Goal: Information Seeking & Learning: Learn about a topic

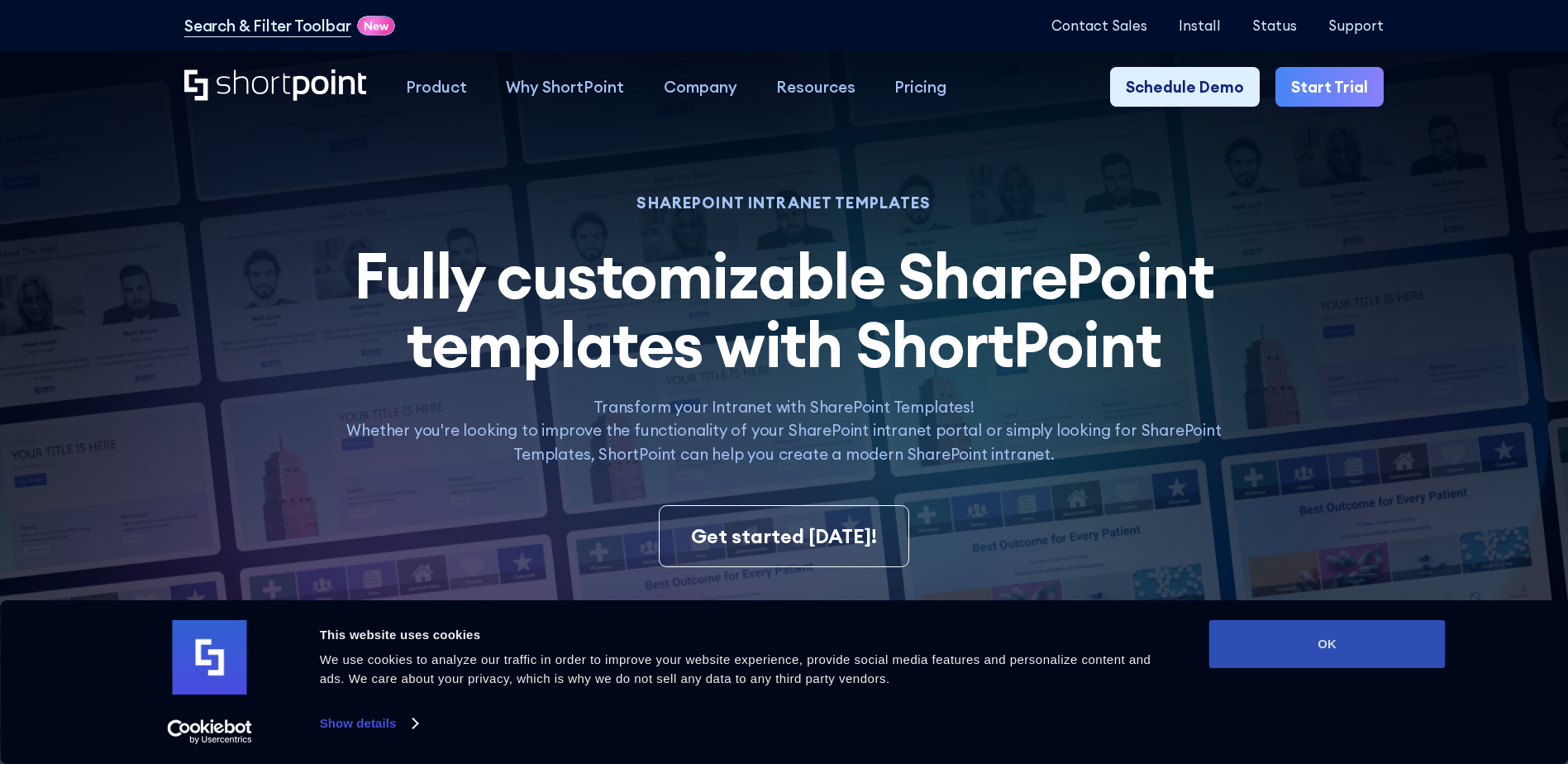
click at [1343, 649] on button "OK" at bounding box center [1327, 644] width 236 height 48
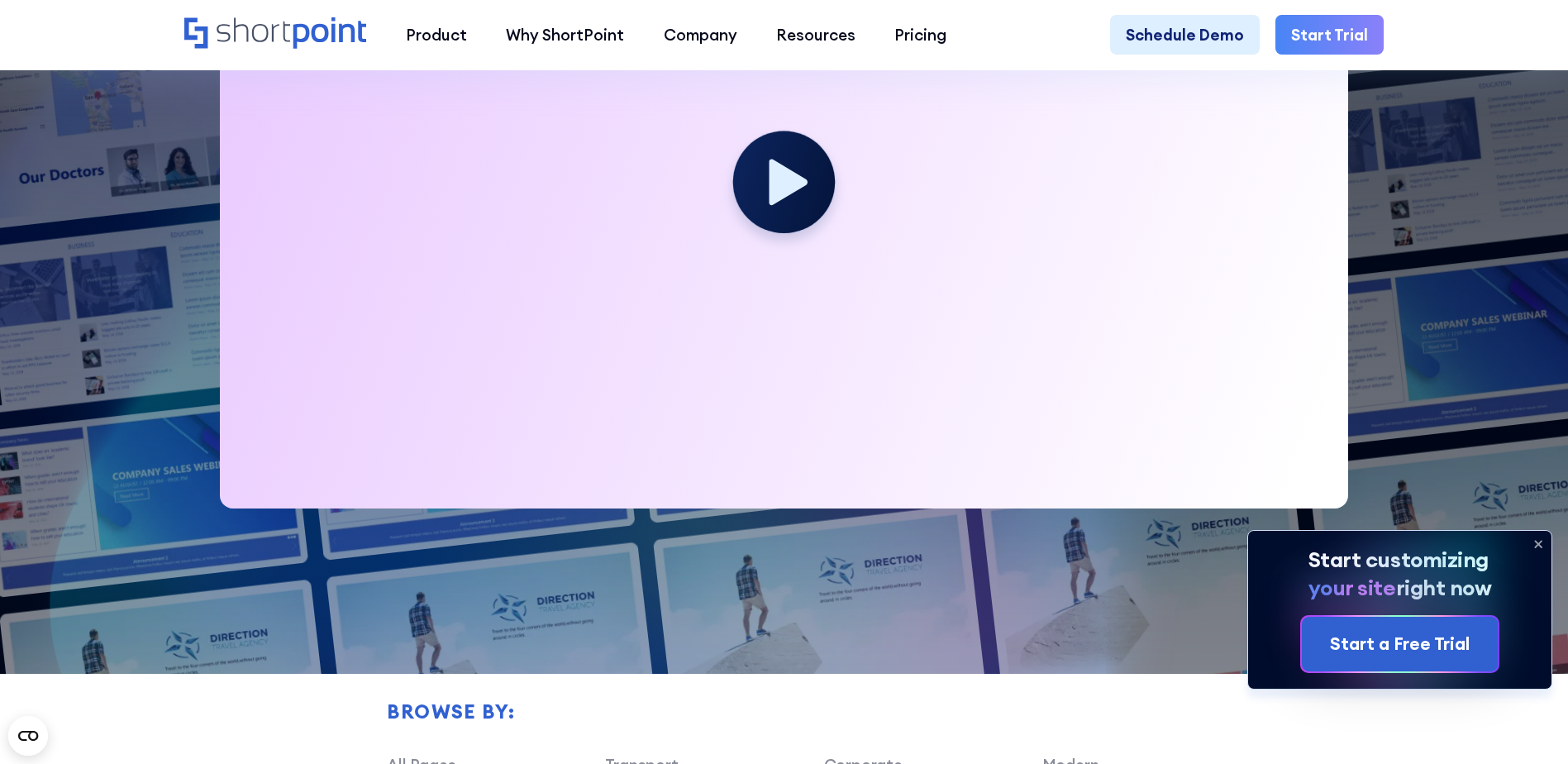
scroll to position [827, 0]
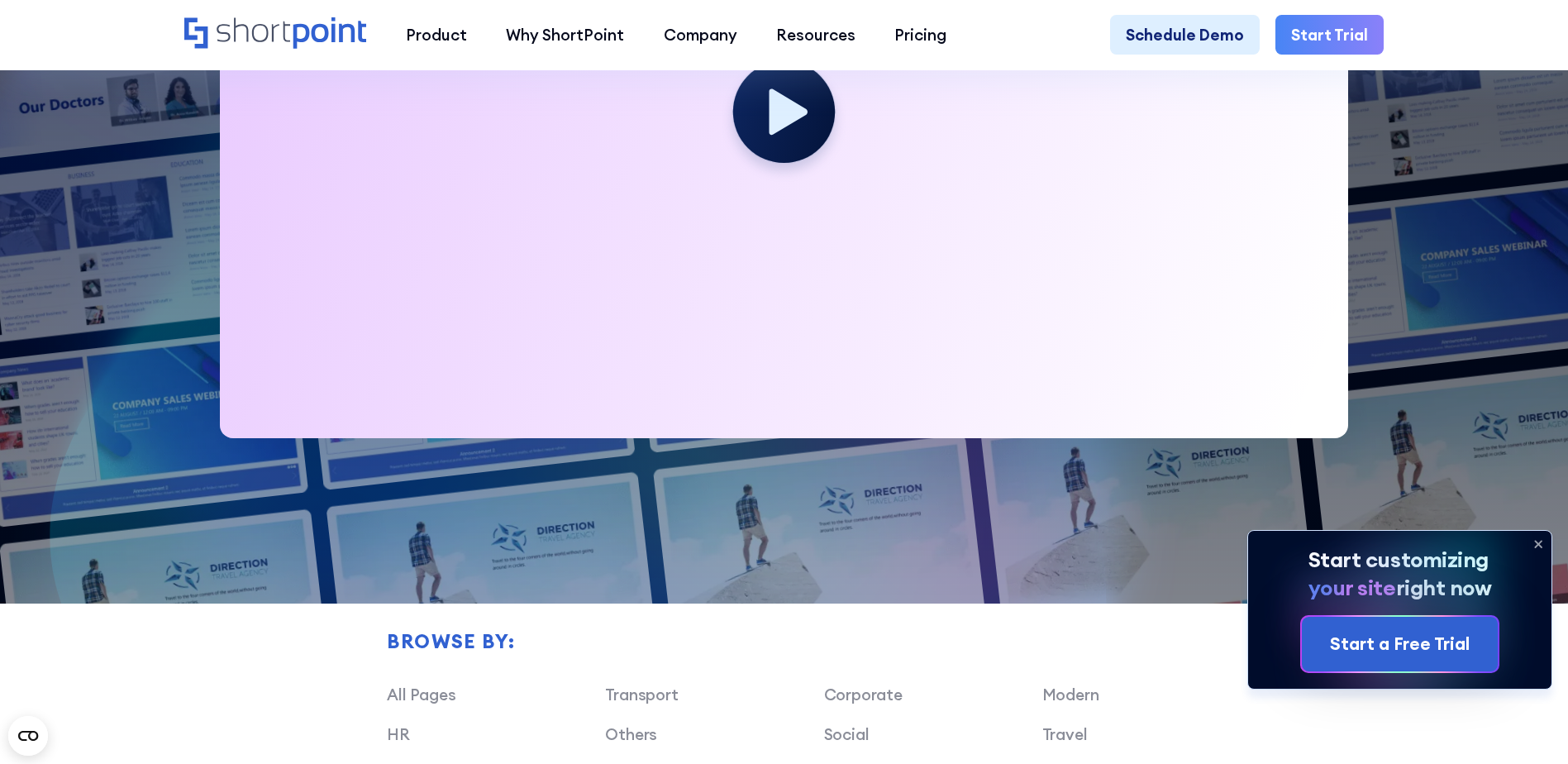
click at [1540, 541] on icon at bounding box center [1537, 543] width 27 height 27
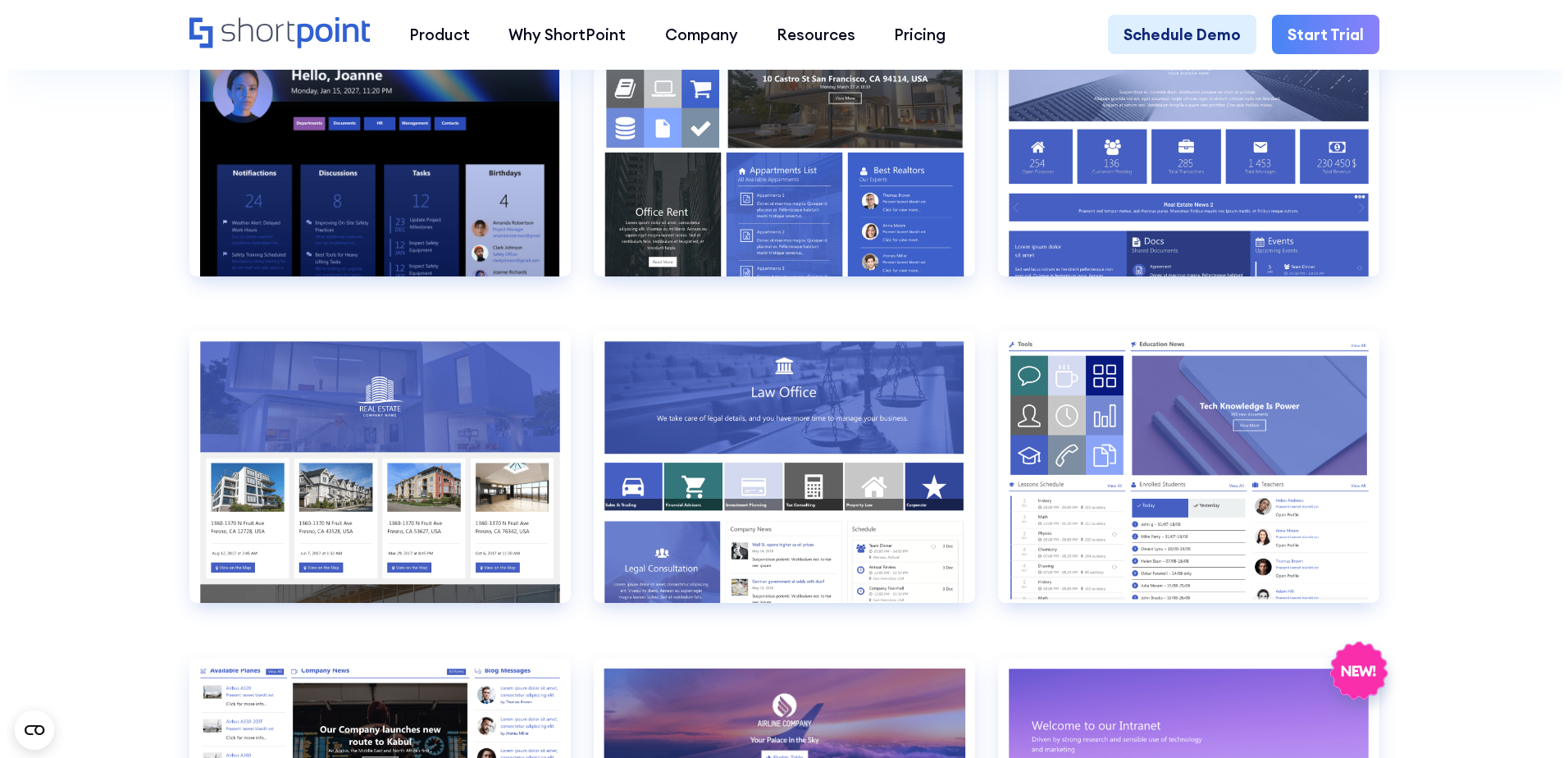
scroll to position [1886, 0]
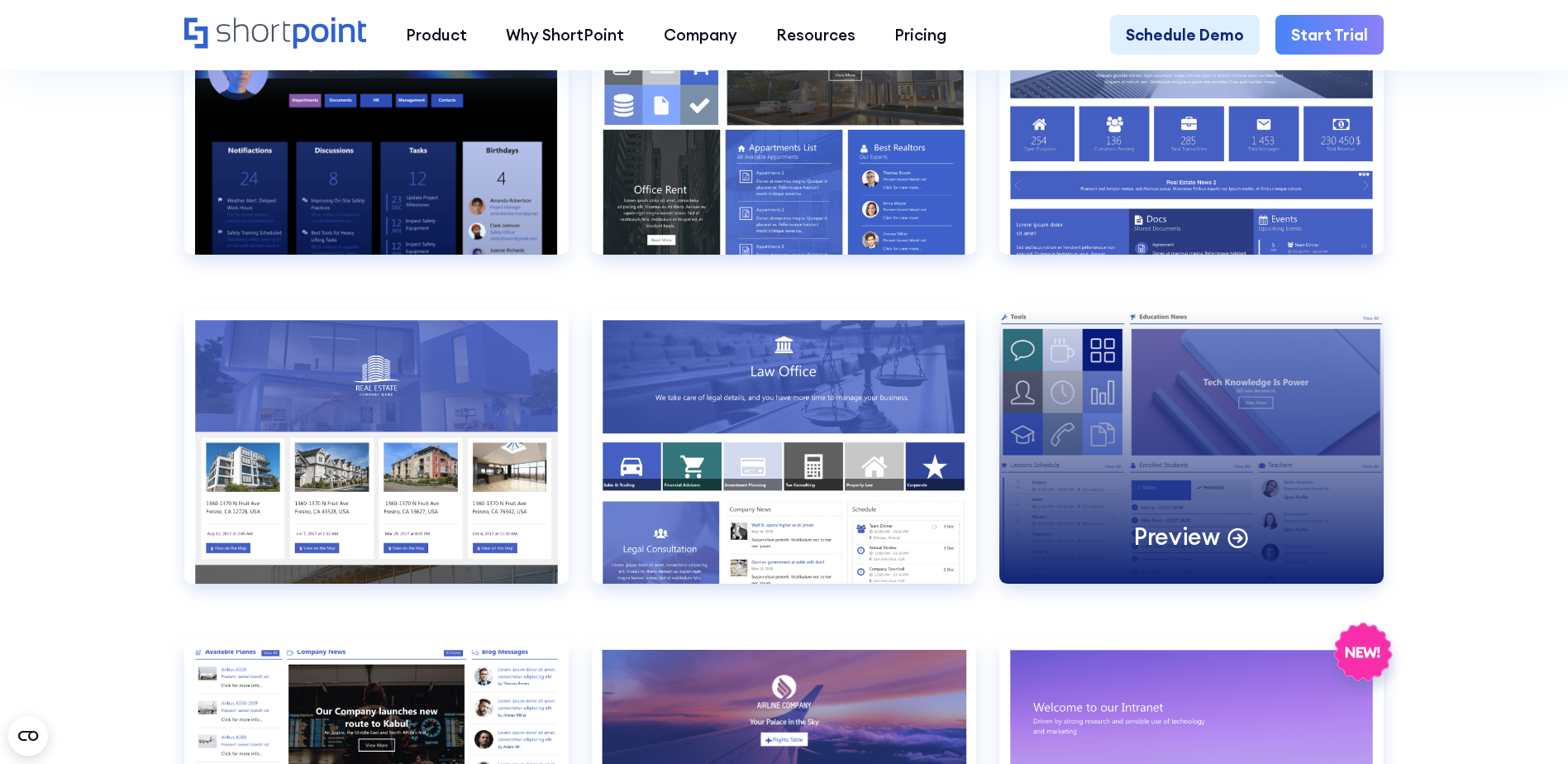
click at [1192, 438] on div "Preview" at bounding box center [1191, 446] width 384 height 275
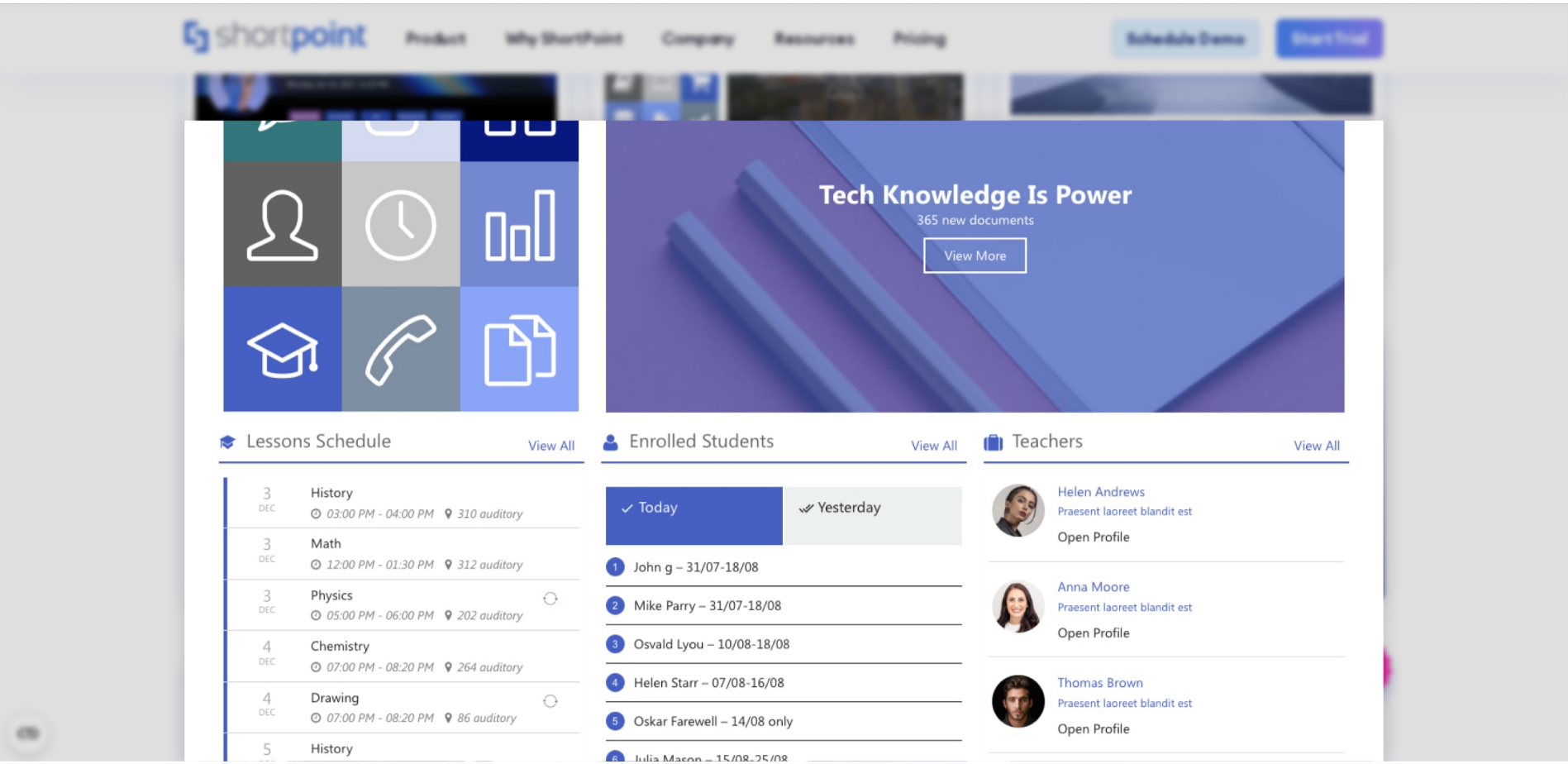
scroll to position [0, 0]
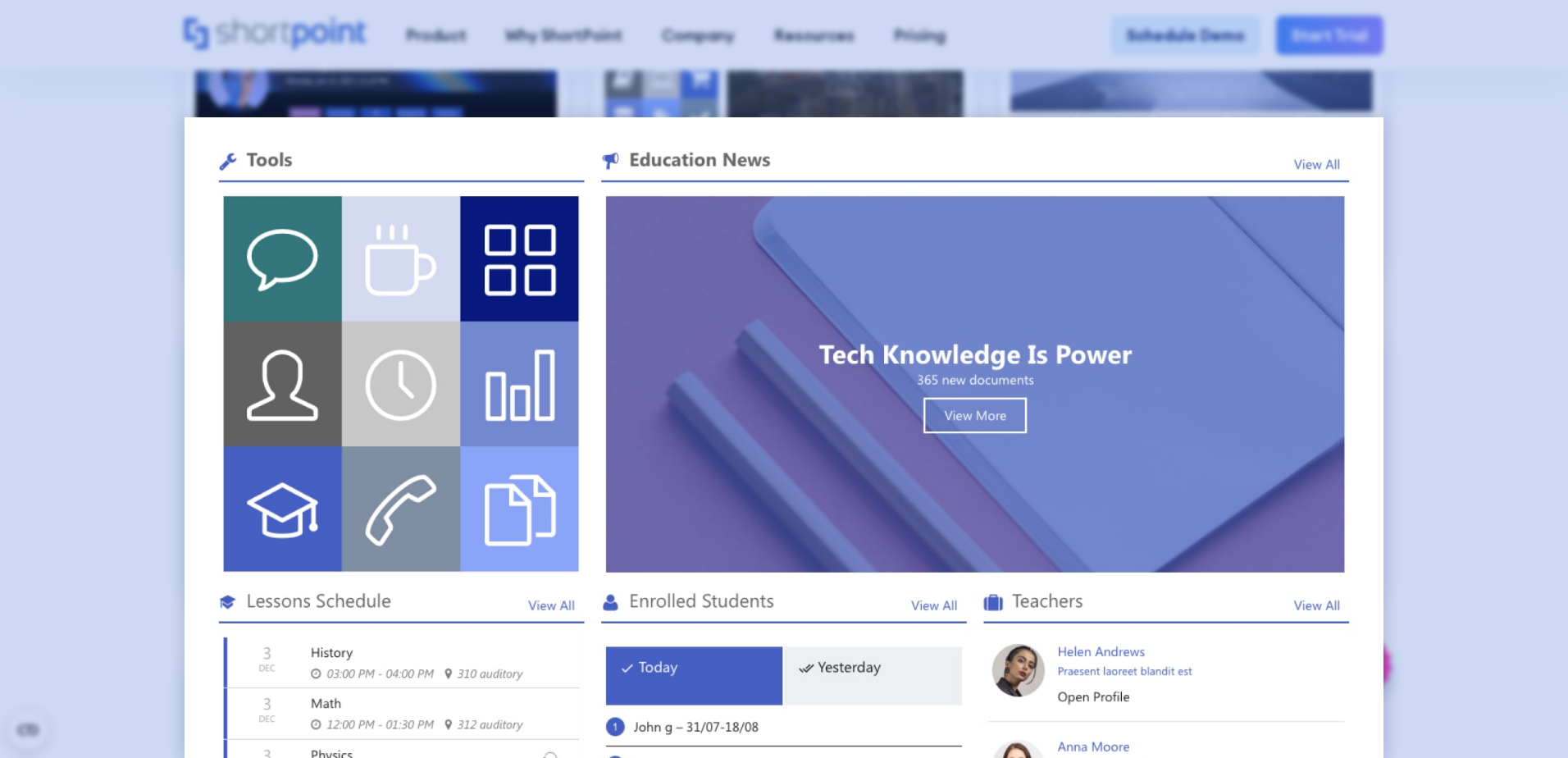
click at [1453, 189] on div at bounding box center [784, 379] width 1568 height 758
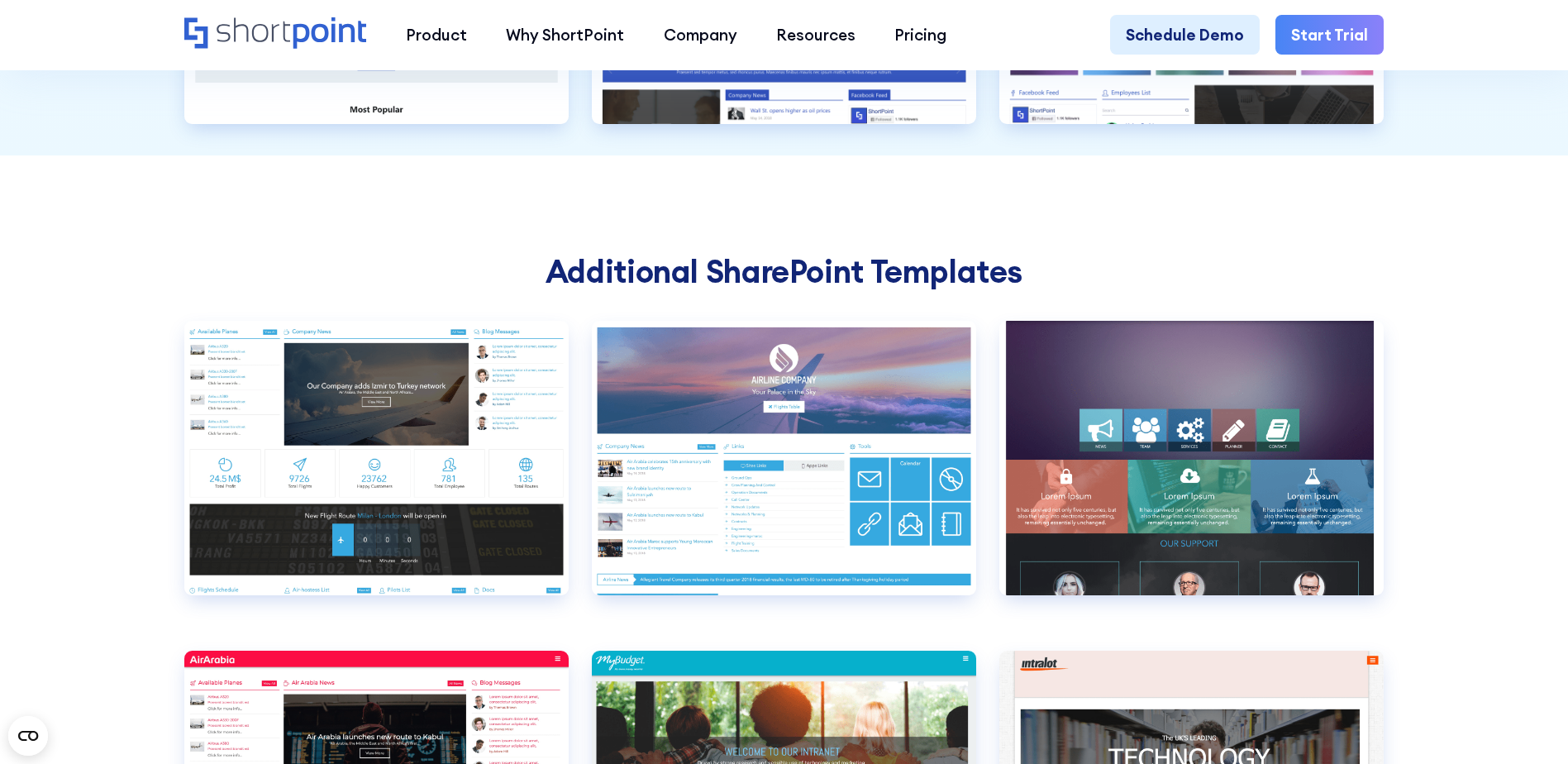
scroll to position [5703, 0]
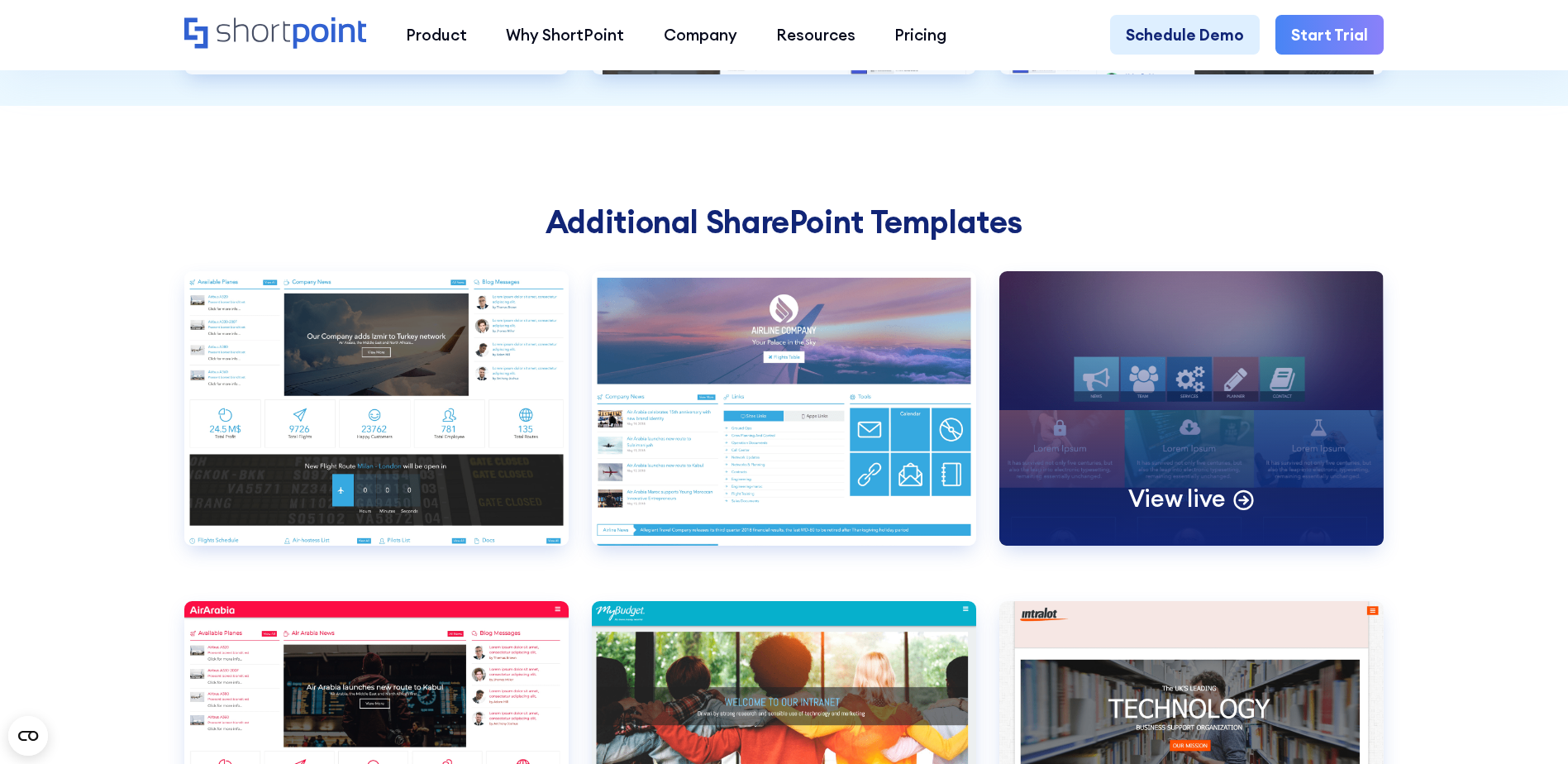
click at [1281, 397] on div "View live" at bounding box center [1191, 408] width 384 height 275
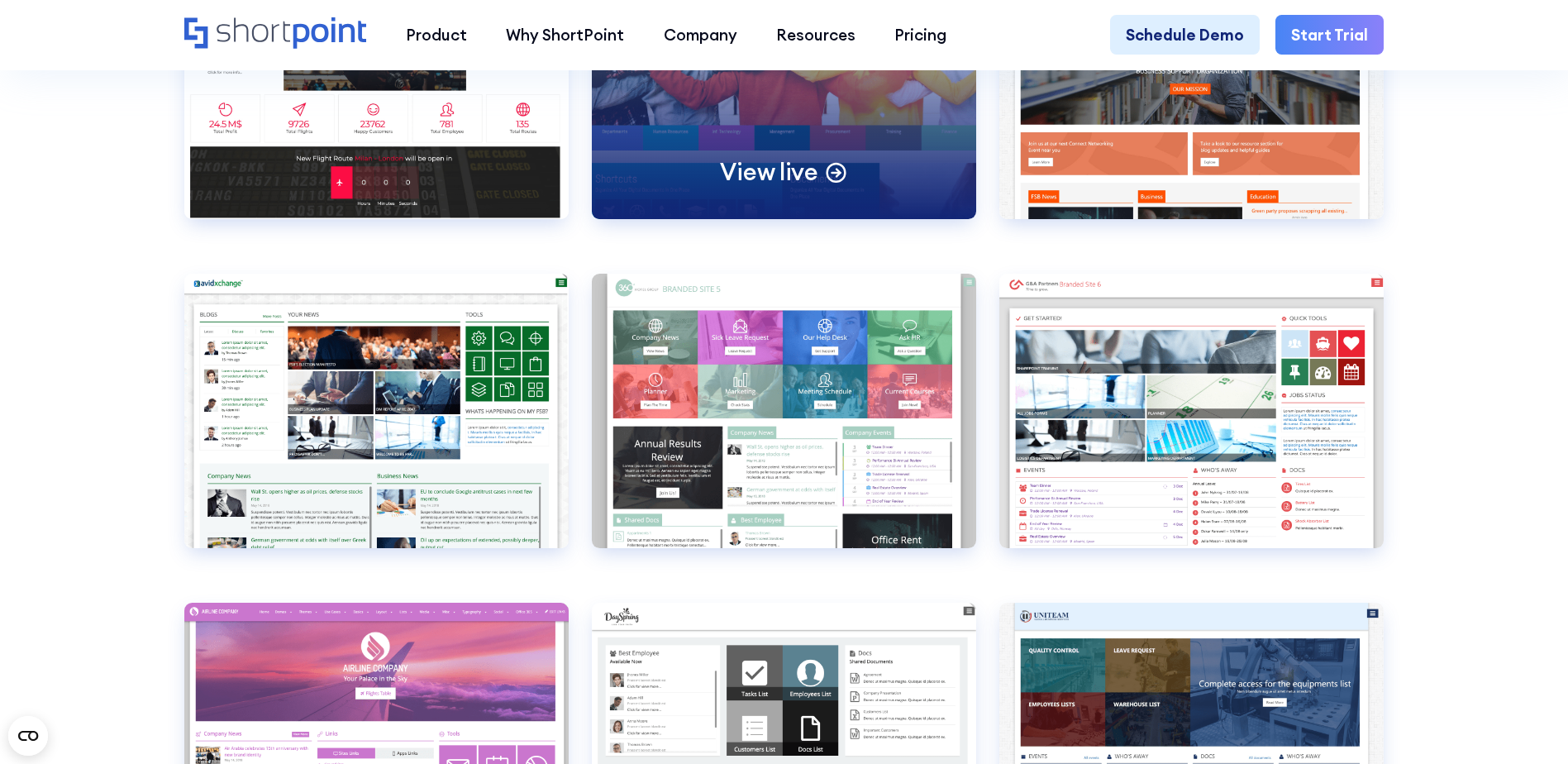
scroll to position [6365, 0]
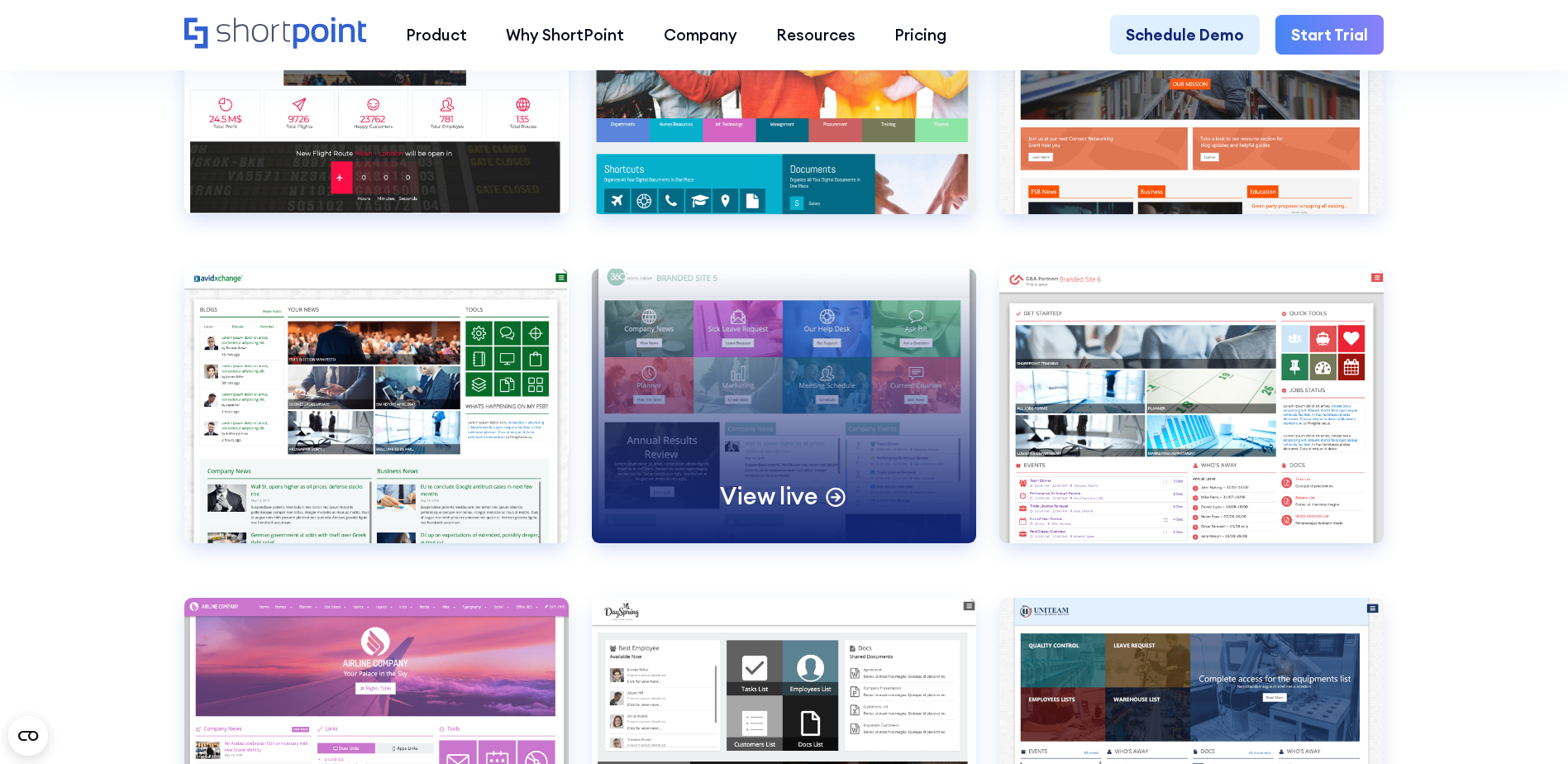
click at [776, 448] on div "View live" at bounding box center [784, 406] width 384 height 275
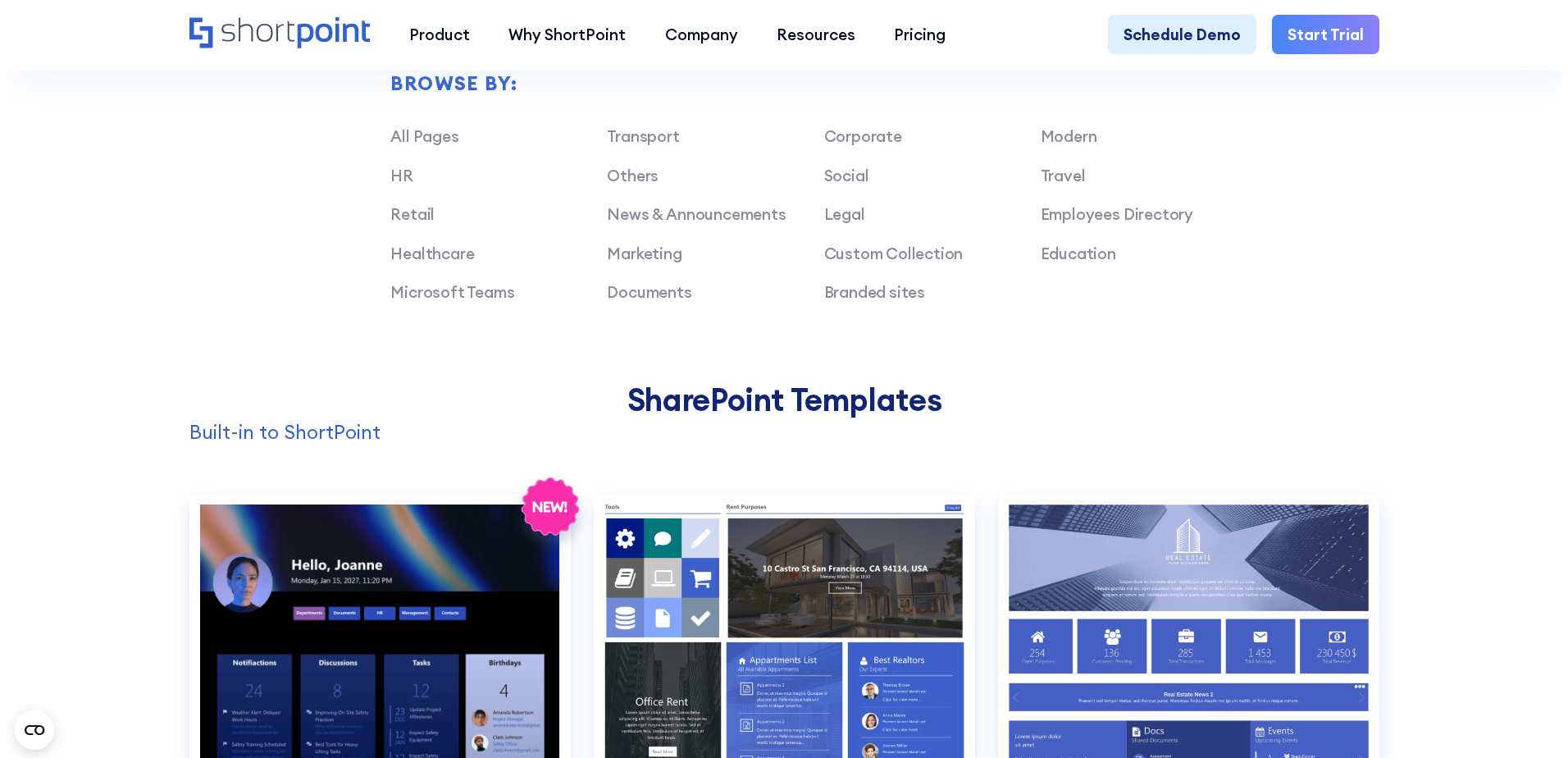
scroll to position [1640, 0]
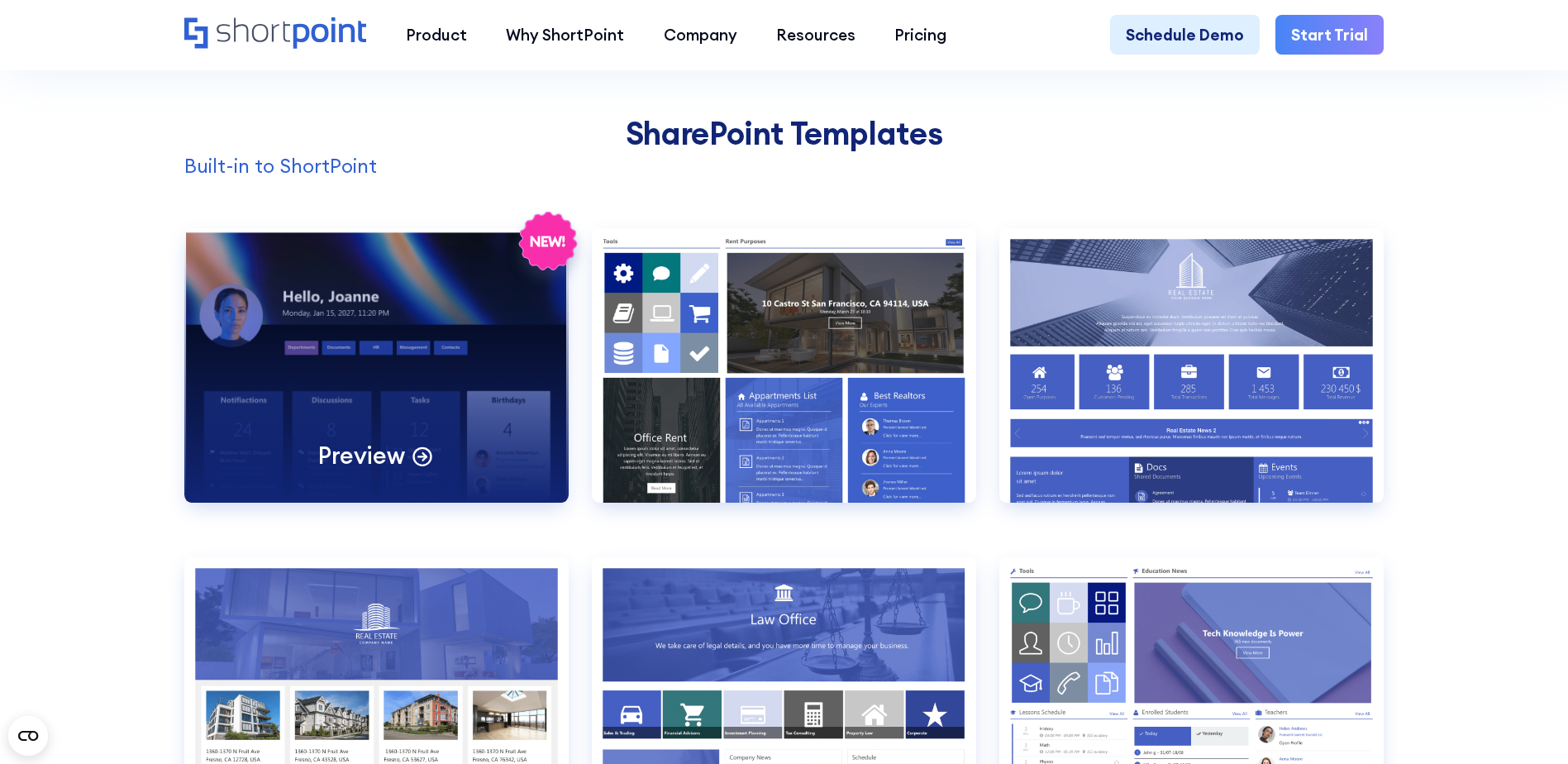
click at [460, 333] on div "Preview" at bounding box center [376, 365] width 384 height 275
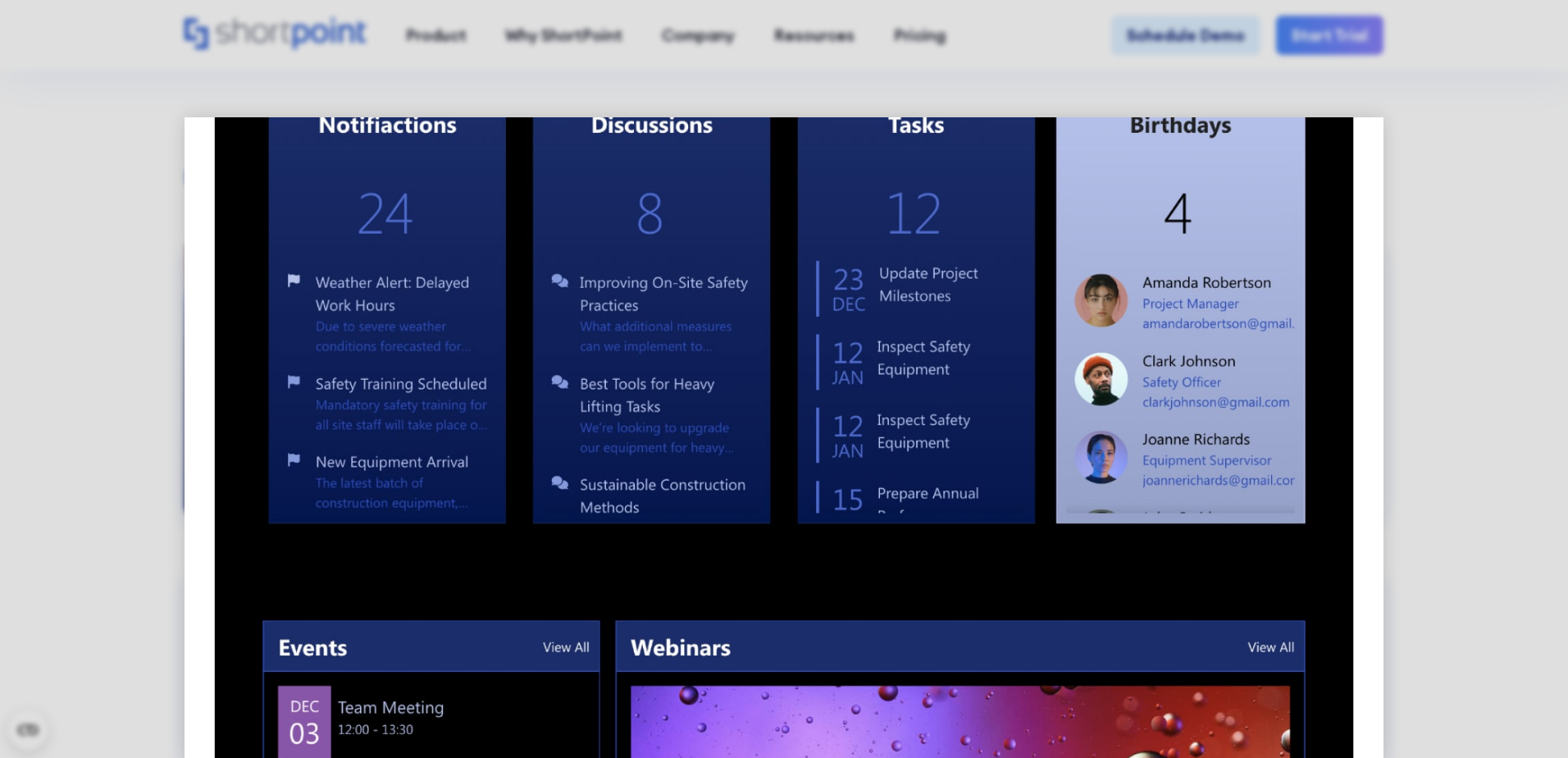
scroll to position [738, 0]
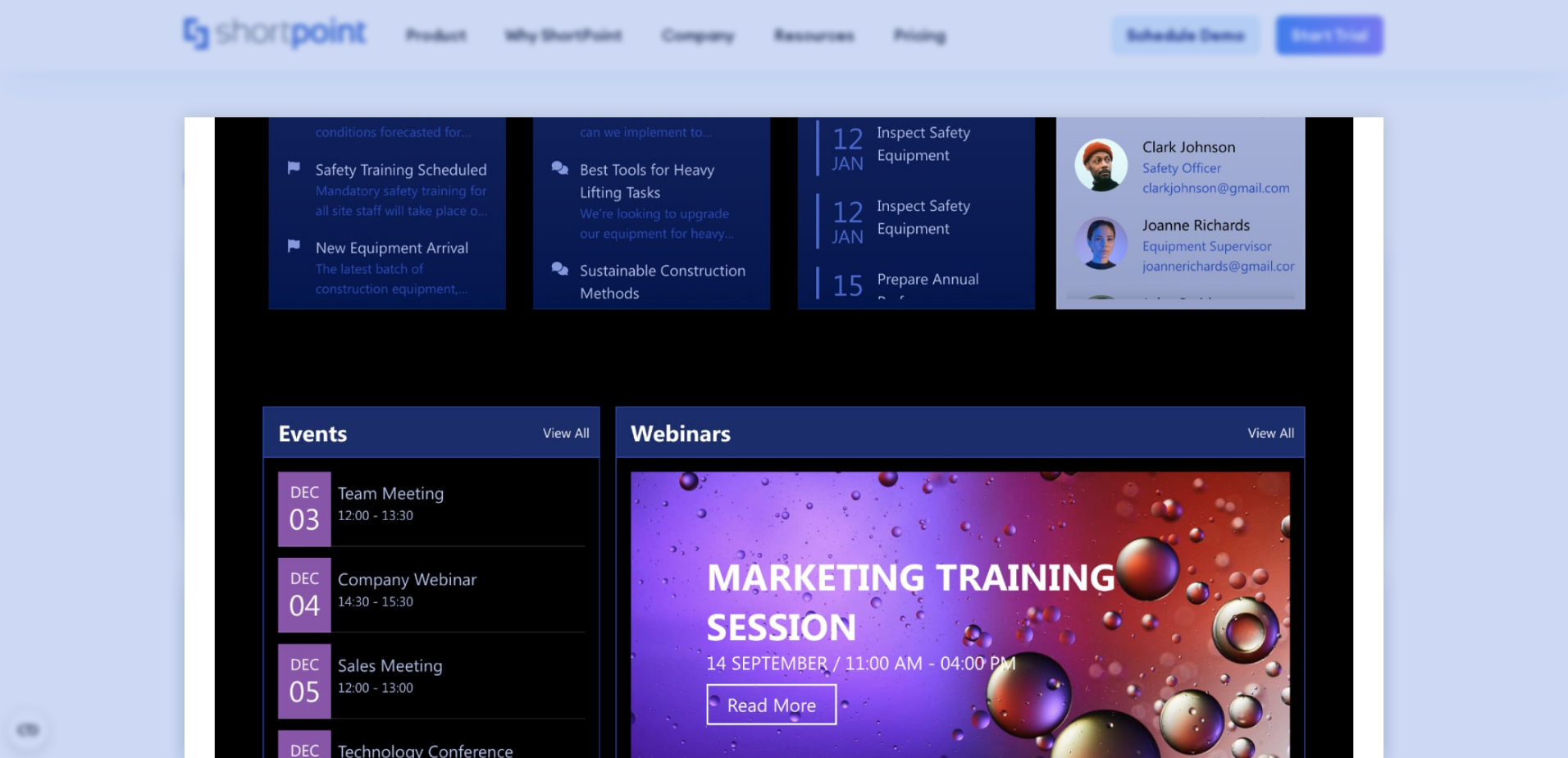
click at [1476, 136] on div at bounding box center [784, 379] width 1568 height 758
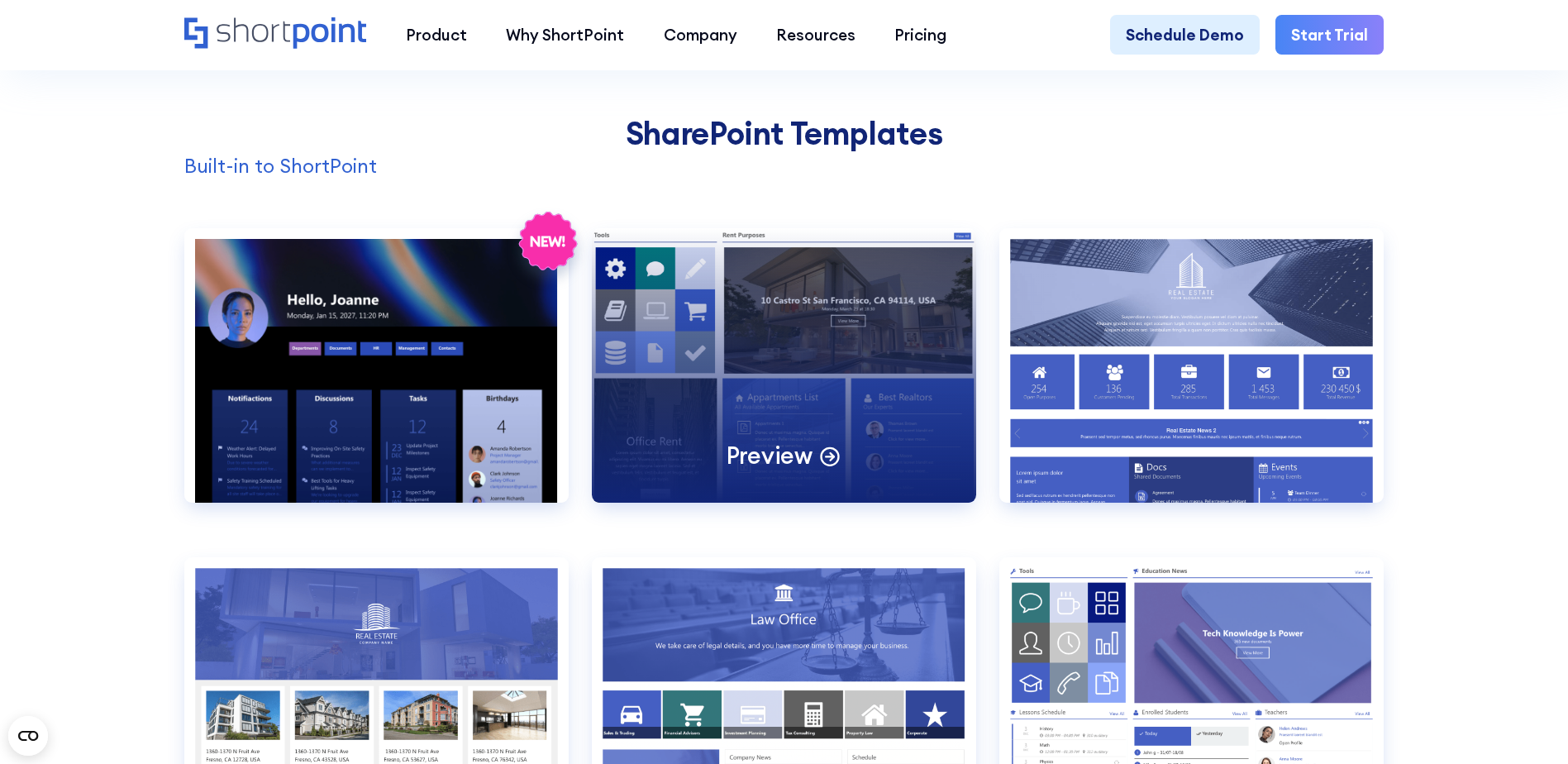
click at [802, 326] on div "Preview" at bounding box center [784, 365] width 384 height 275
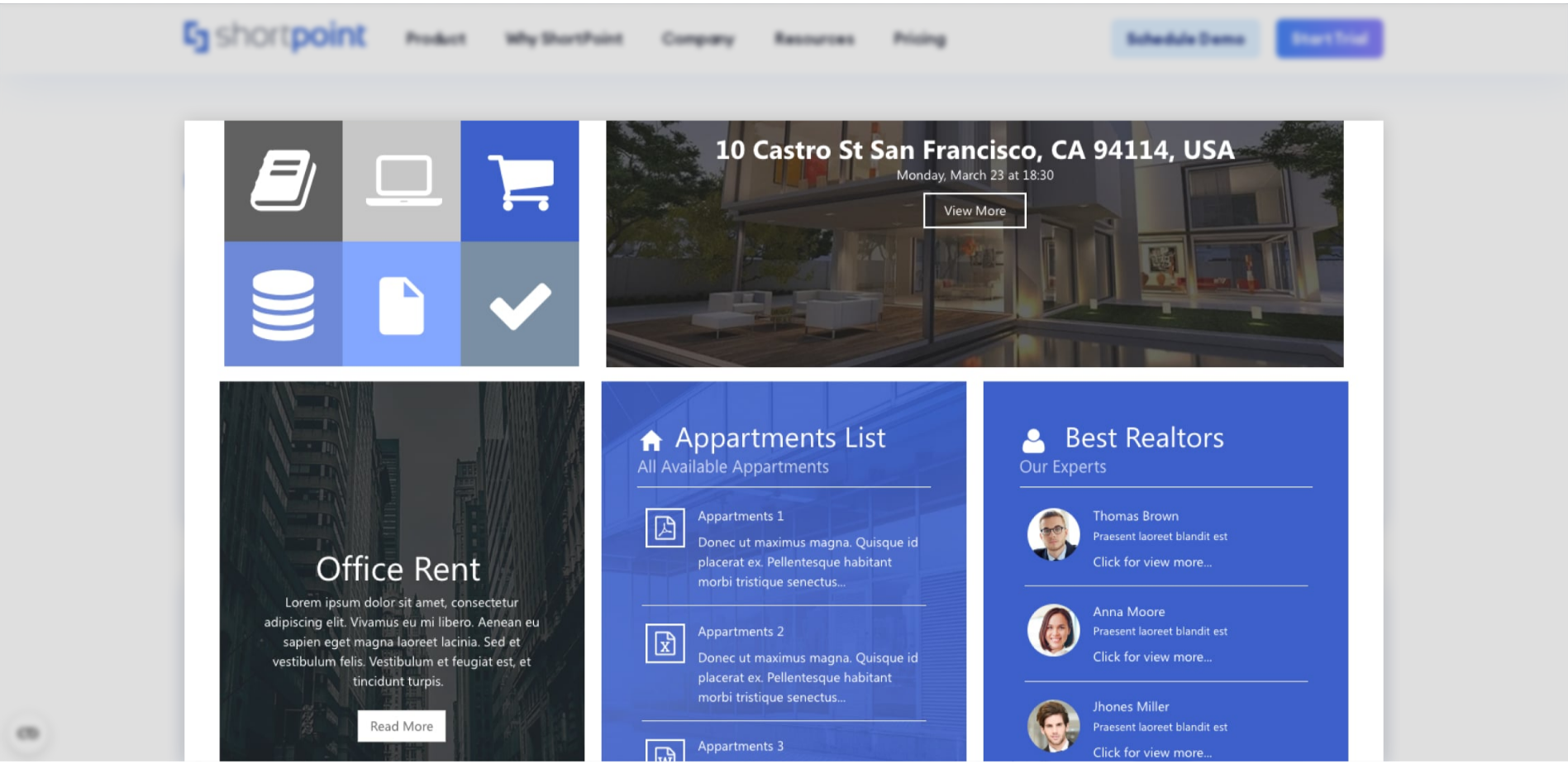
scroll to position [248, 0]
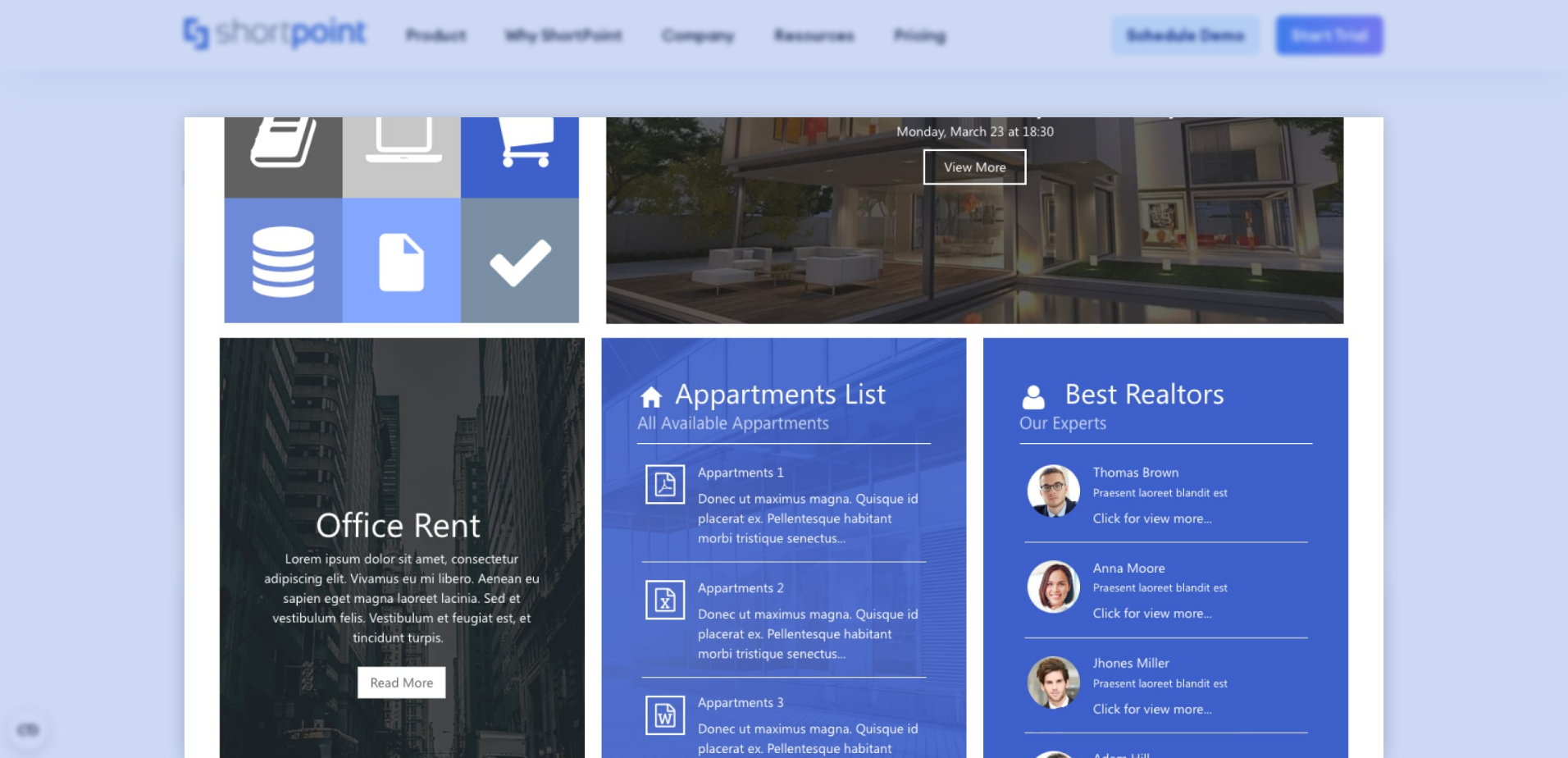
click at [1423, 237] on div at bounding box center [784, 379] width 1568 height 758
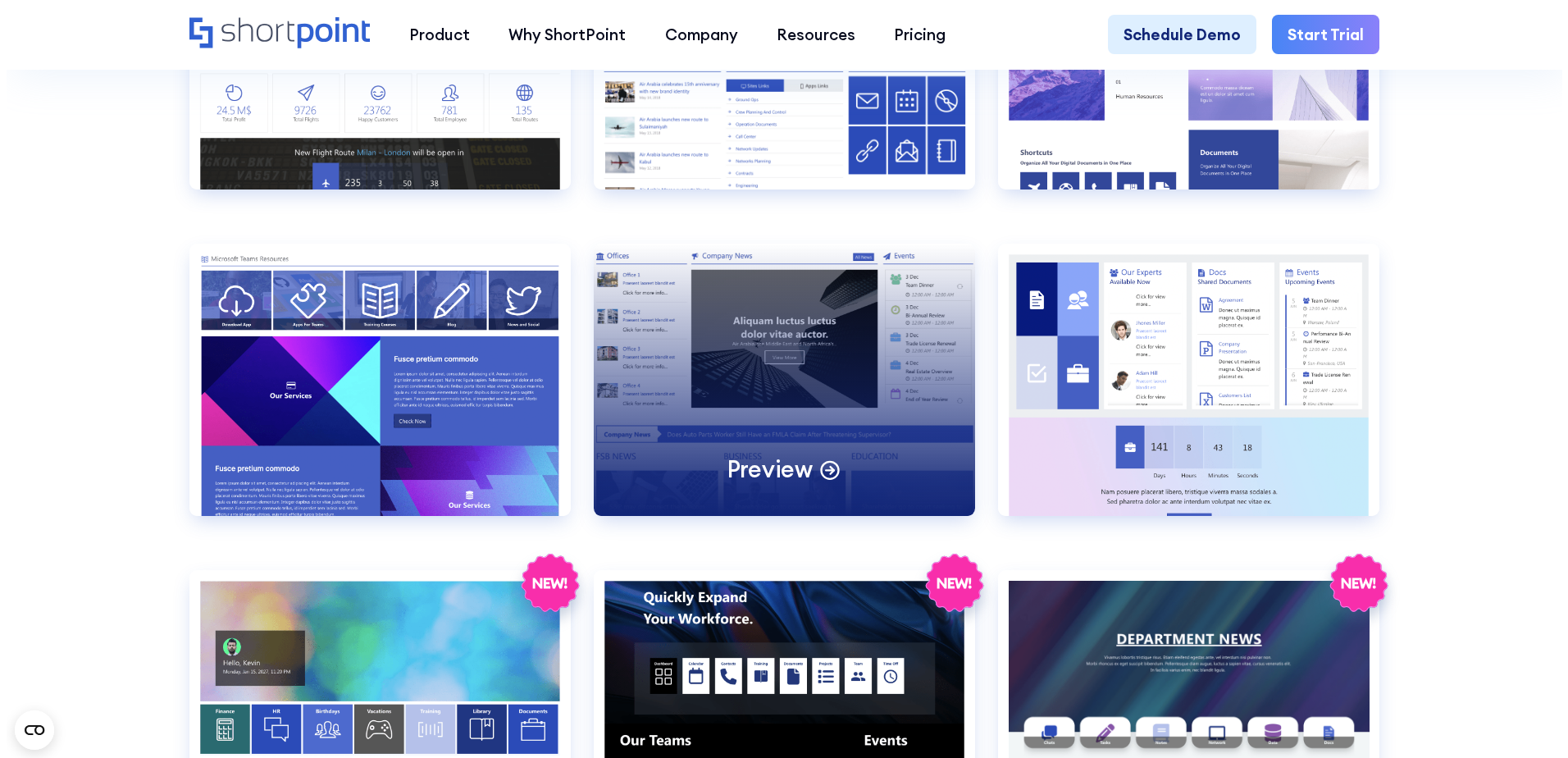
scroll to position [2625, 0]
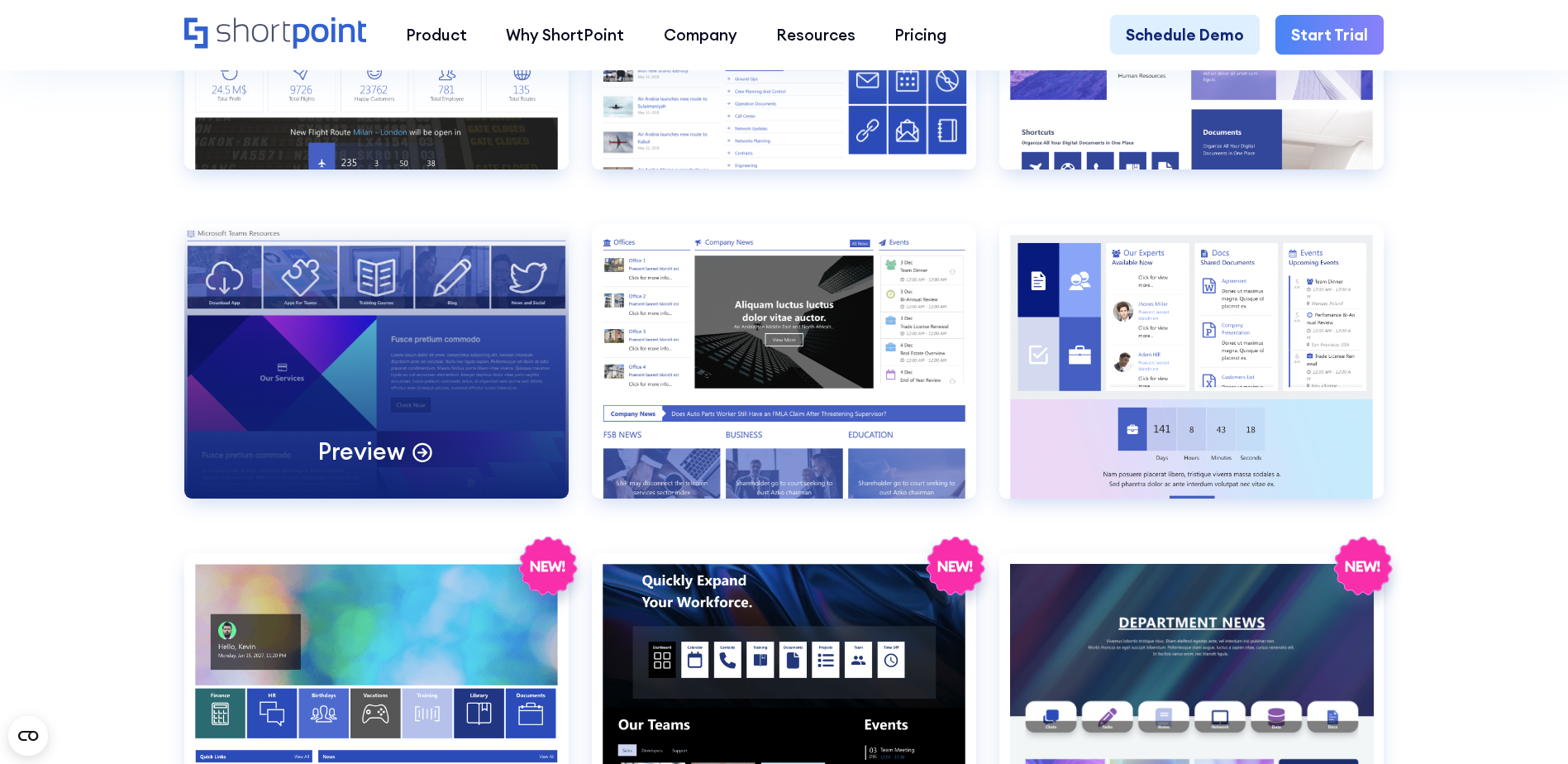
click at [396, 385] on div "Preview" at bounding box center [376, 361] width 384 height 275
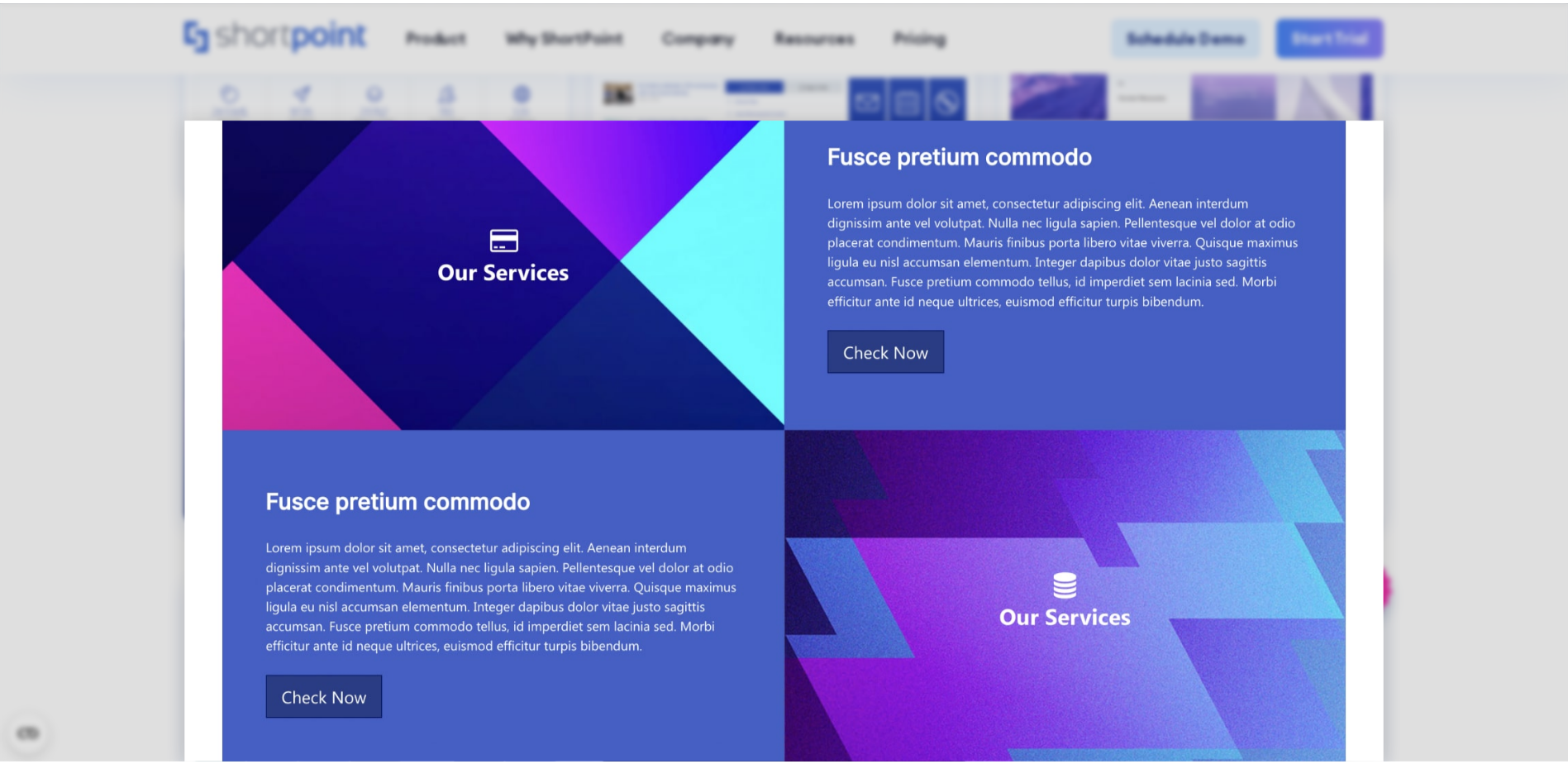
scroll to position [331, 0]
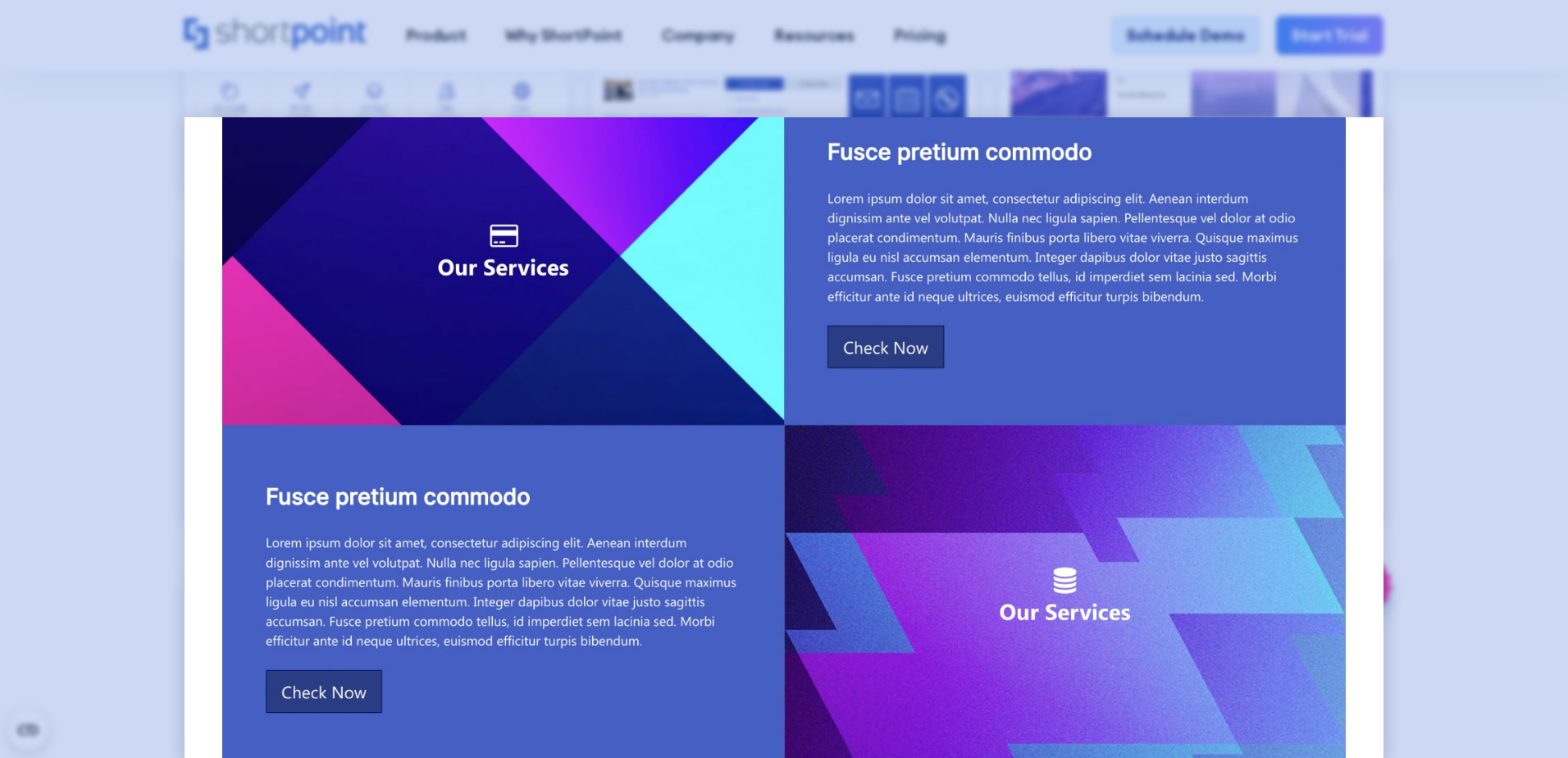
click at [1420, 139] on div at bounding box center [784, 379] width 1568 height 758
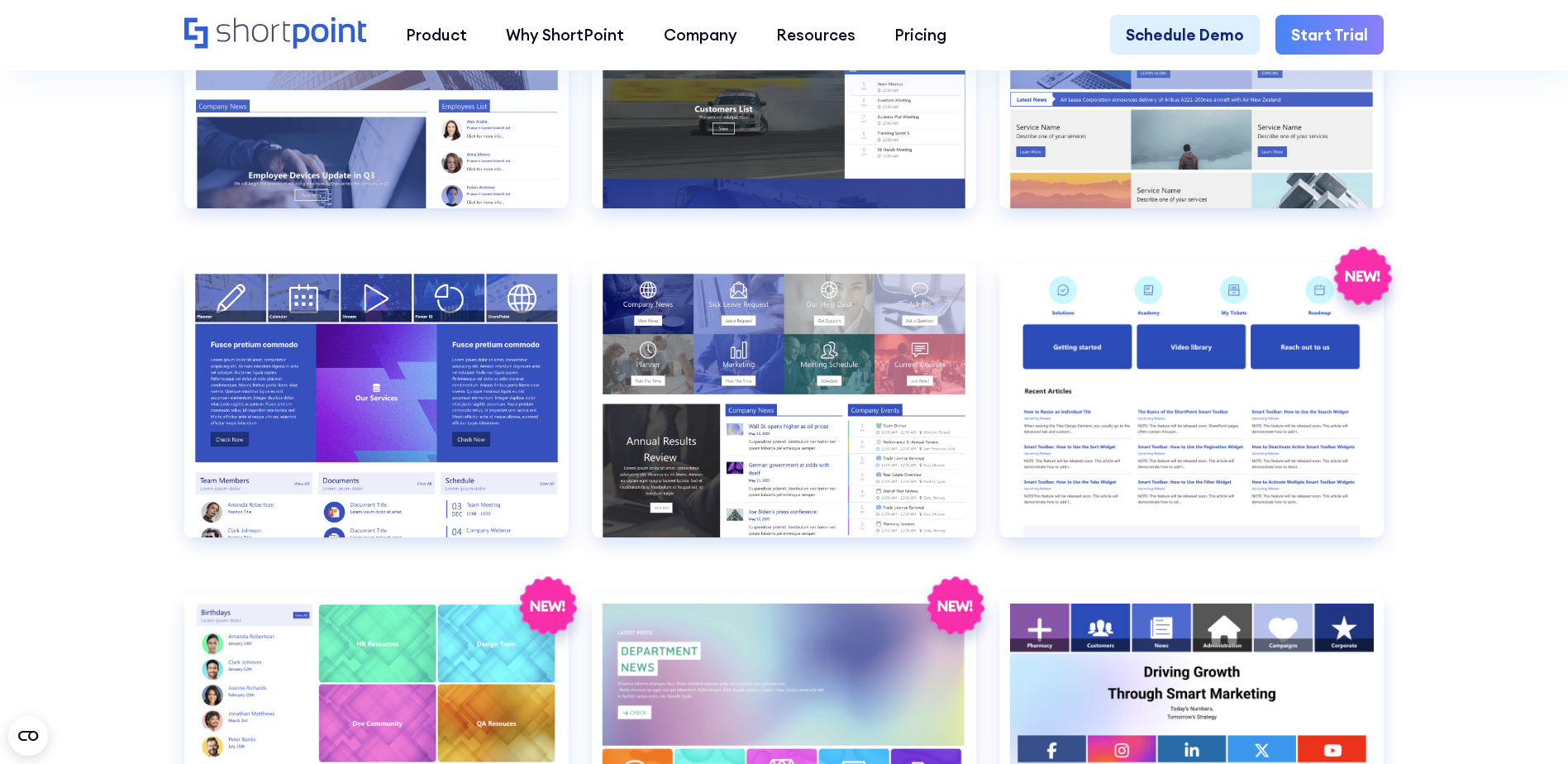
scroll to position [3968, 0]
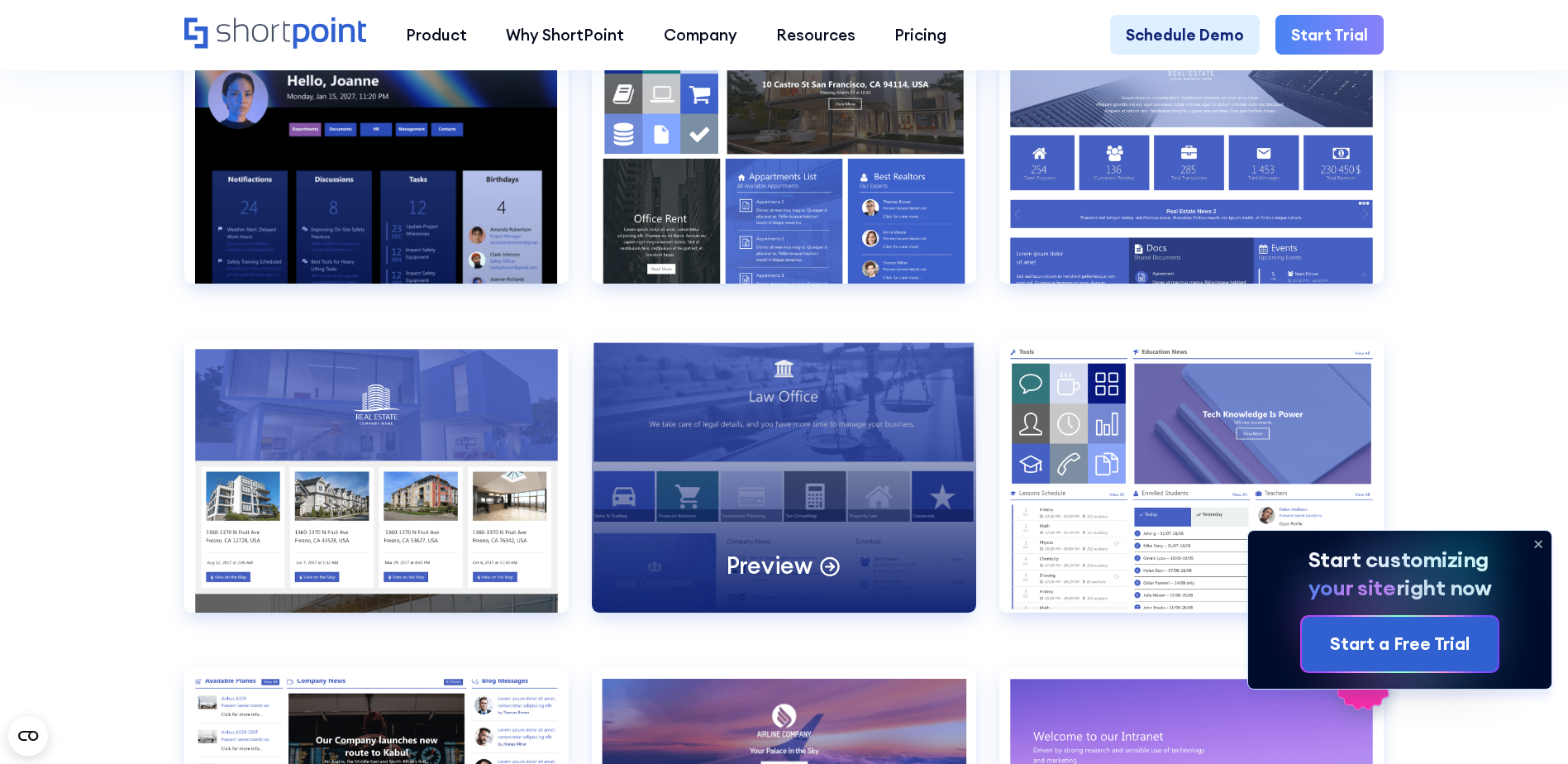
scroll to position [1901, 0]
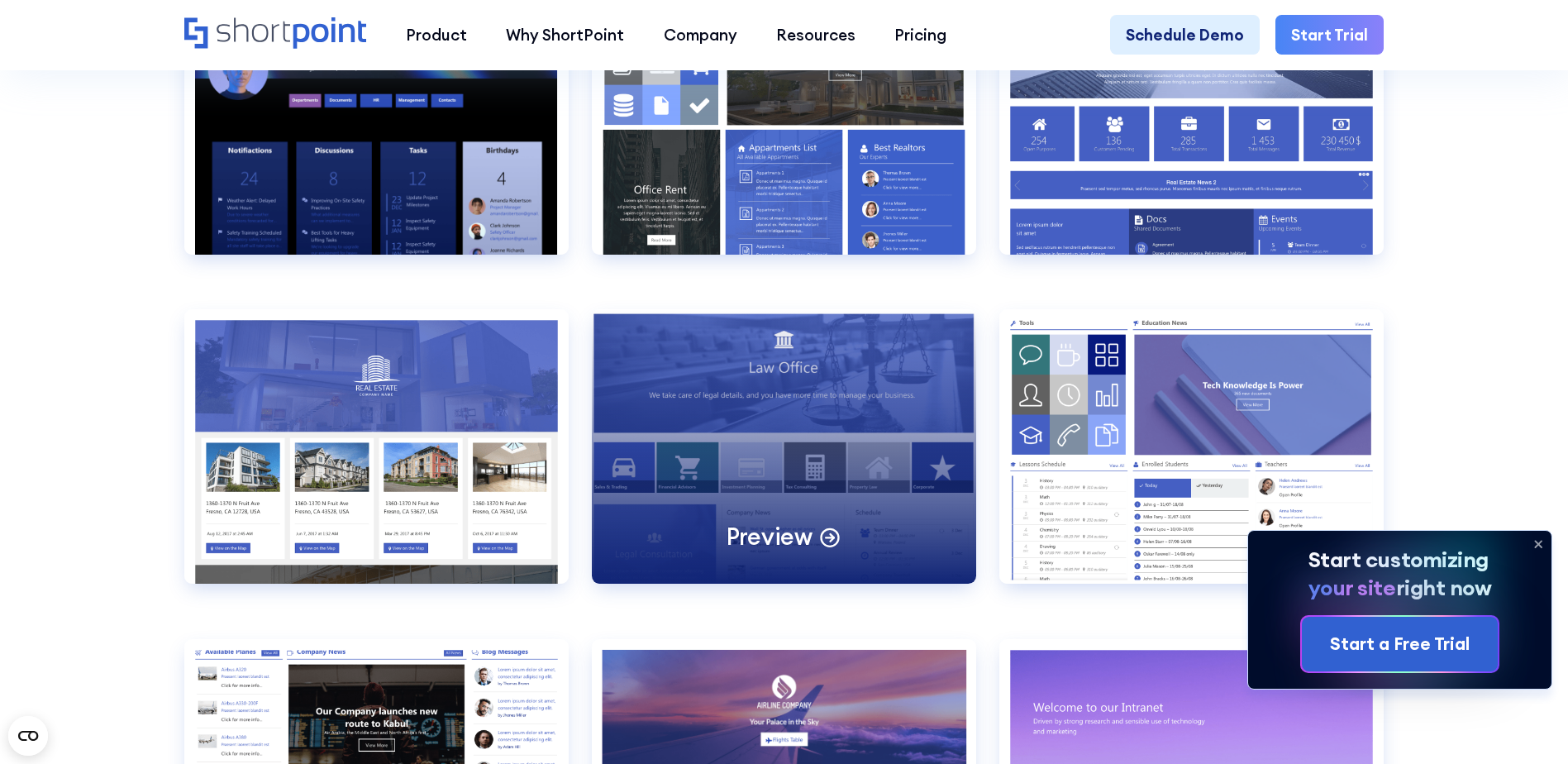
click at [858, 439] on div "Preview" at bounding box center [784, 446] width 384 height 275
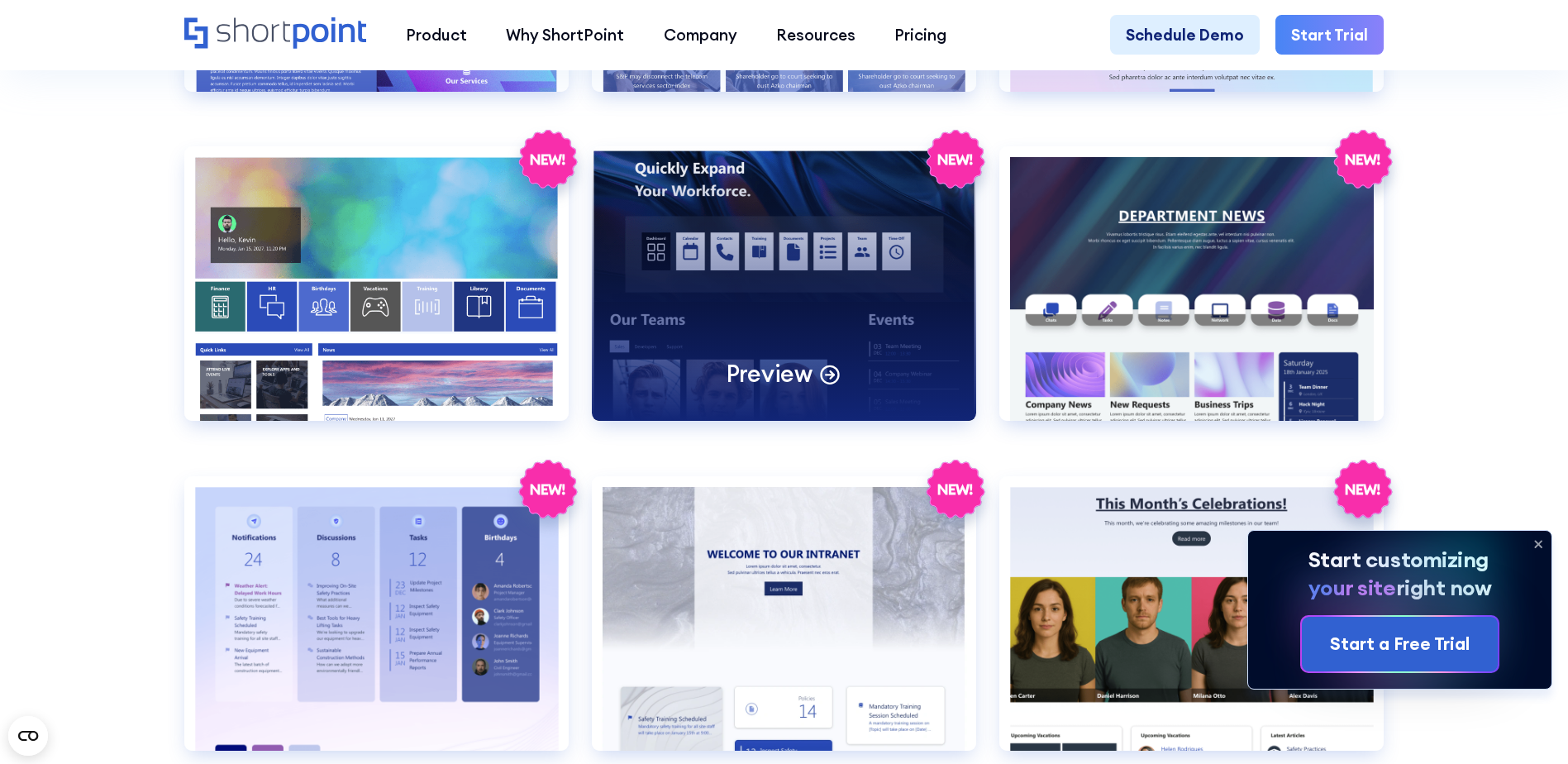
scroll to position [3059, 0]
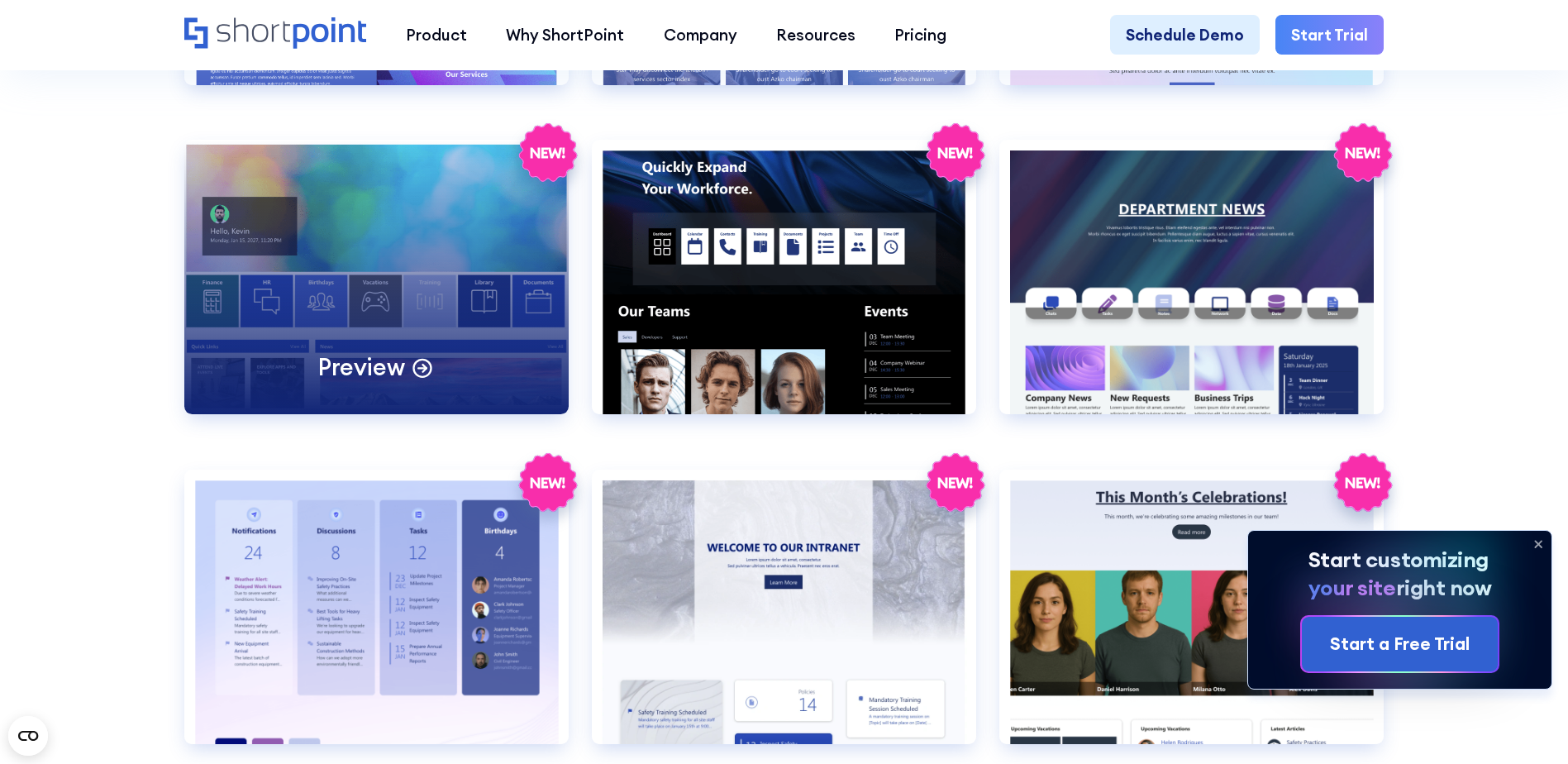
click at [440, 261] on div "Preview" at bounding box center [376, 277] width 384 height 275
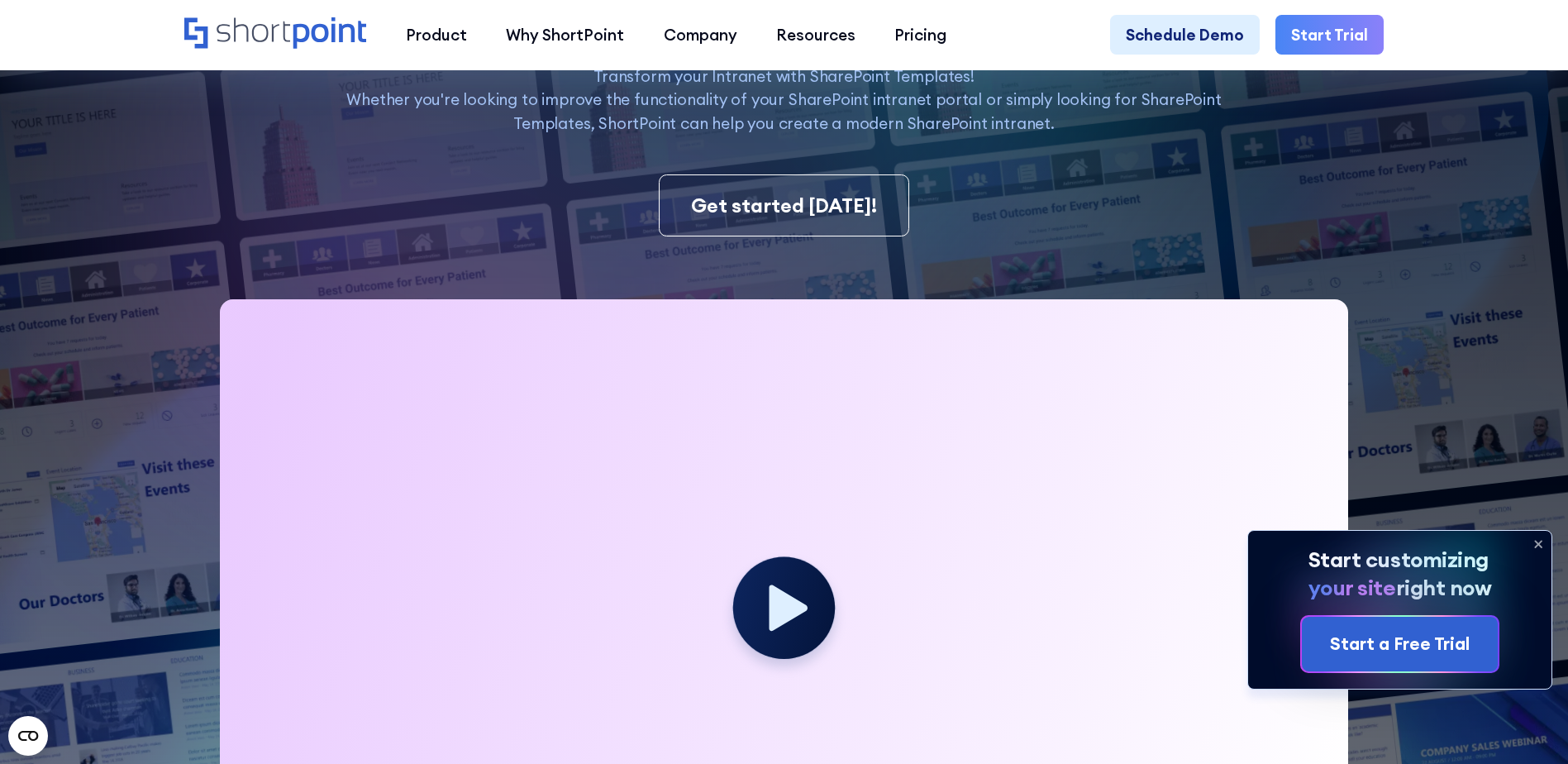
scroll to position [0, 0]
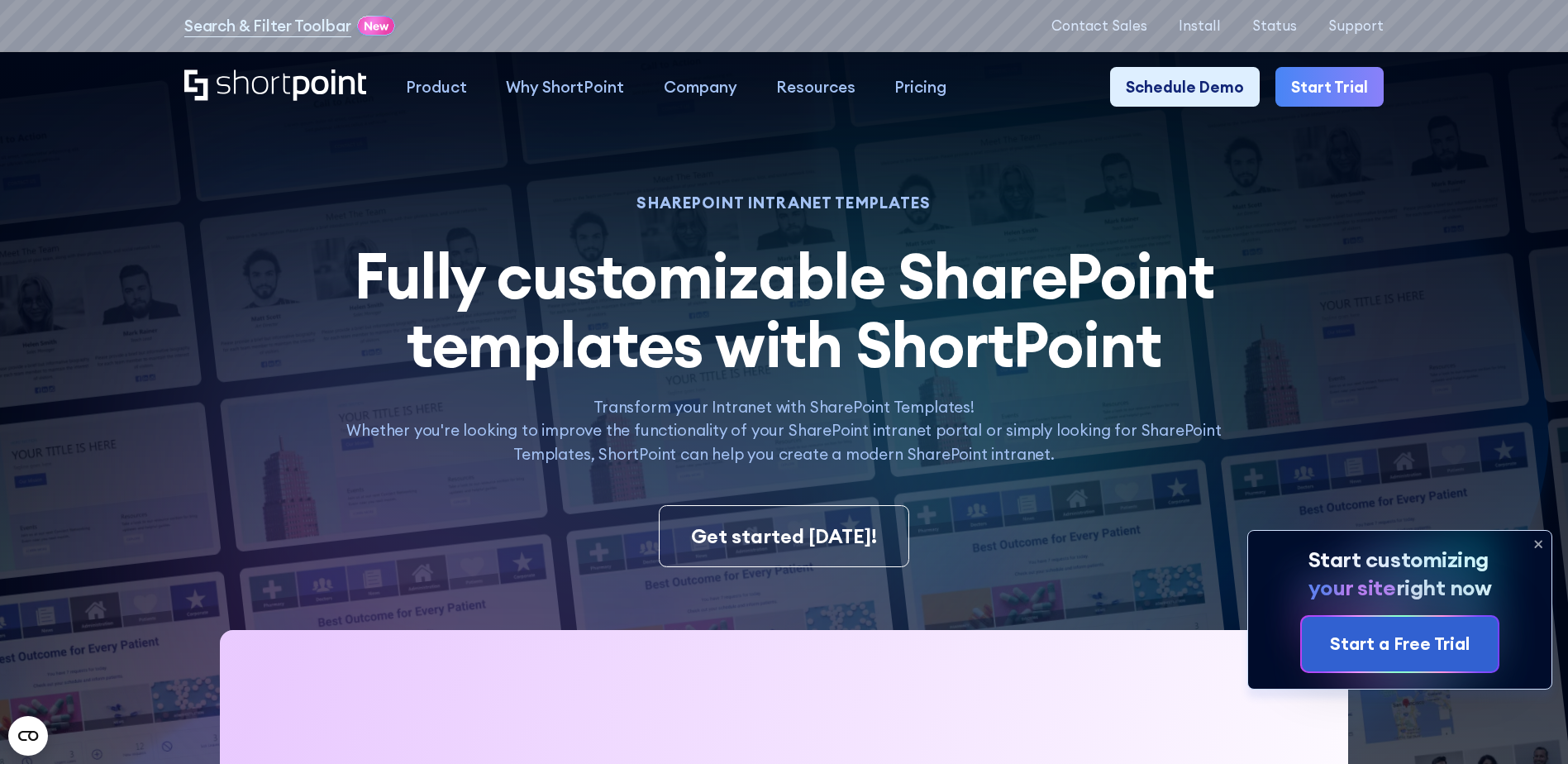
click at [1537, 546] on icon at bounding box center [1537, 543] width 27 height 27
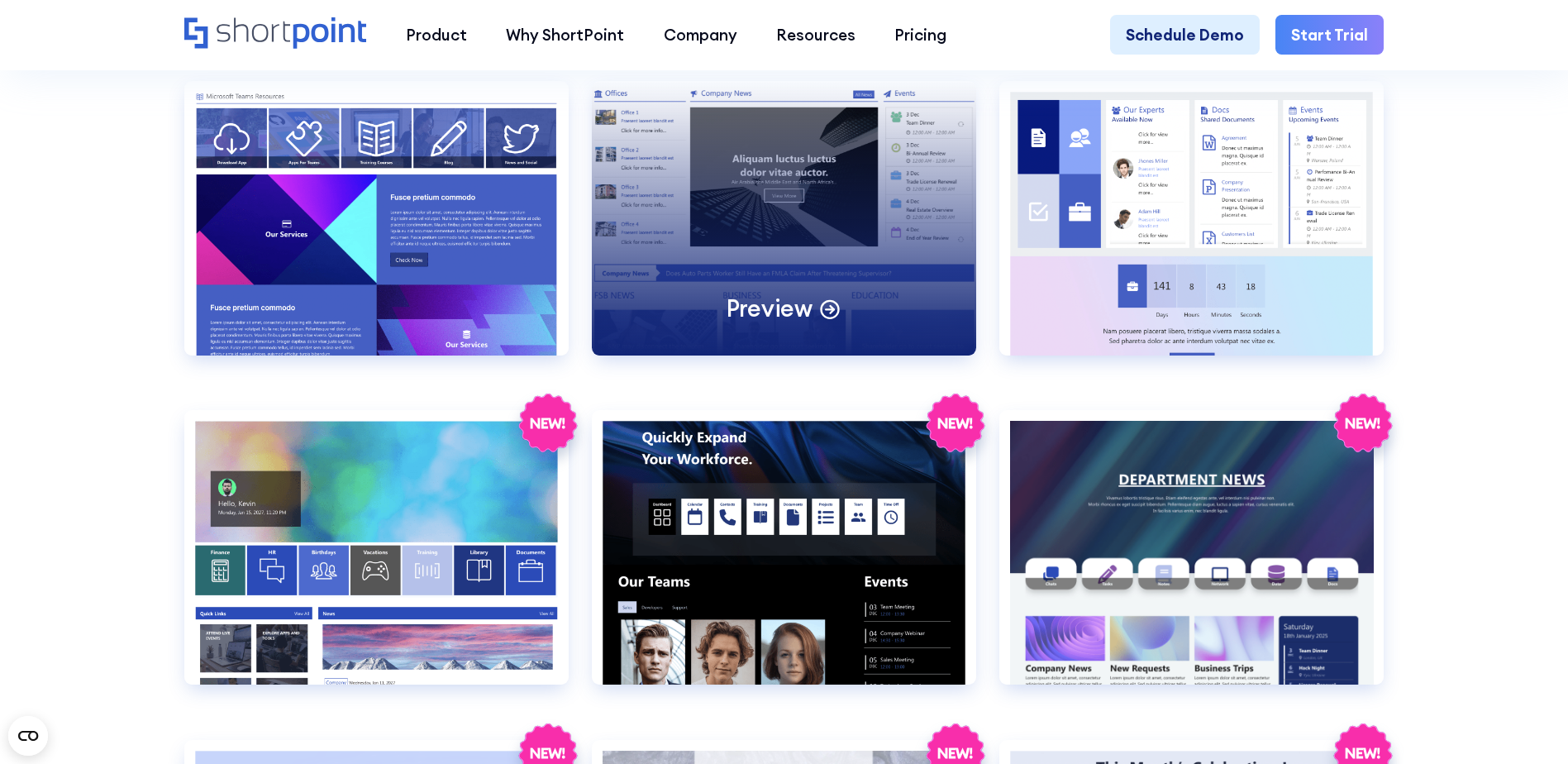
scroll to position [2811, 0]
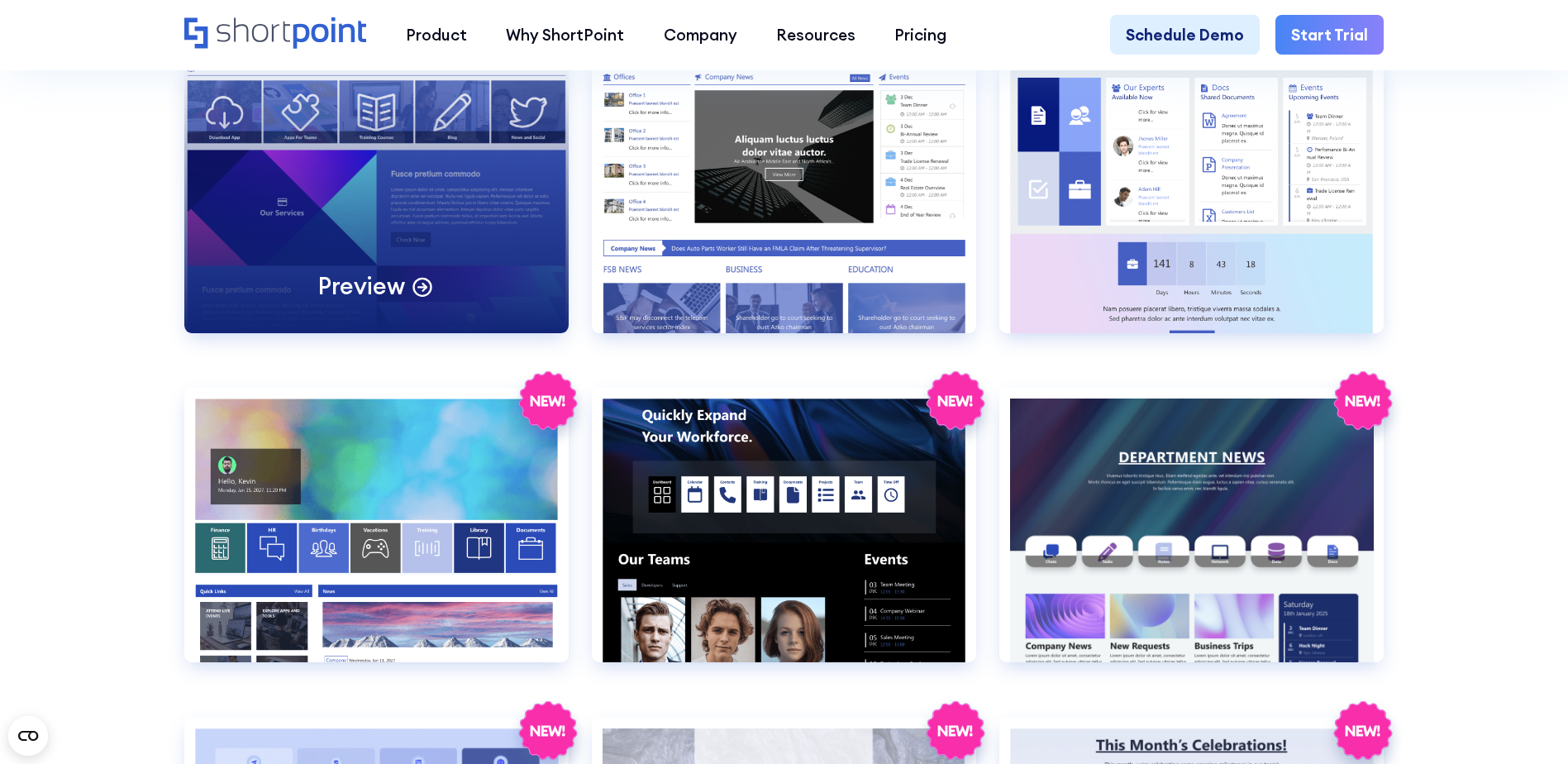
click at [399, 276] on div "Preview" at bounding box center [376, 196] width 384 height 275
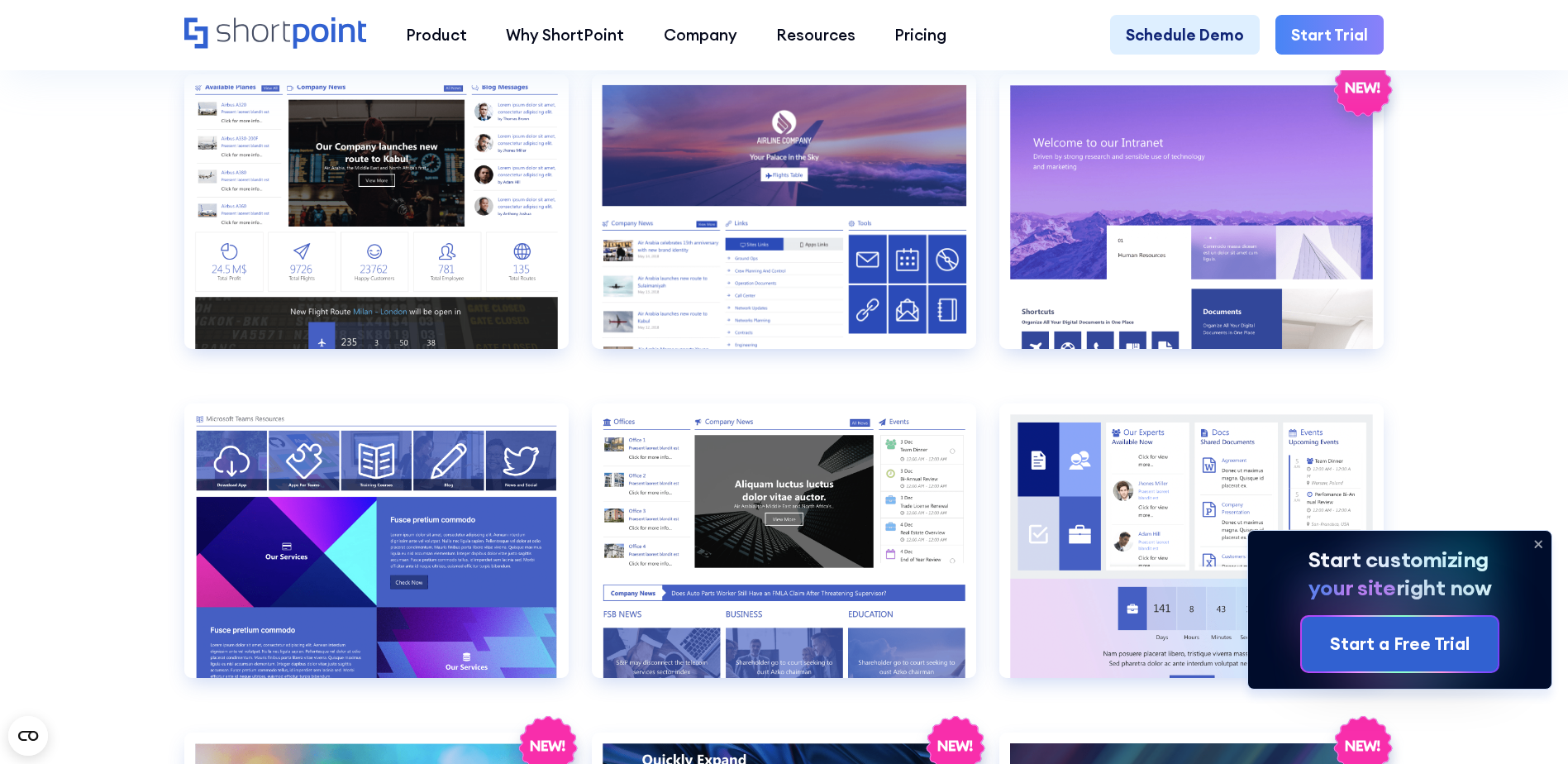
scroll to position [2480, 0]
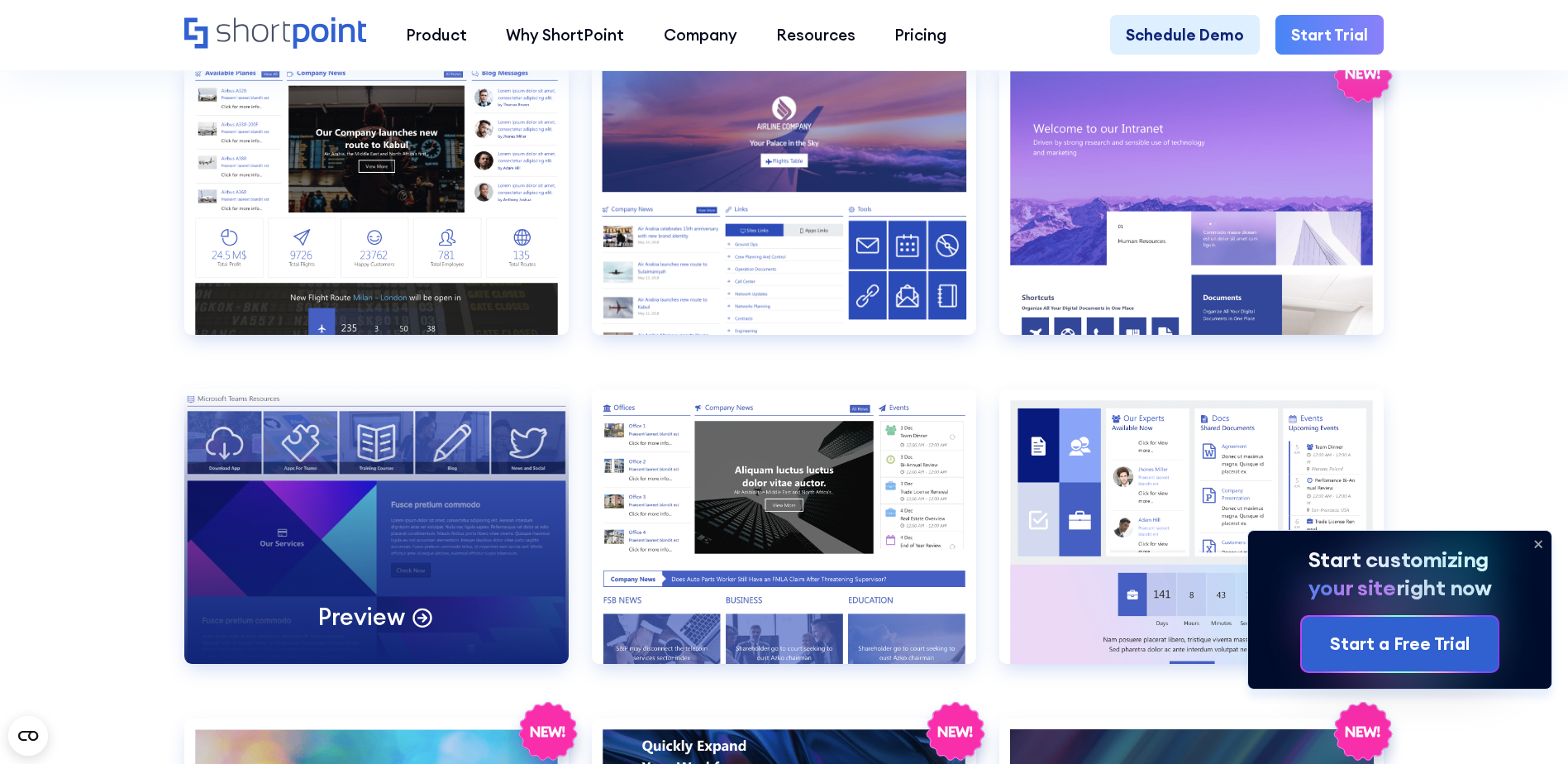
click at [483, 489] on div "Preview" at bounding box center [376, 526] width 384 height 275
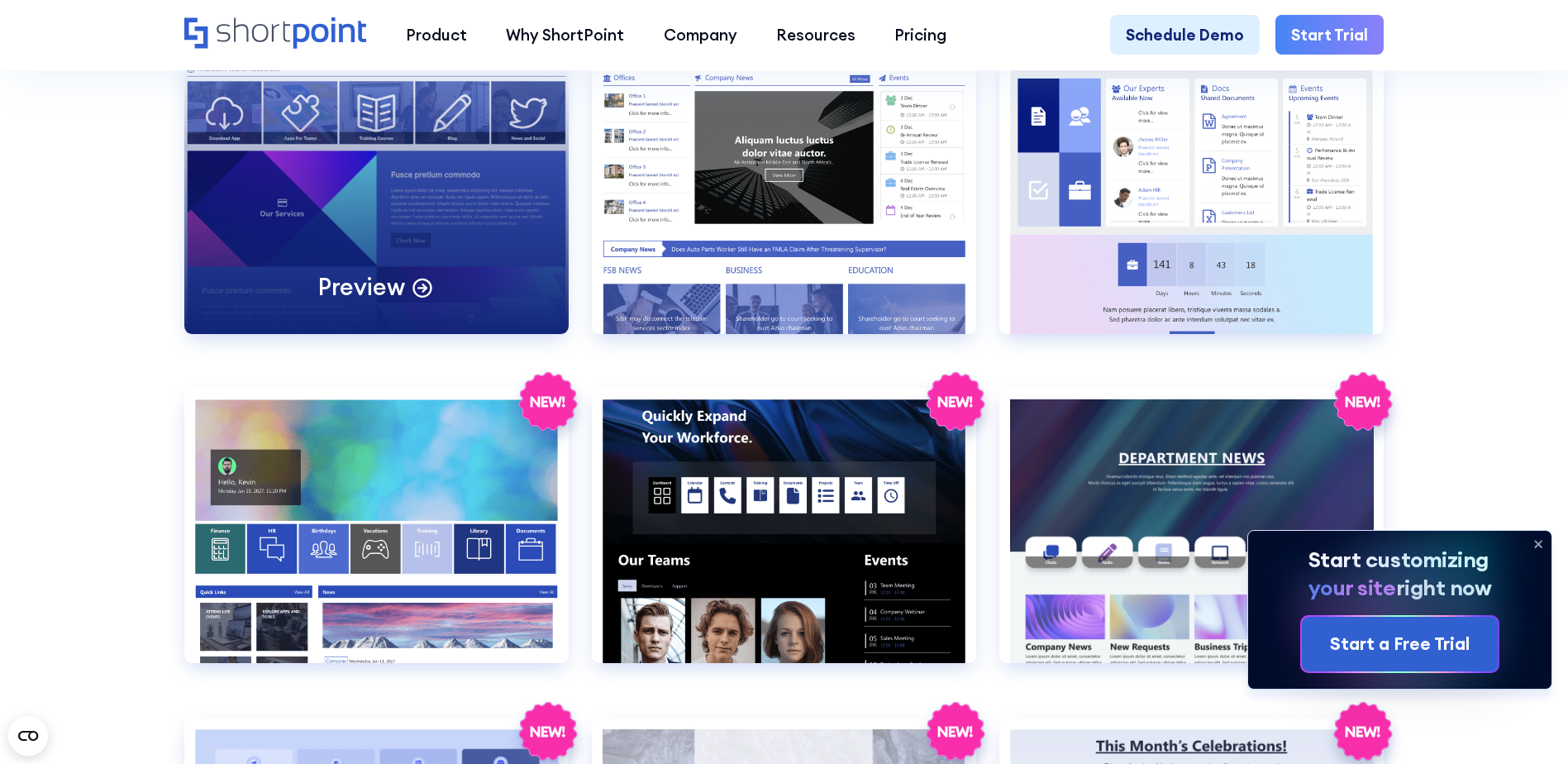
scroll to position [2811, 0]
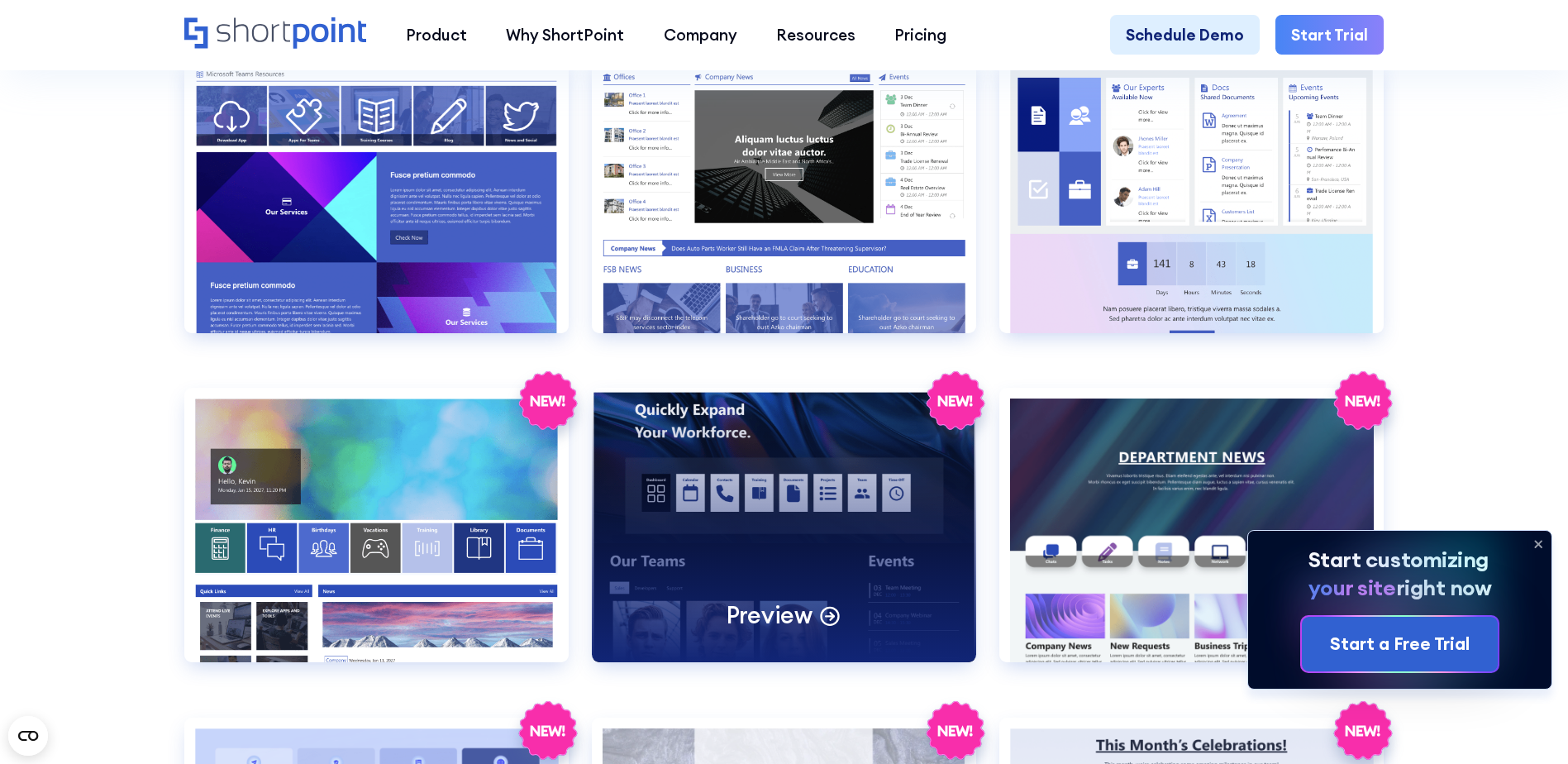
click at [785, 444] on div "Preview" at bounding box center [784, 525] width 384 height 275
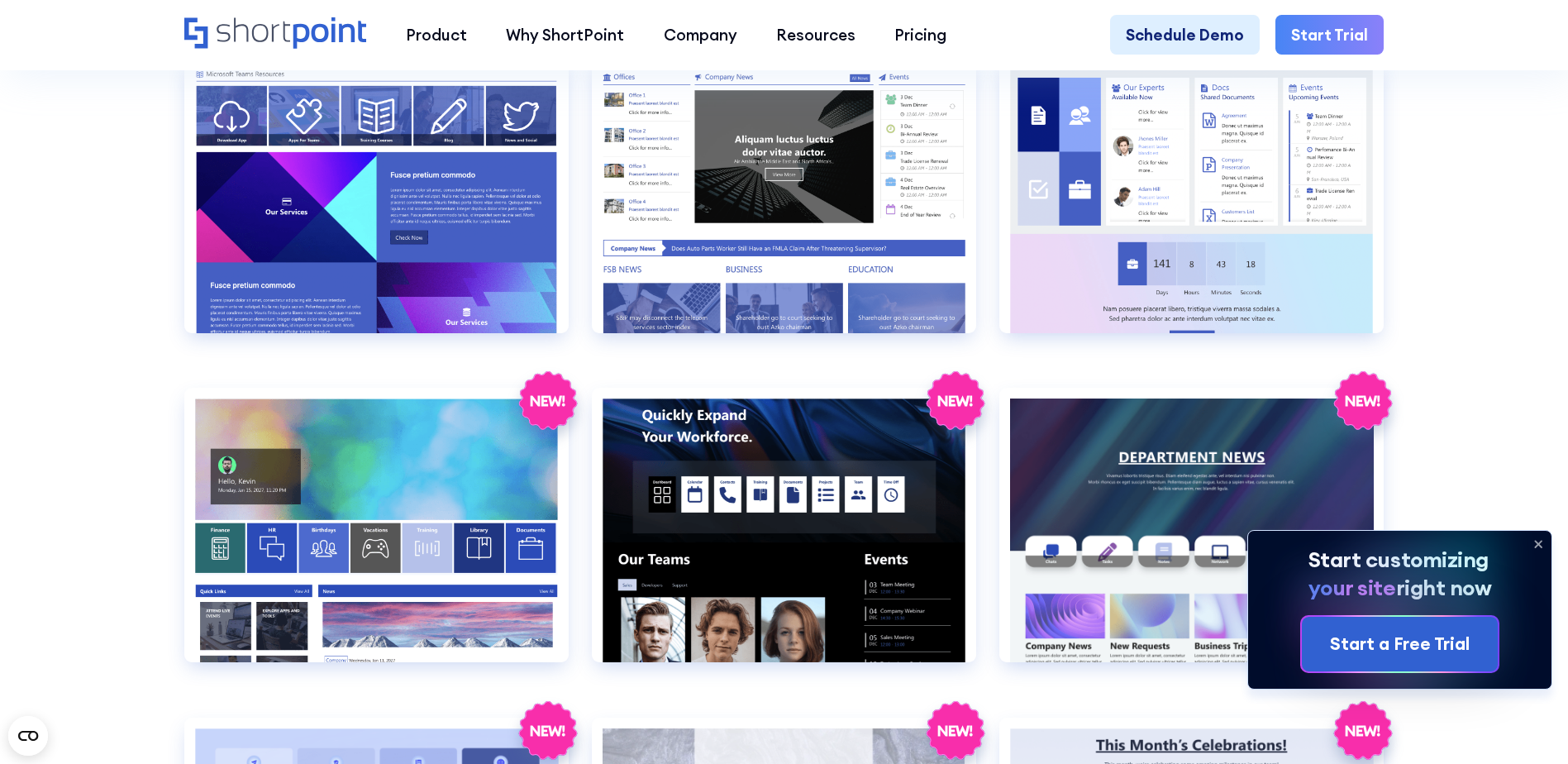
click at [1534, 534] on icon at bounding box center [1537, 543] width 27 height 27
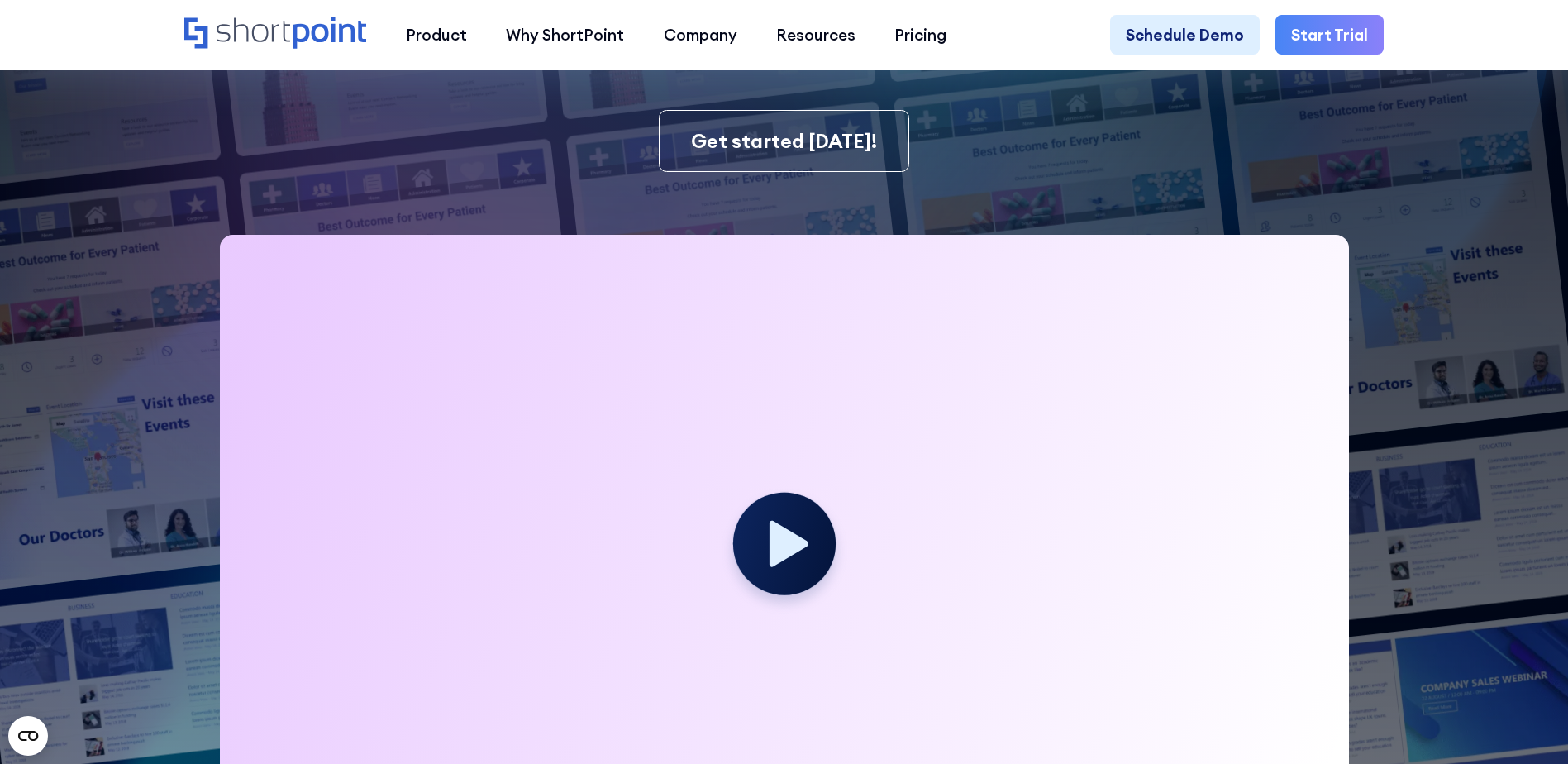
scroll to position [248, 0]
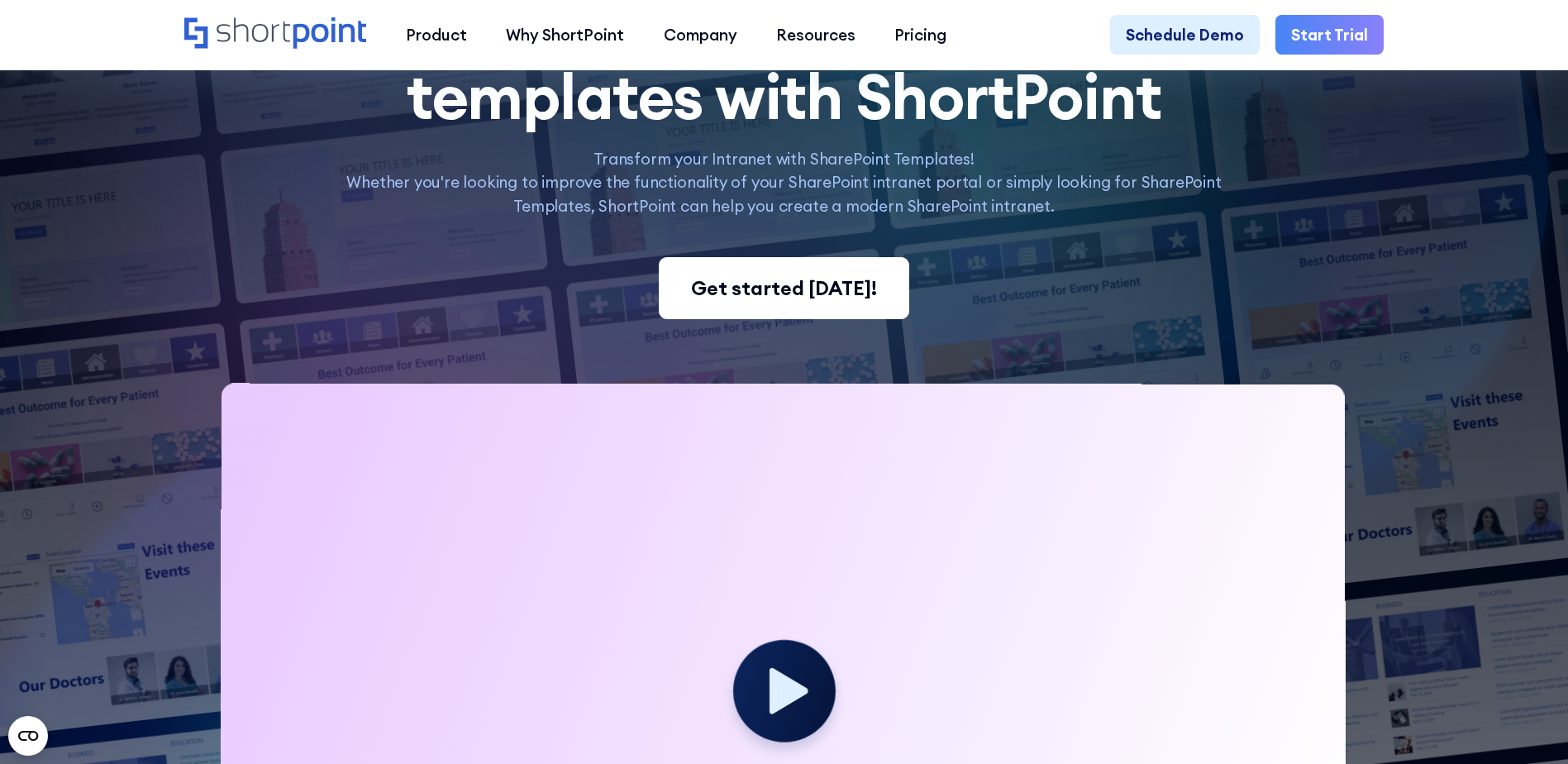
click at [768, 285] on div "Get started [DATE]!" at bounding box center [784, 288] width 186 height 30
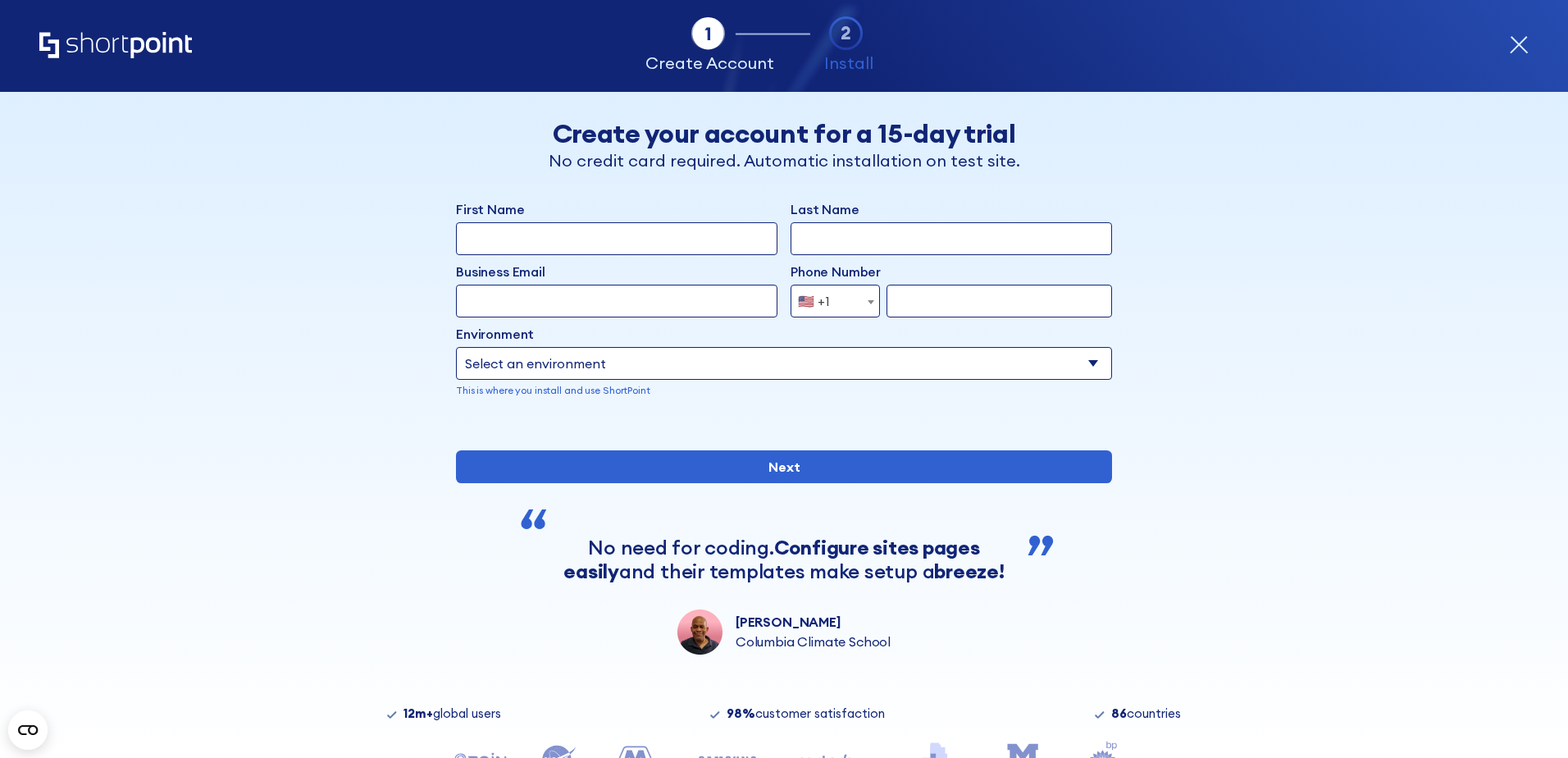
scroll to position [132, 0]
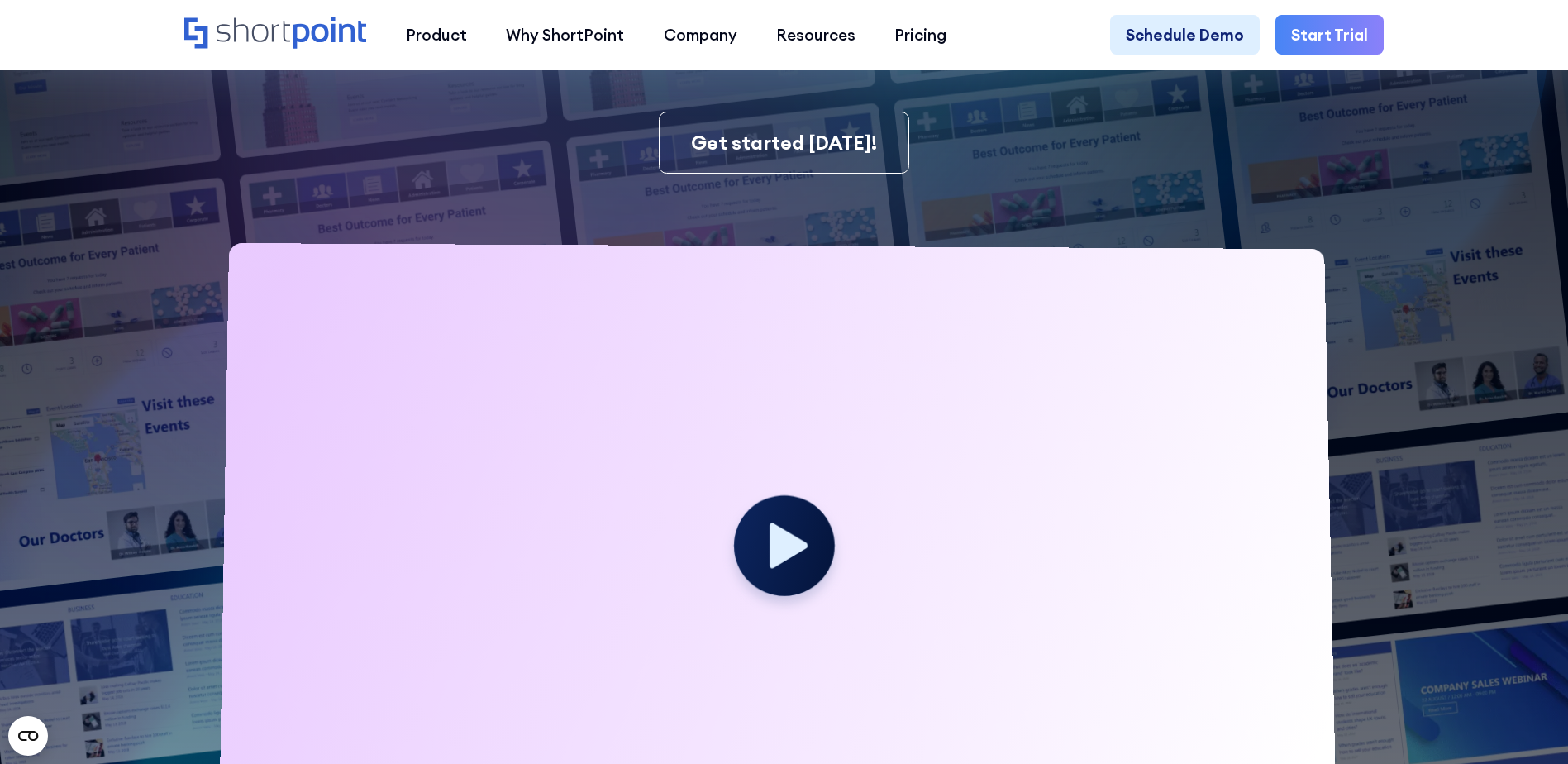
scroll to position [662, 0]
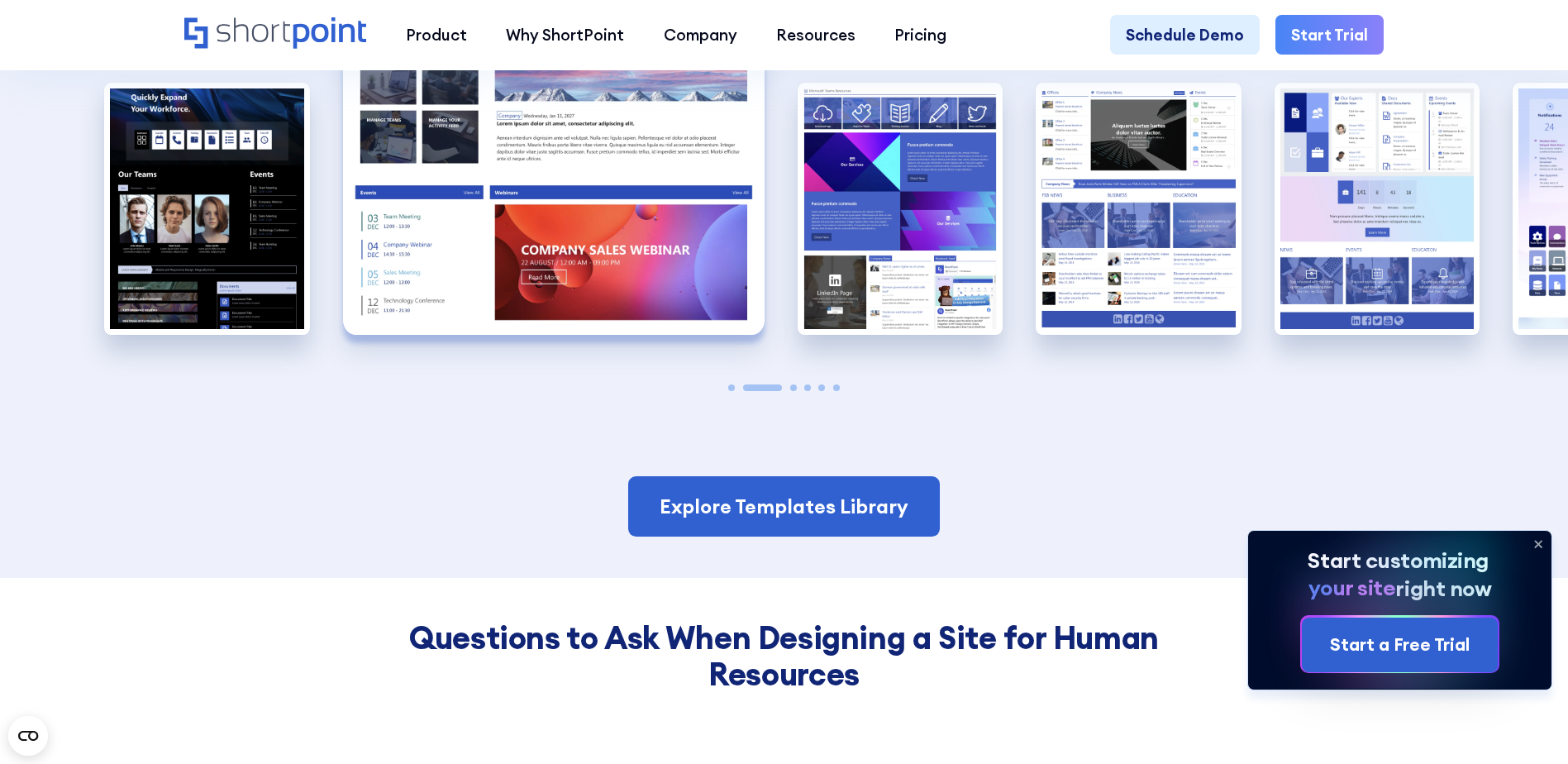
scroll to position [2067, 0]
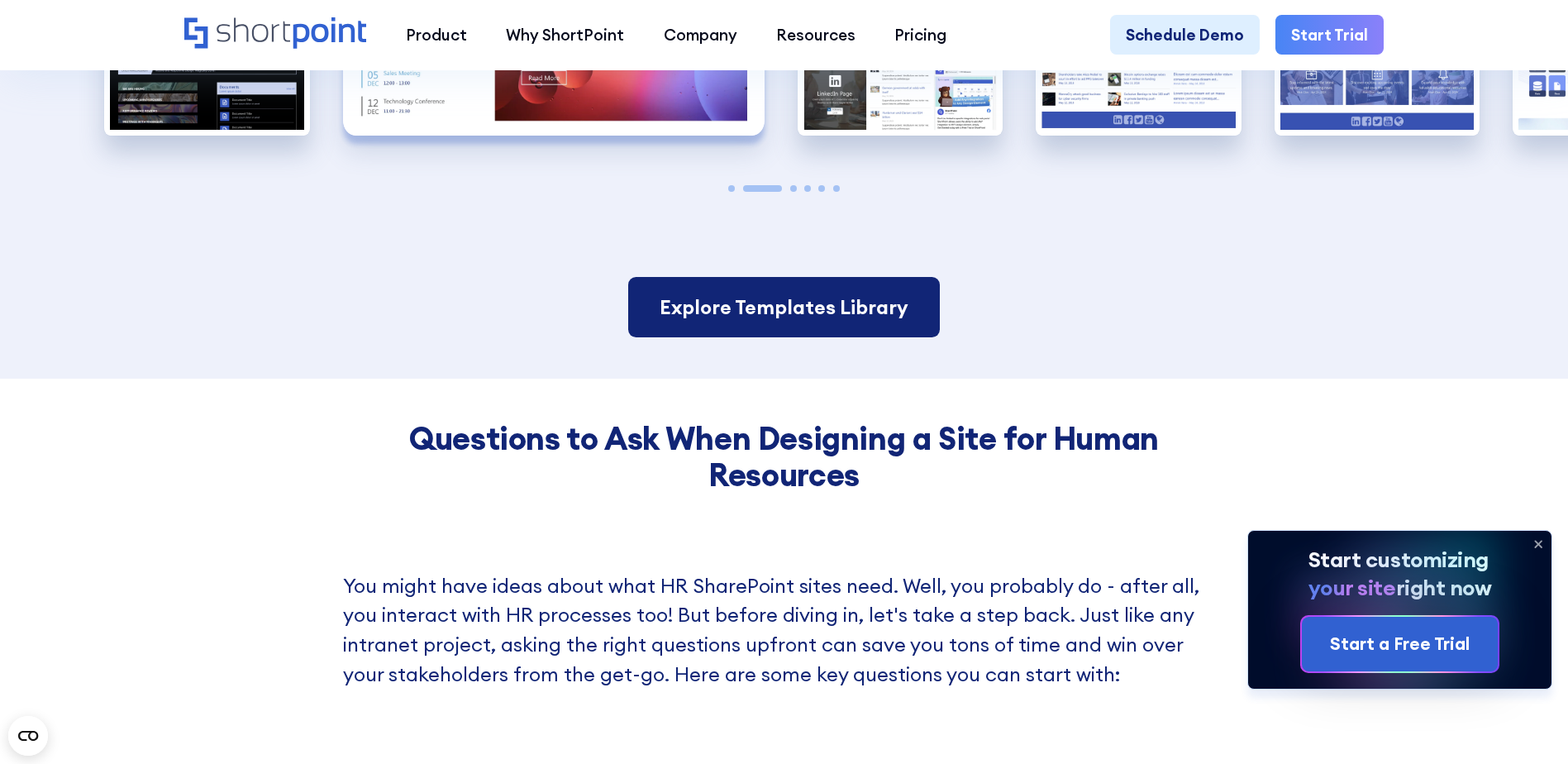
click at [835, 333] on link "Explore Templates Library" at bounding box center [784, 307] width 312 height 61
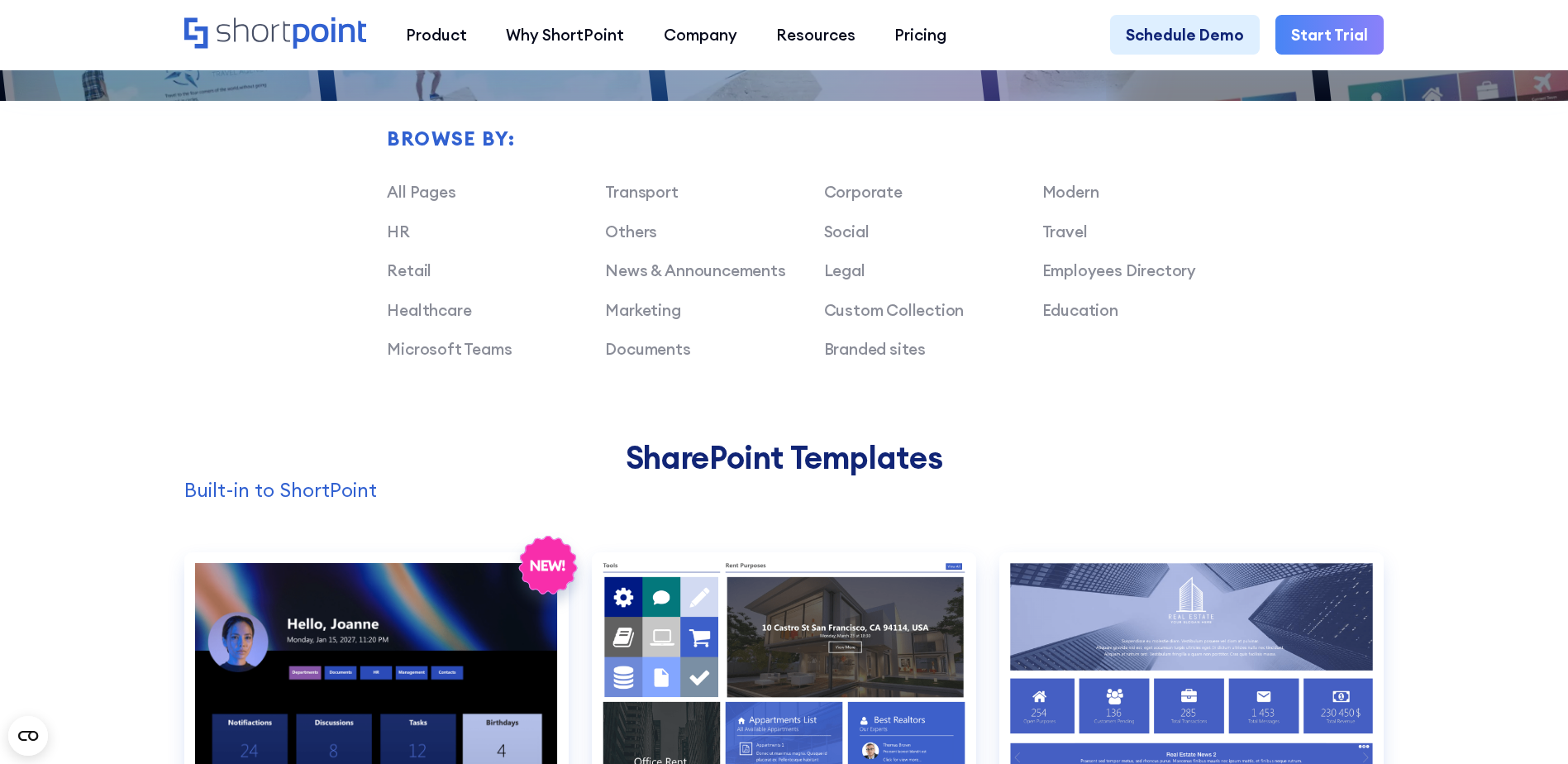
scroll to position [1322, 0]
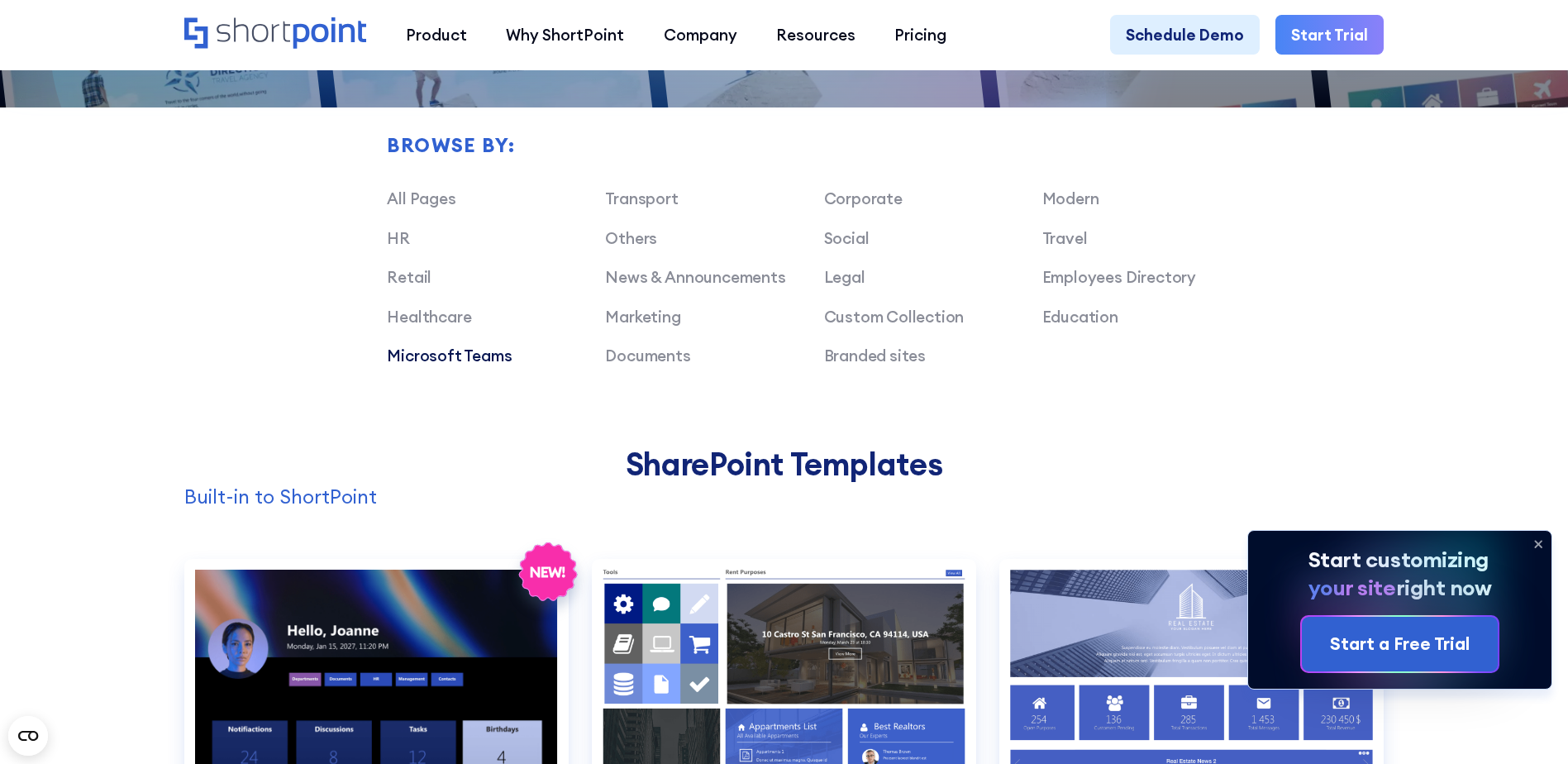
click at [472, 365] on link "Microsoft Teams" at bounding box center [449, 355] width 125 height 20
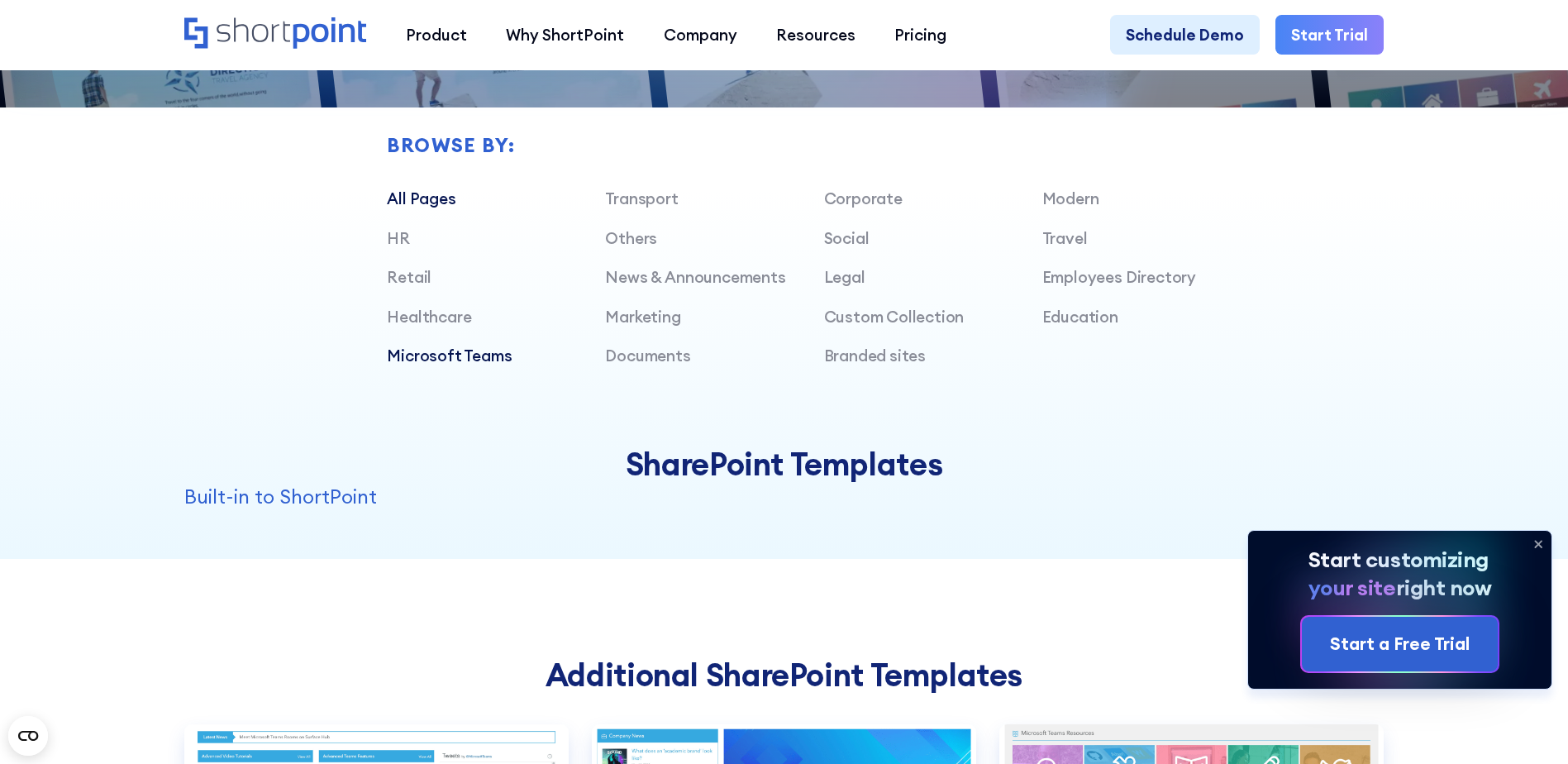
click at [423, 209] on link "All Pages" at bounding box center [421, 198] width 69 height 20
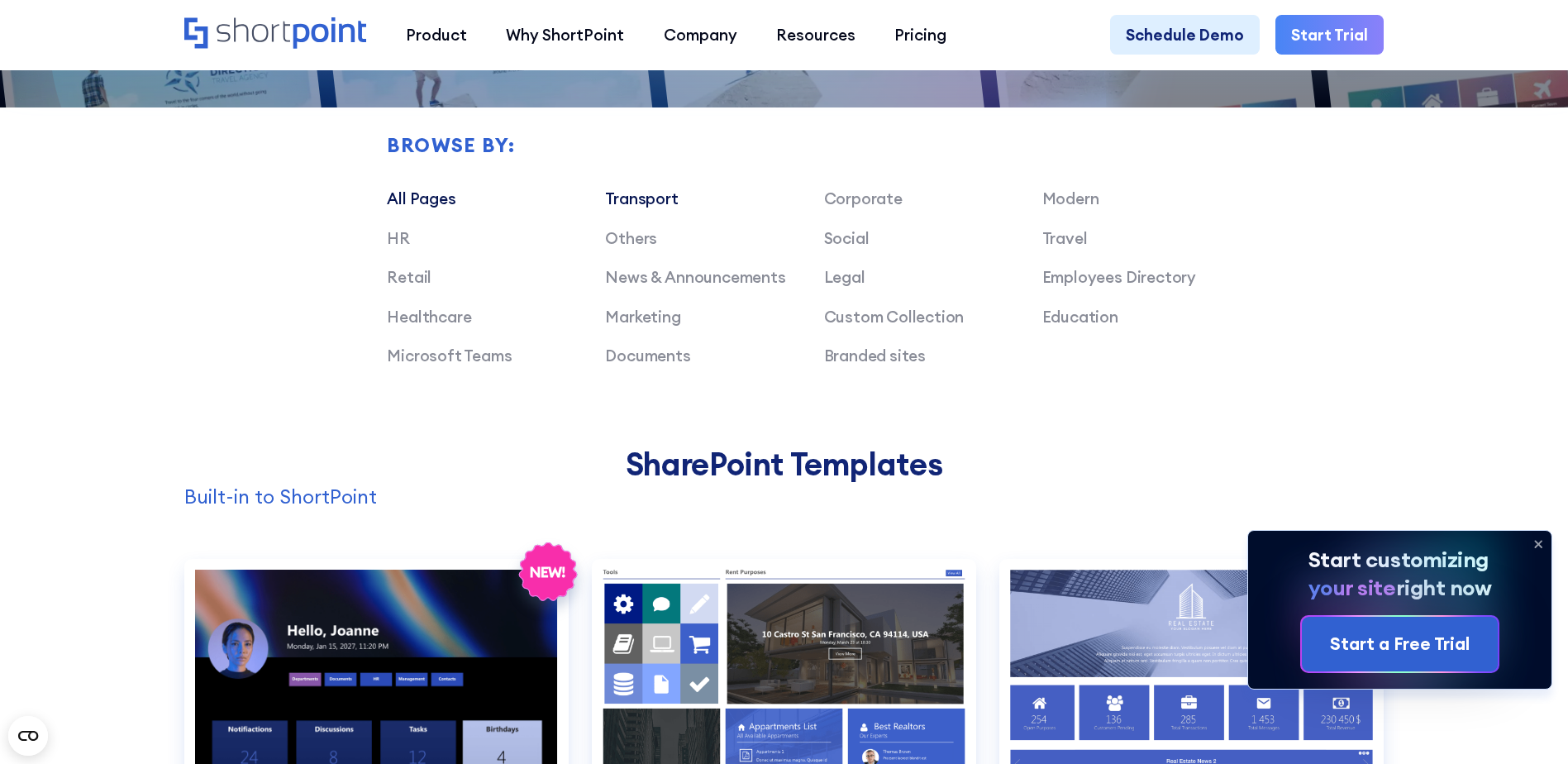
click at [629, 209] on link "Transport" at bounding box center [642, 198] width 73 height 20
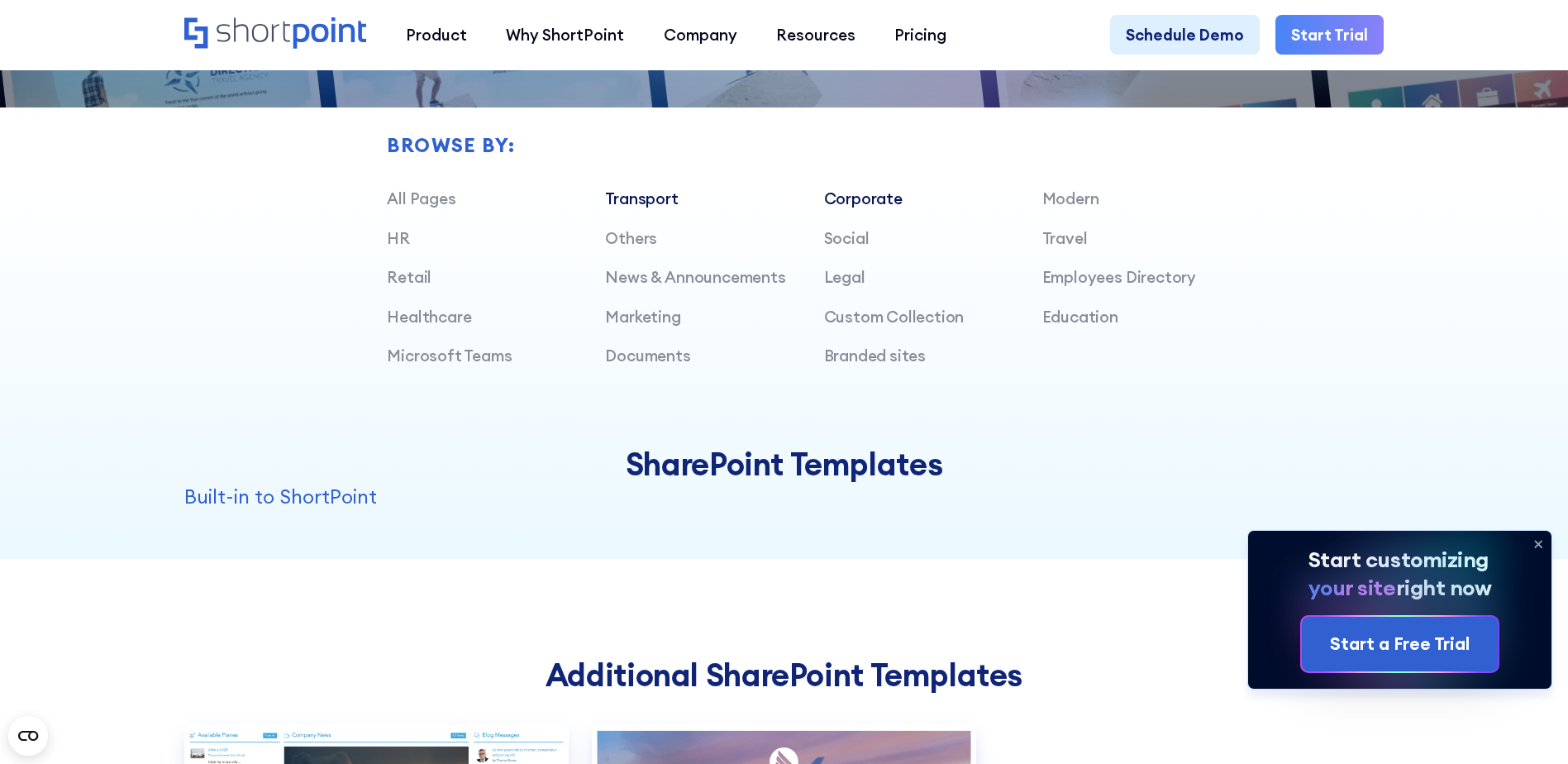
click at [878, 204] on link "Corporate" at bounding box center [863, 198] width 79 height 20
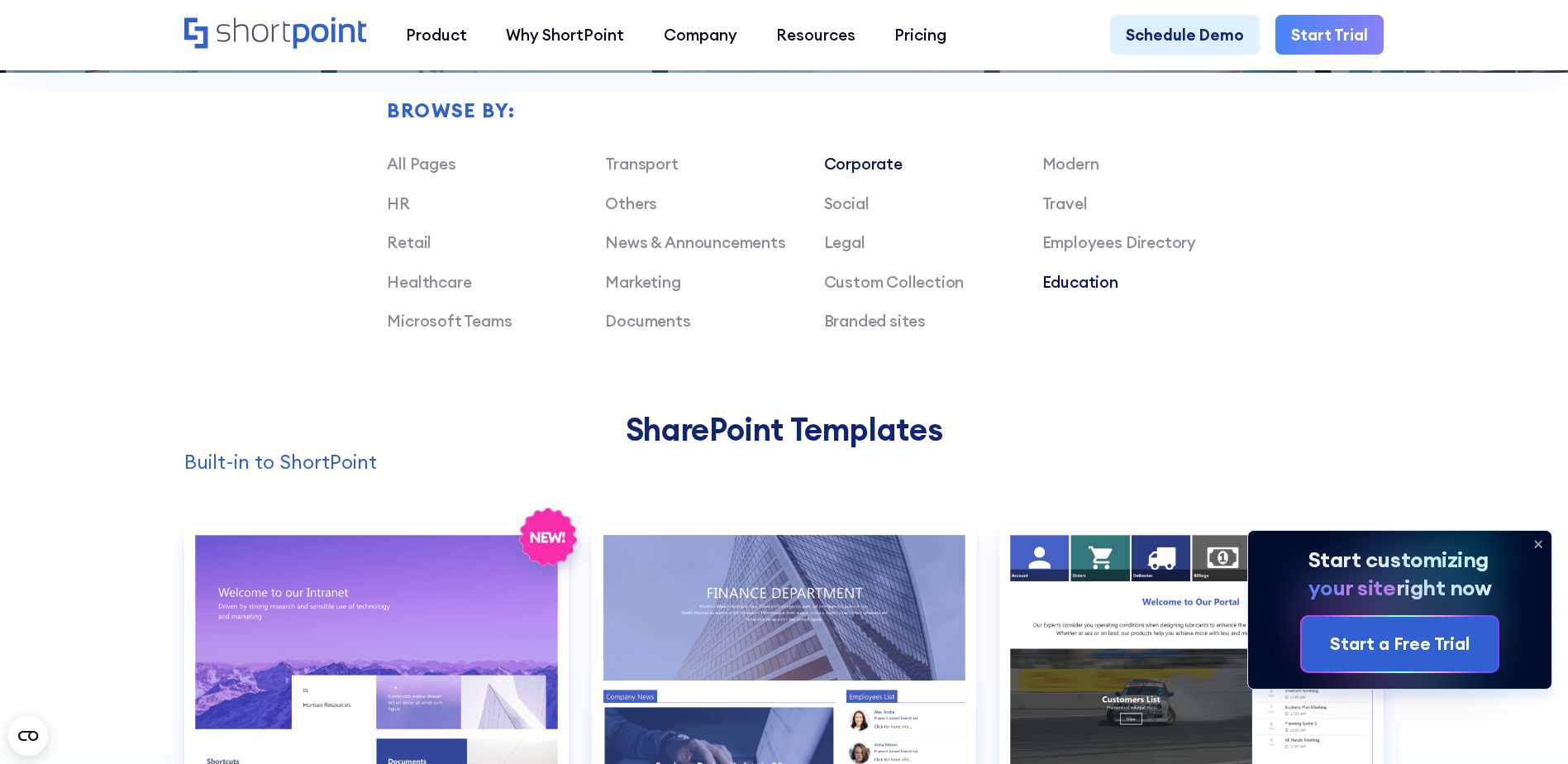
scroll to position [1157, 0]
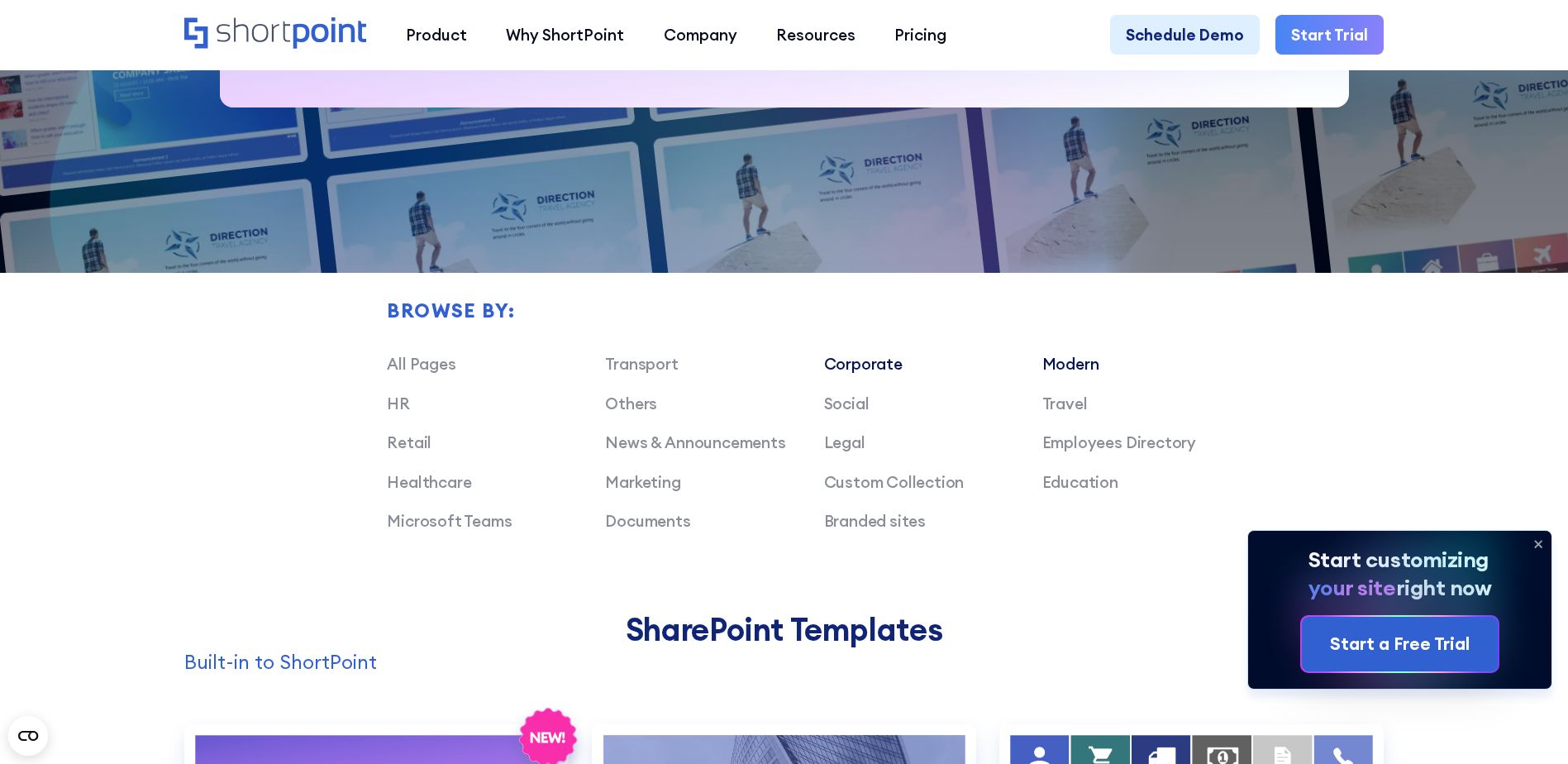
click at [1066, 368] on link "Modern" at bounding box center [1071, 363] width 57 height 20
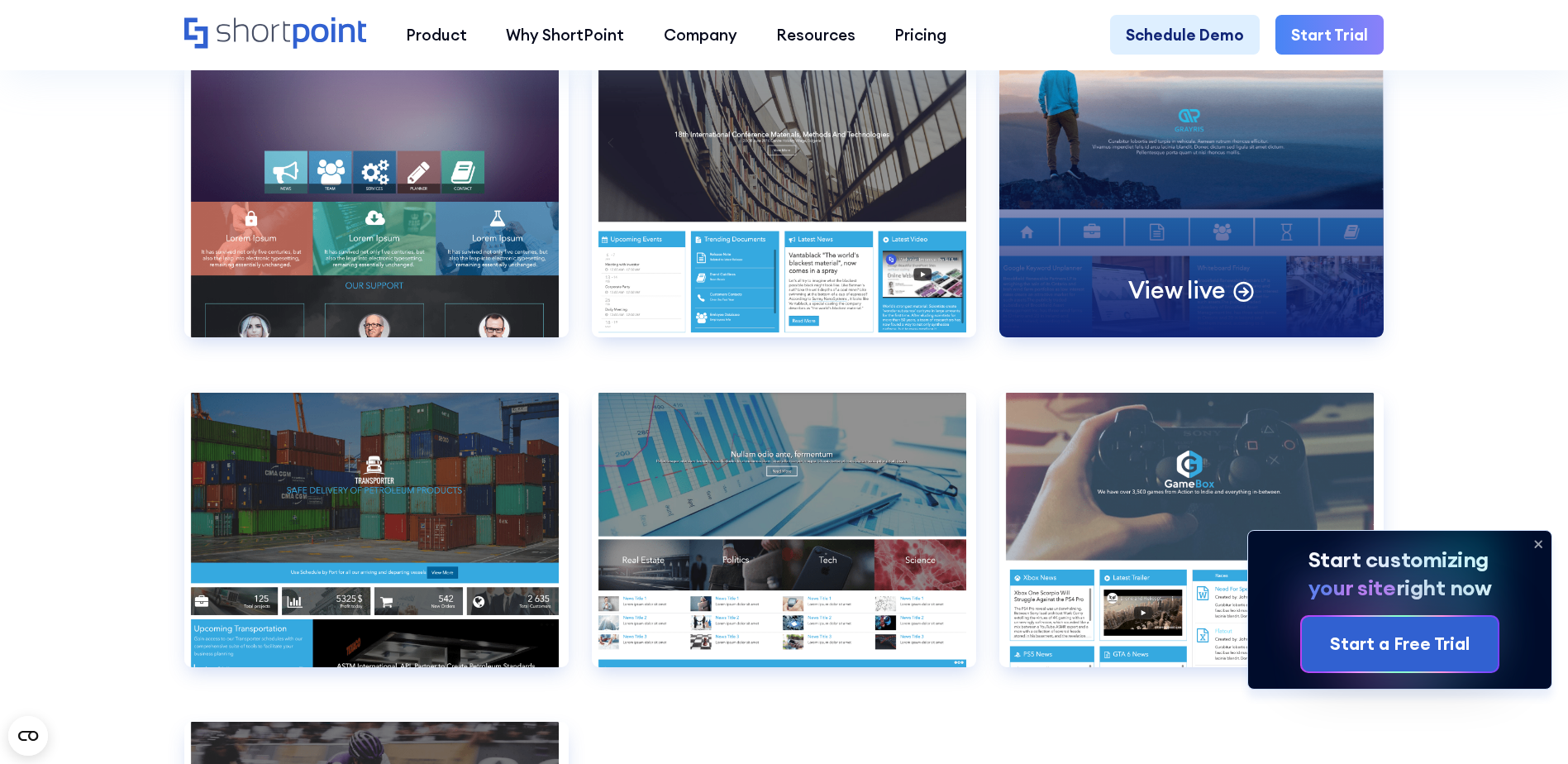
scroll to position [2067, 0]
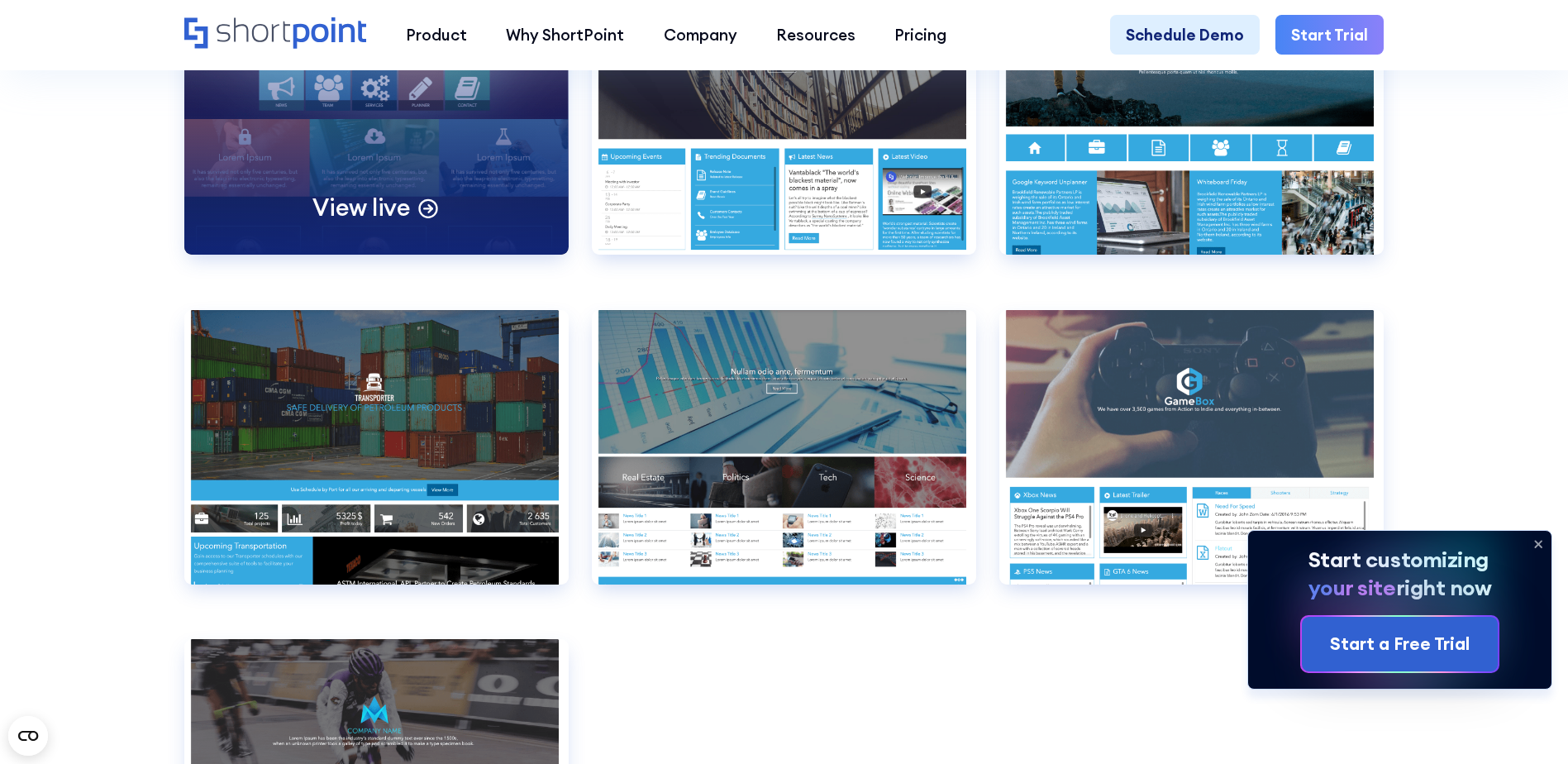
click at [357, 155] on div "View live" at bounding box center [376, 117] width 384 height 275
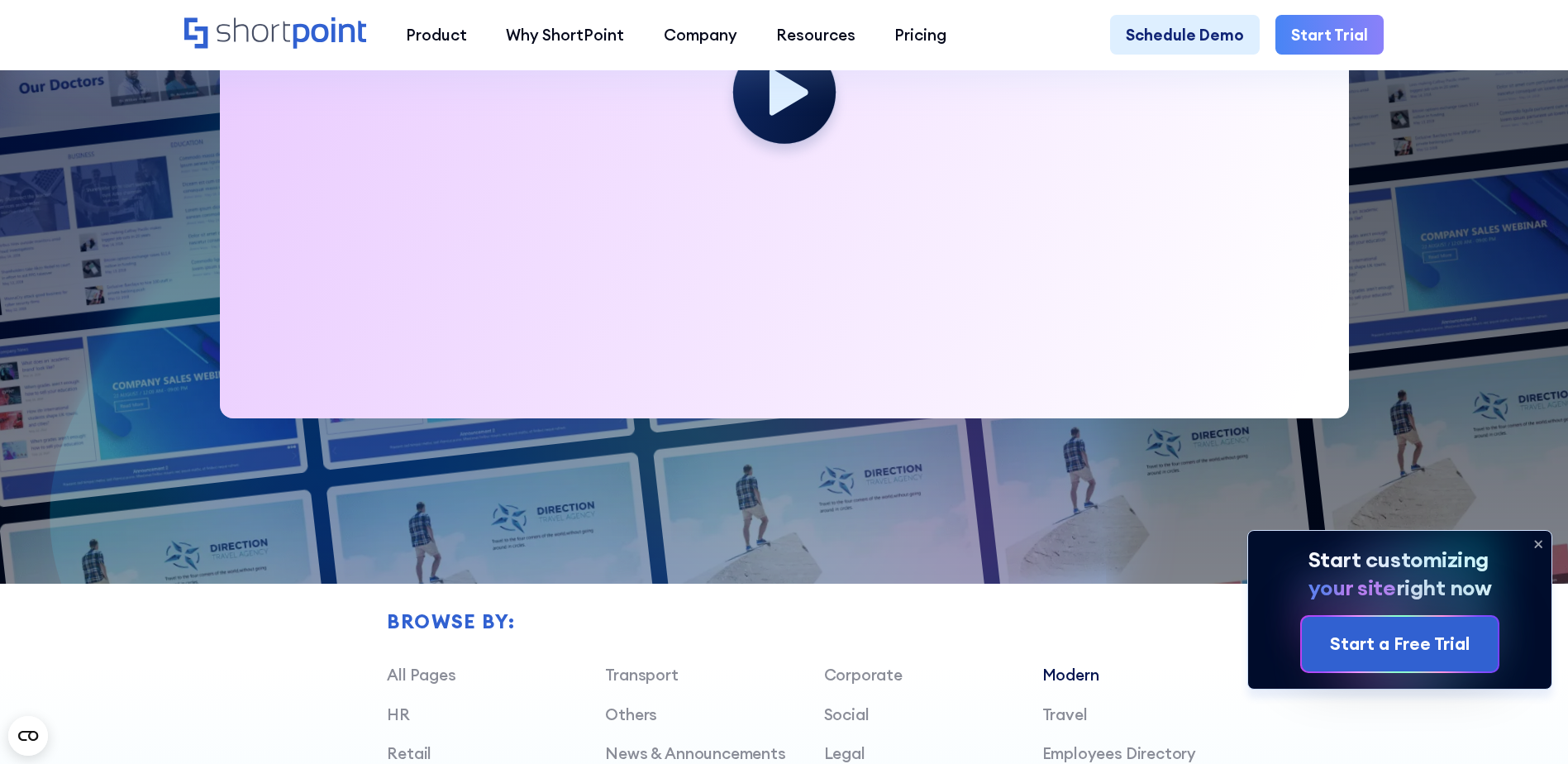
scroll to position [1075, 0]
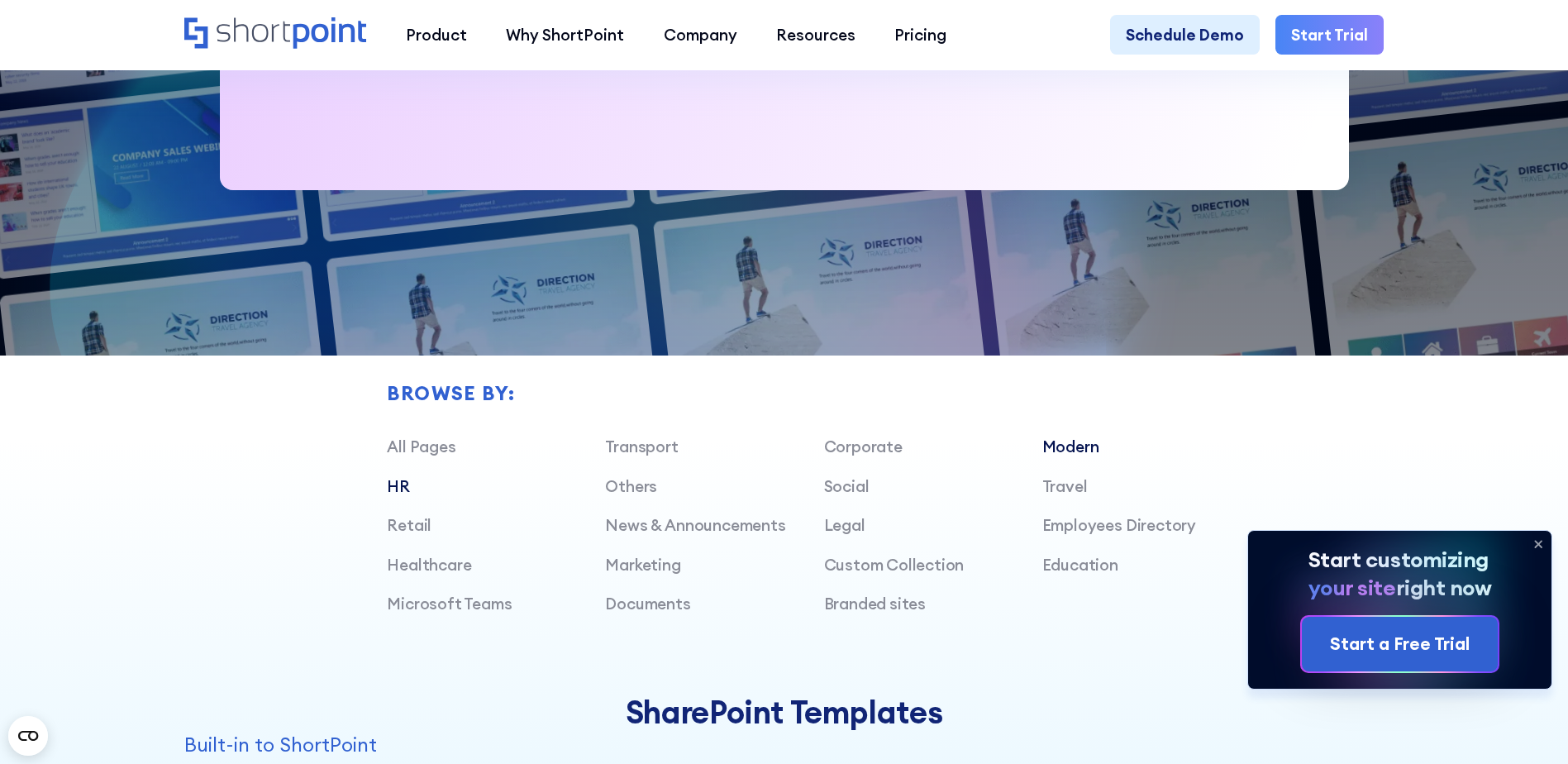
click at [402, 495] on link "HR" at bounding box center [399, 486] width 24 height 20
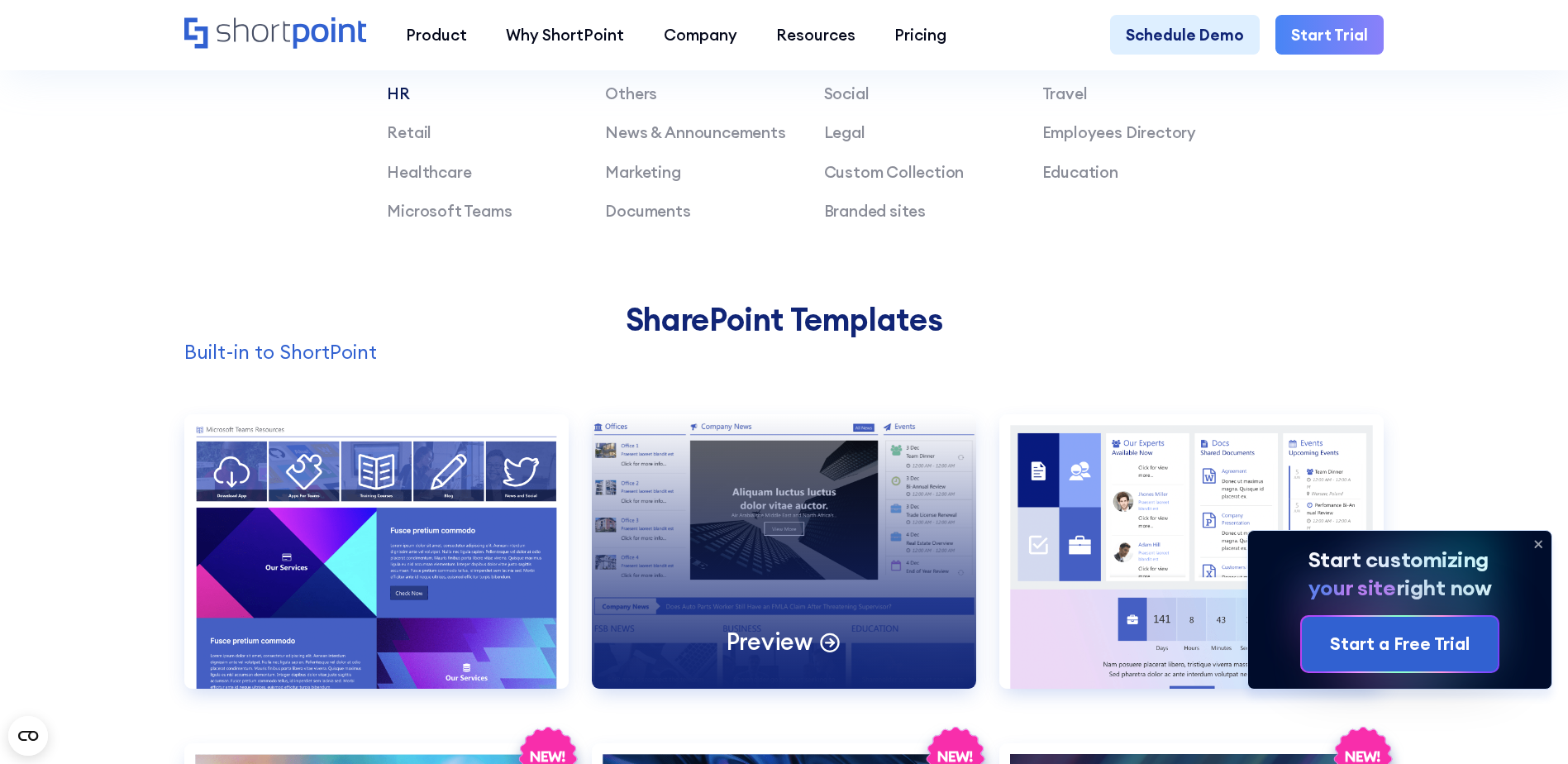
scroll to position [1488, 0]
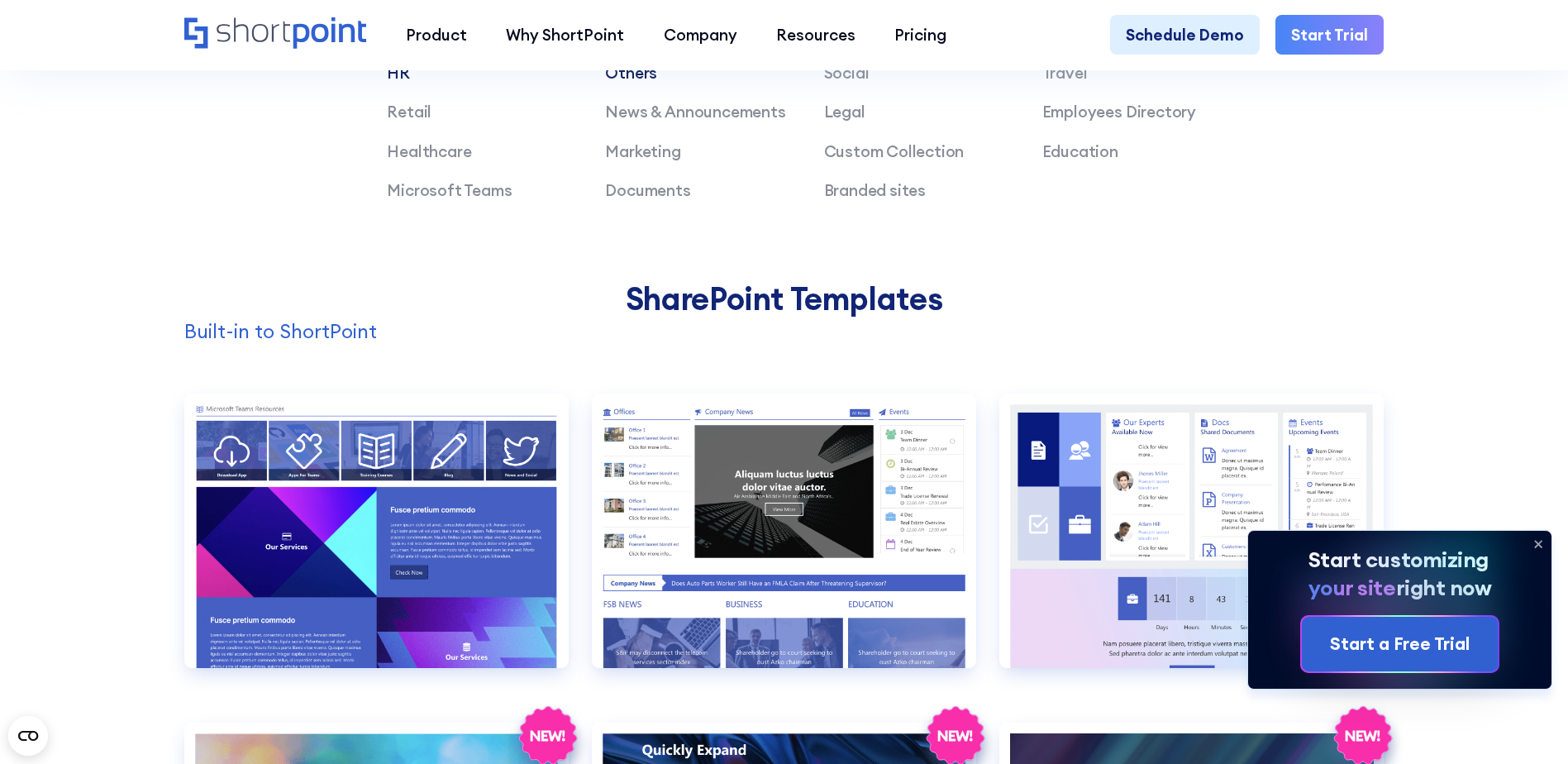
click at [637, 83] on link "Others" at bounding box center [631, 73] width 52 height 20
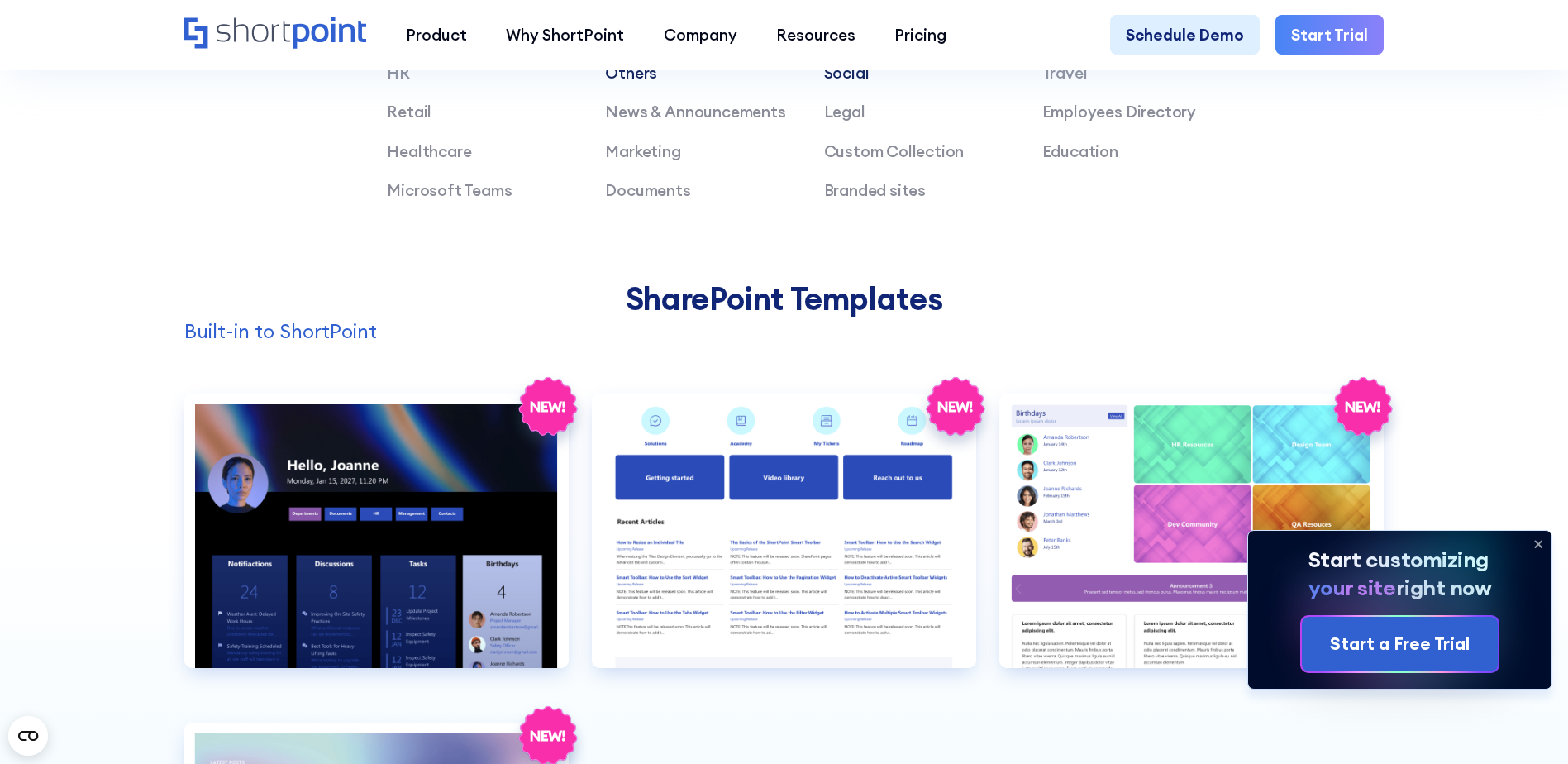
click at [841, 76] on link "Social" at bounding box center [847, 73] width 45 height 20
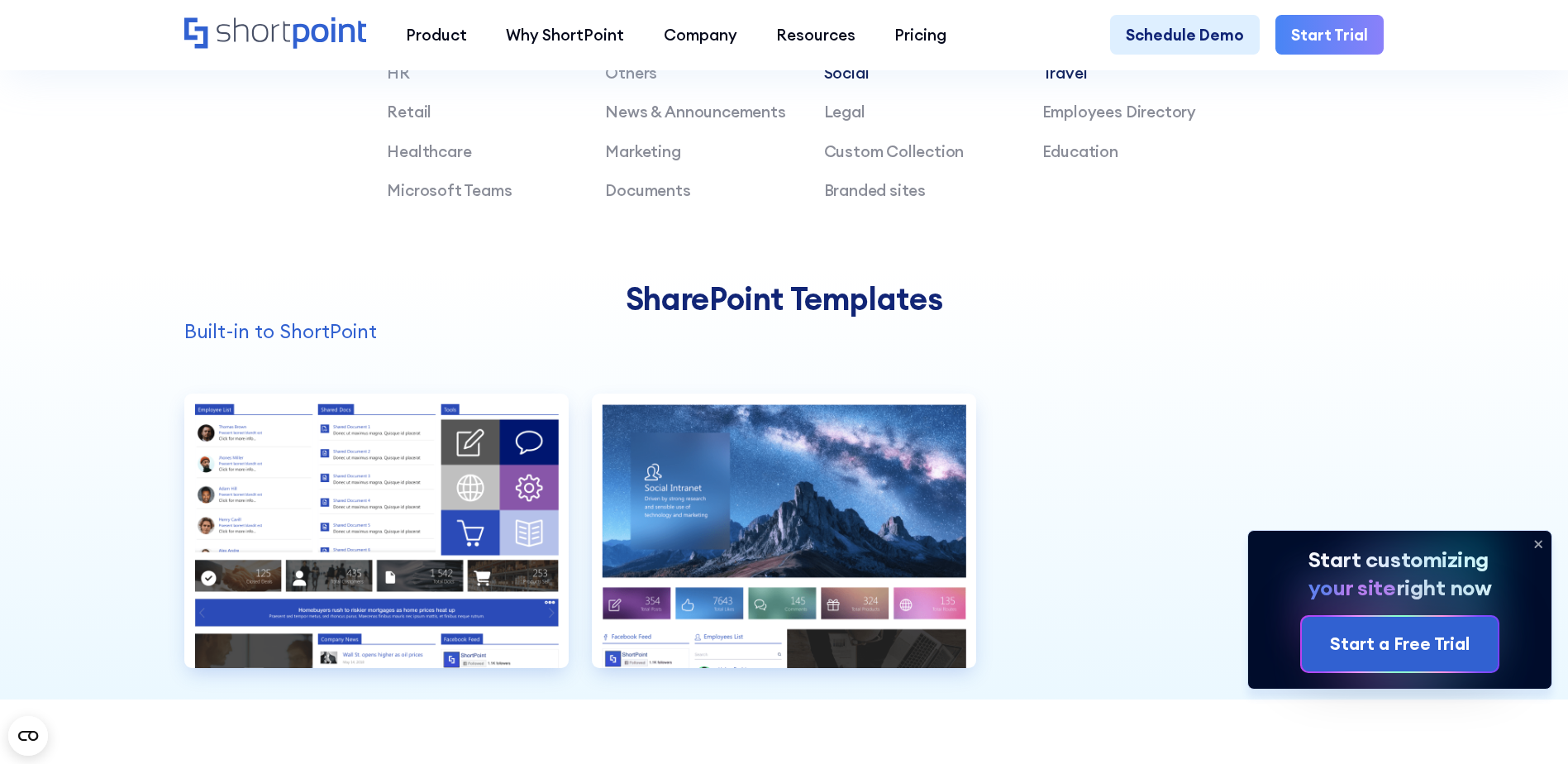
click at [1073, 80] on link "Travel" at bounding box center [1065, 73] width 45 height 20
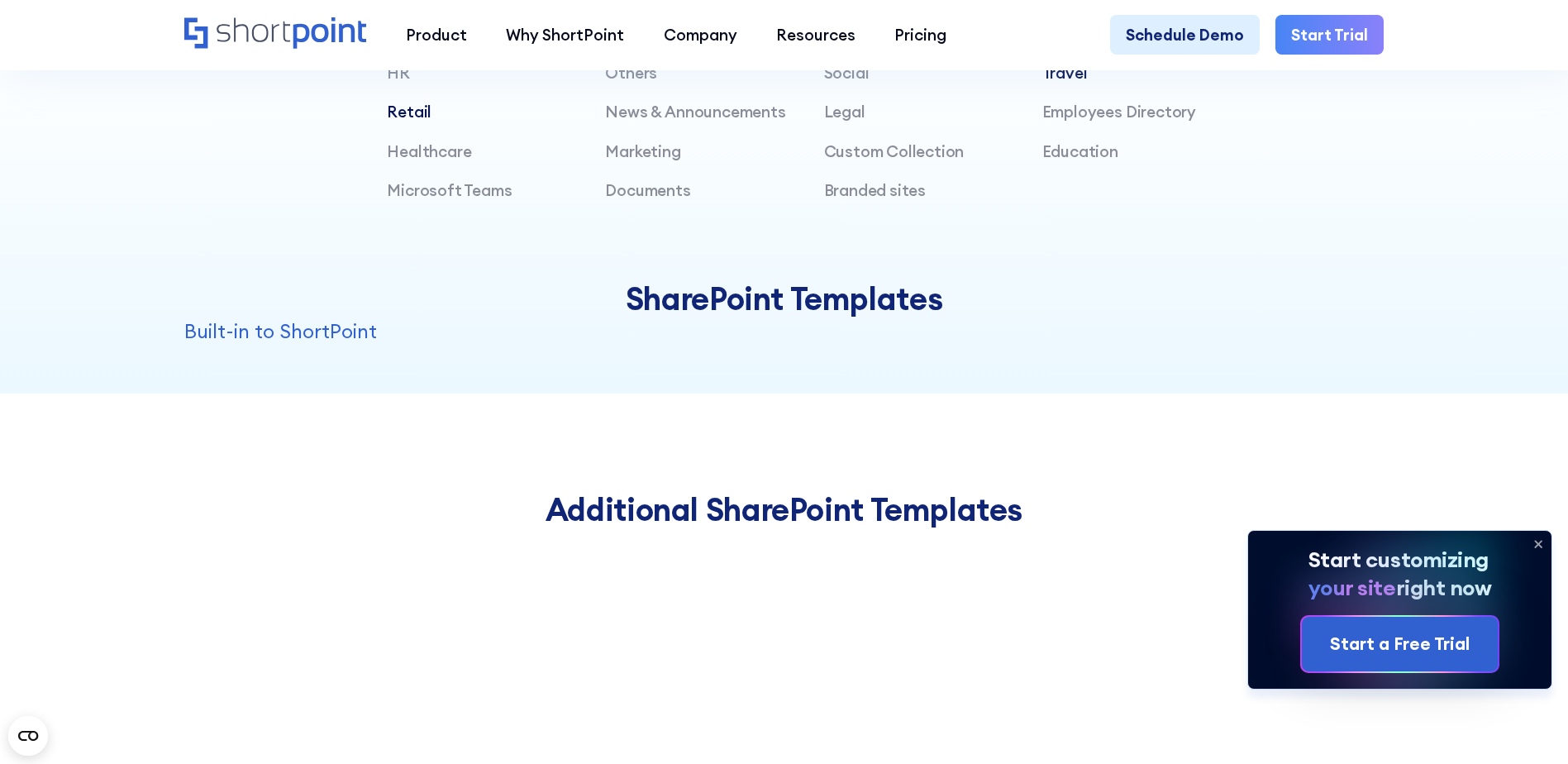
click at [399, 121] on link "Retail" at bounding box center [408, 111] width 44 height 20
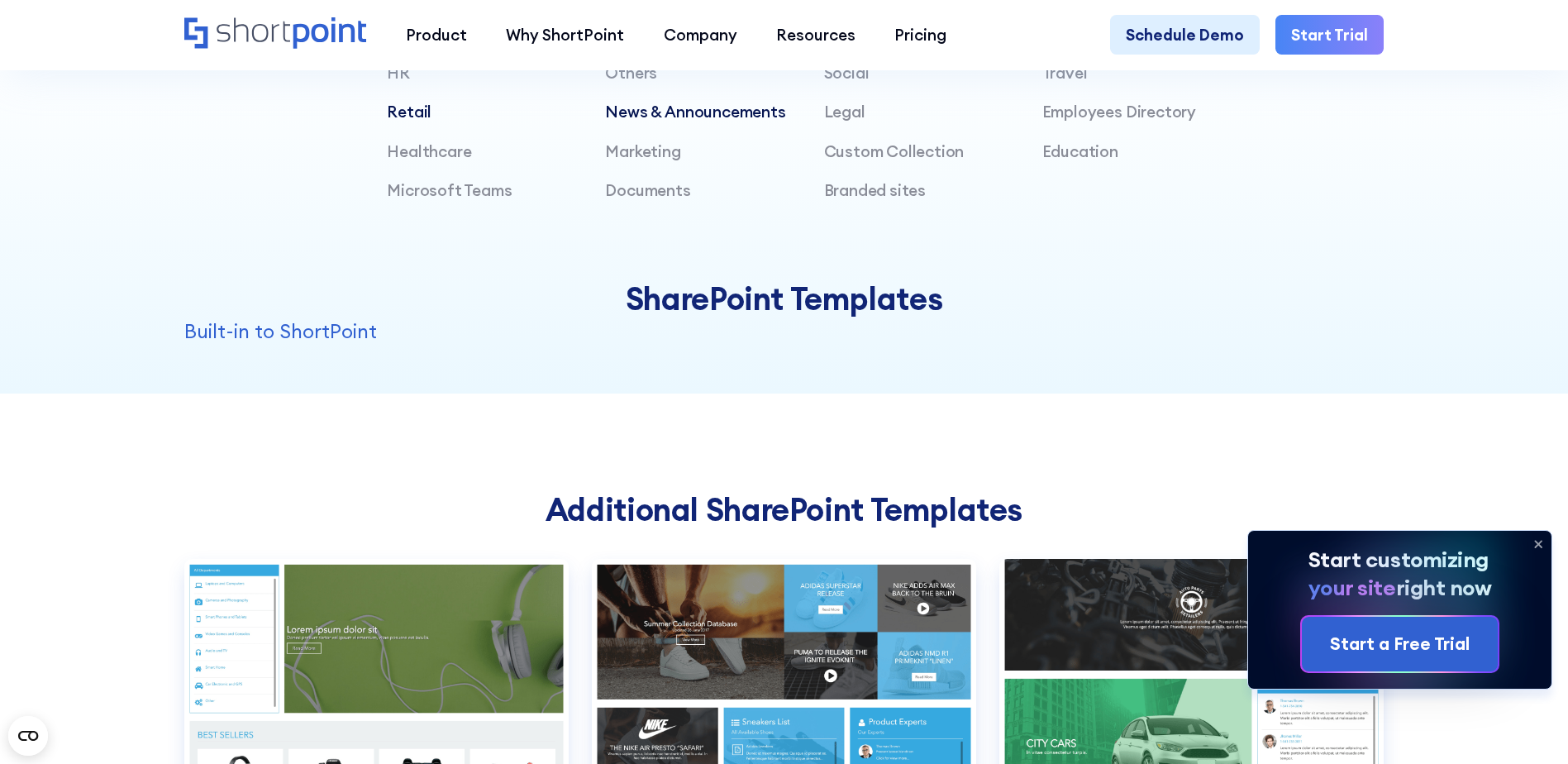
click at [643, 121] on link "News & Announcements" at bounding box center [695, 111] width 180 height 20
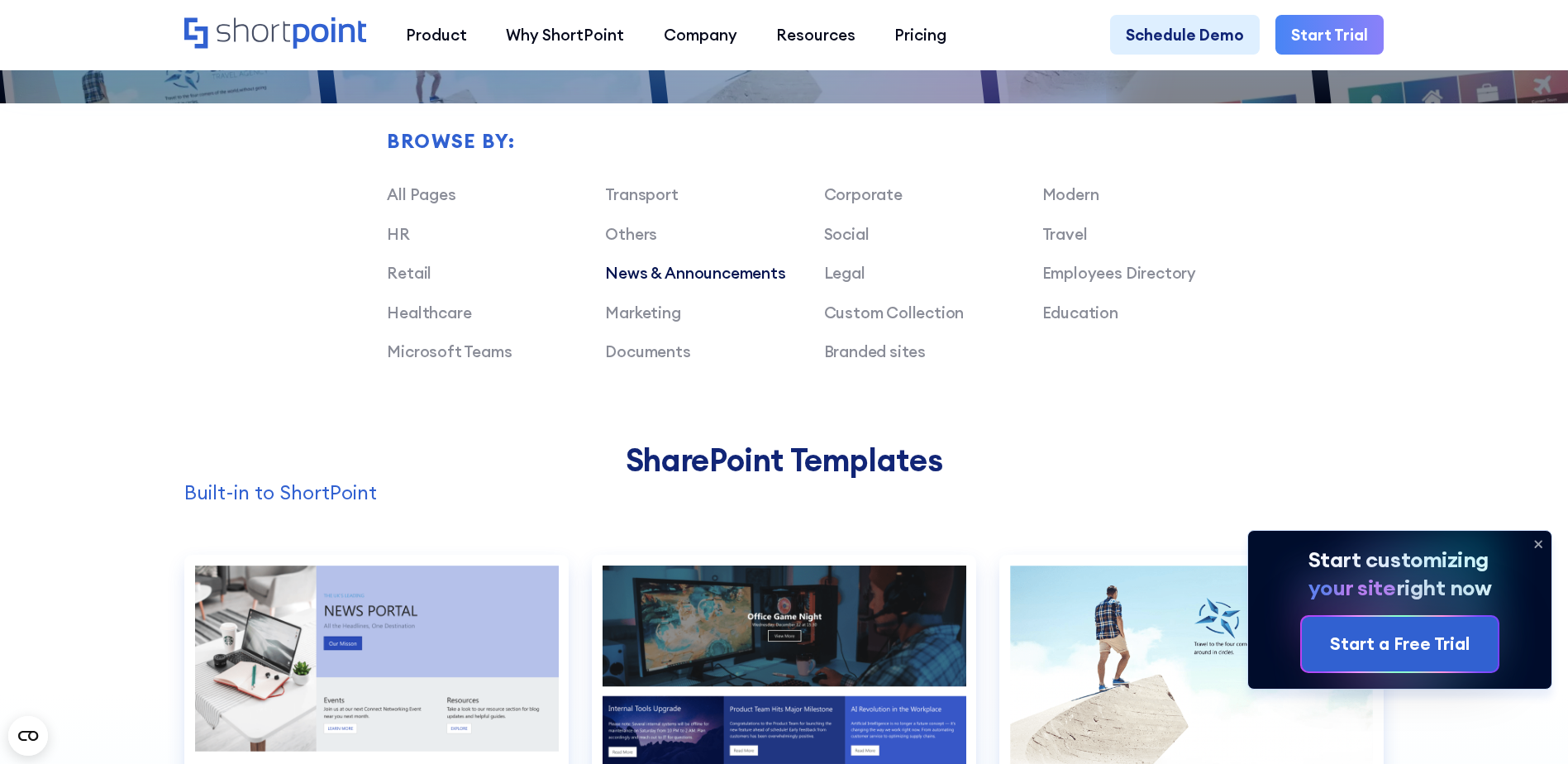
scroll to position [1322, 0]
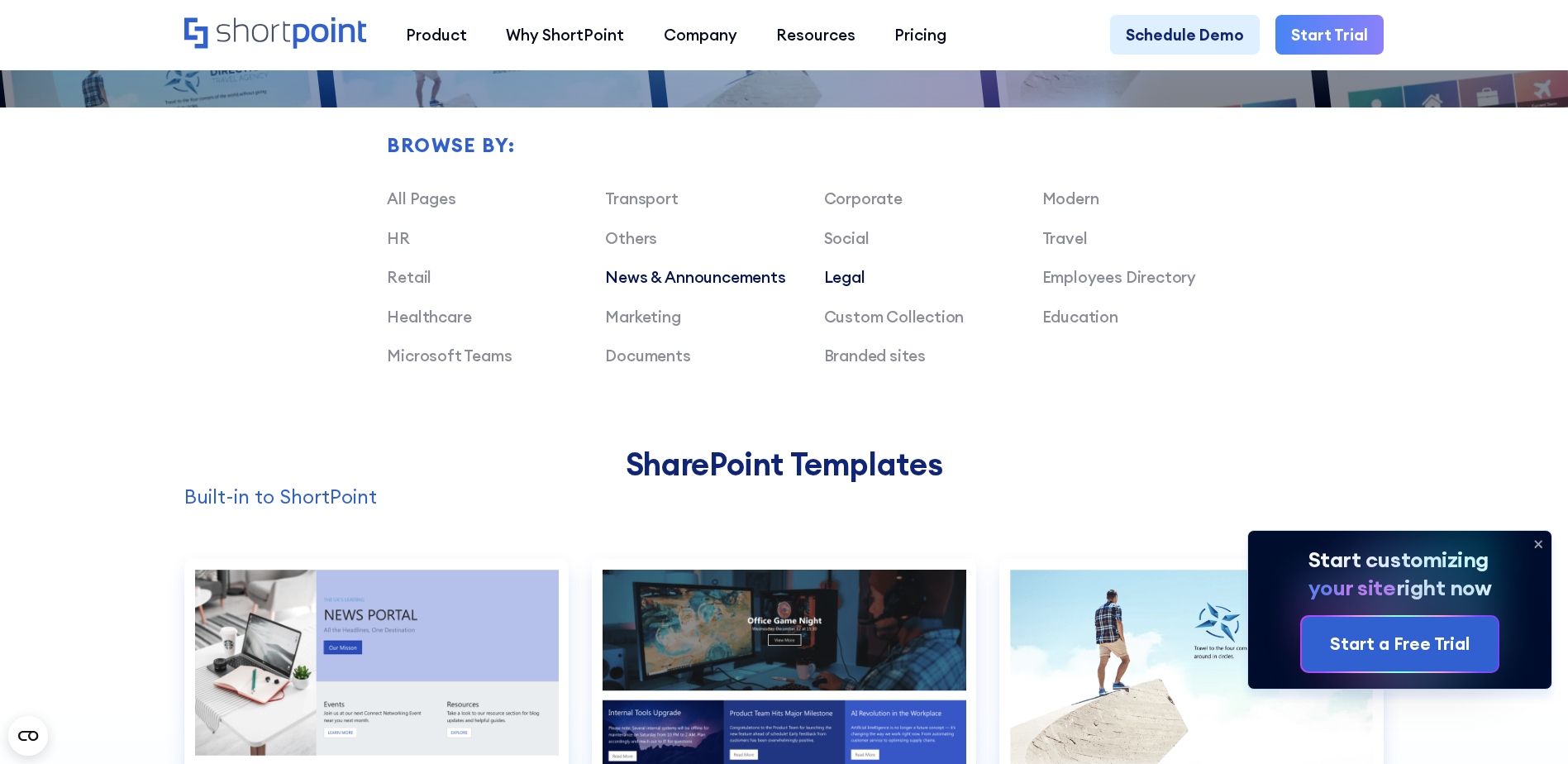
click at [859, 286] on link "Legal" at bounding box center [845, 277] width 41 height 20
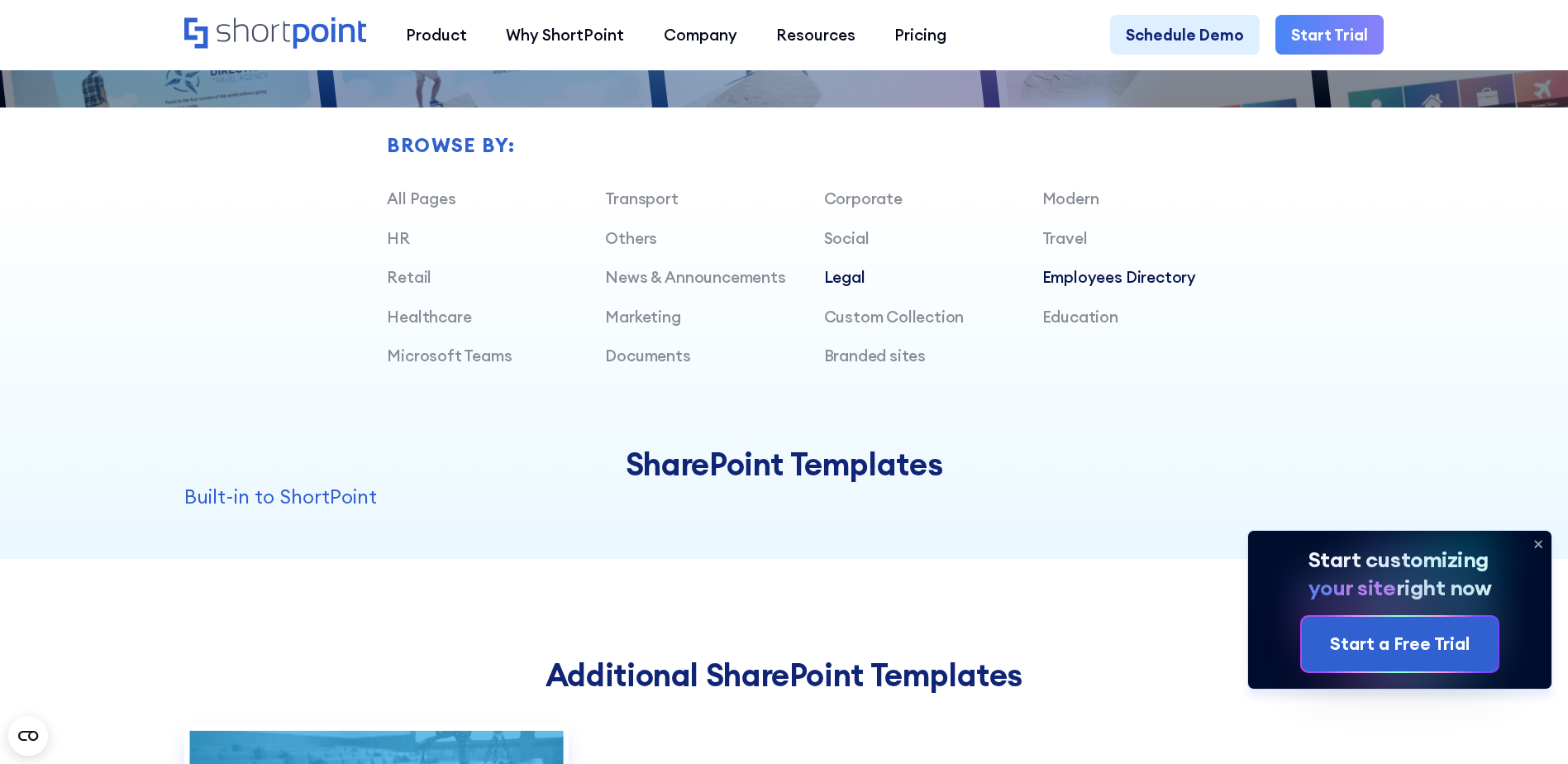
click at [1101, 286] on link "Employees Directory" at bounding box center [1119, 277] width 154 height 20
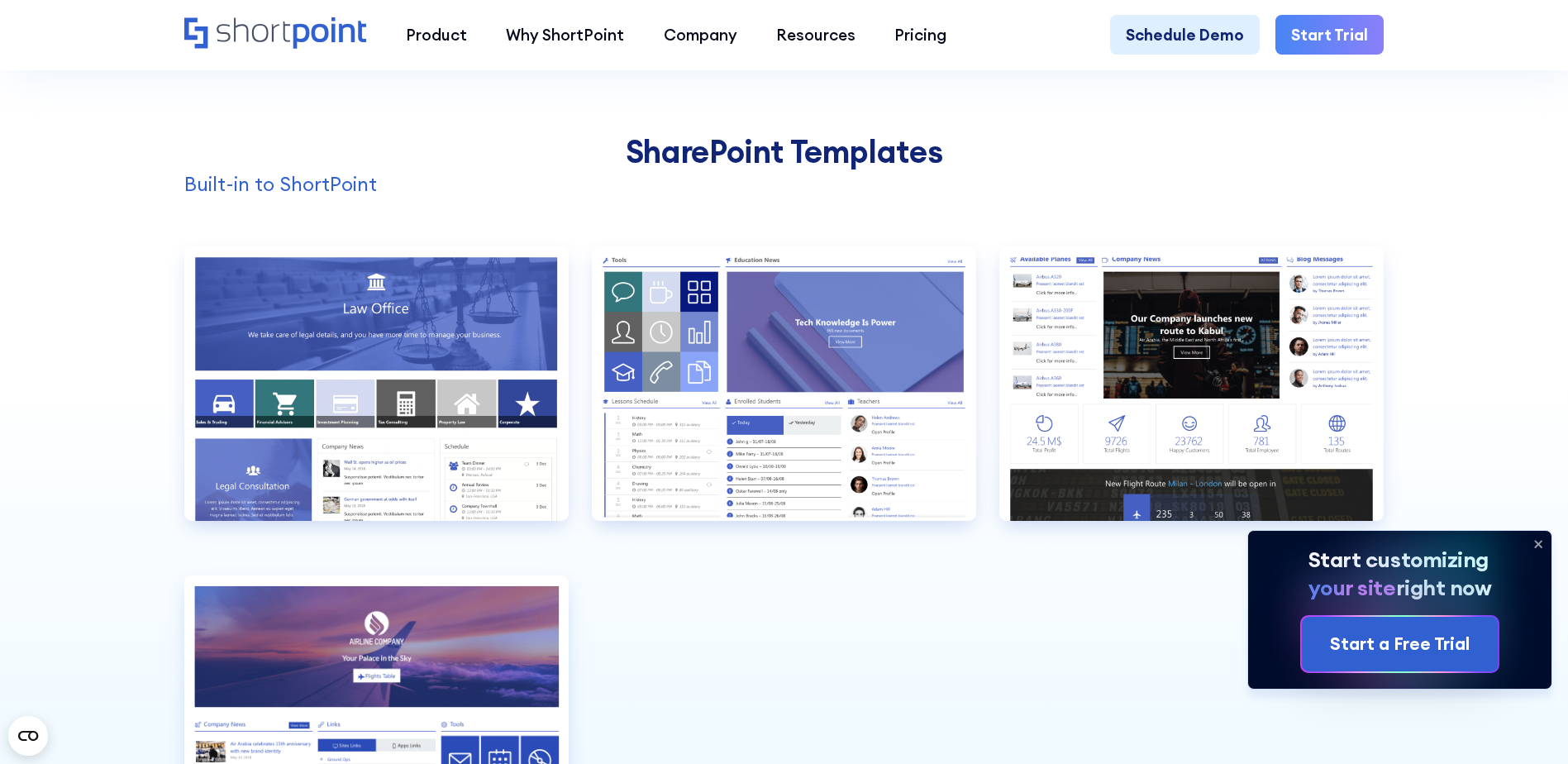
scroll to position [1488, 0]
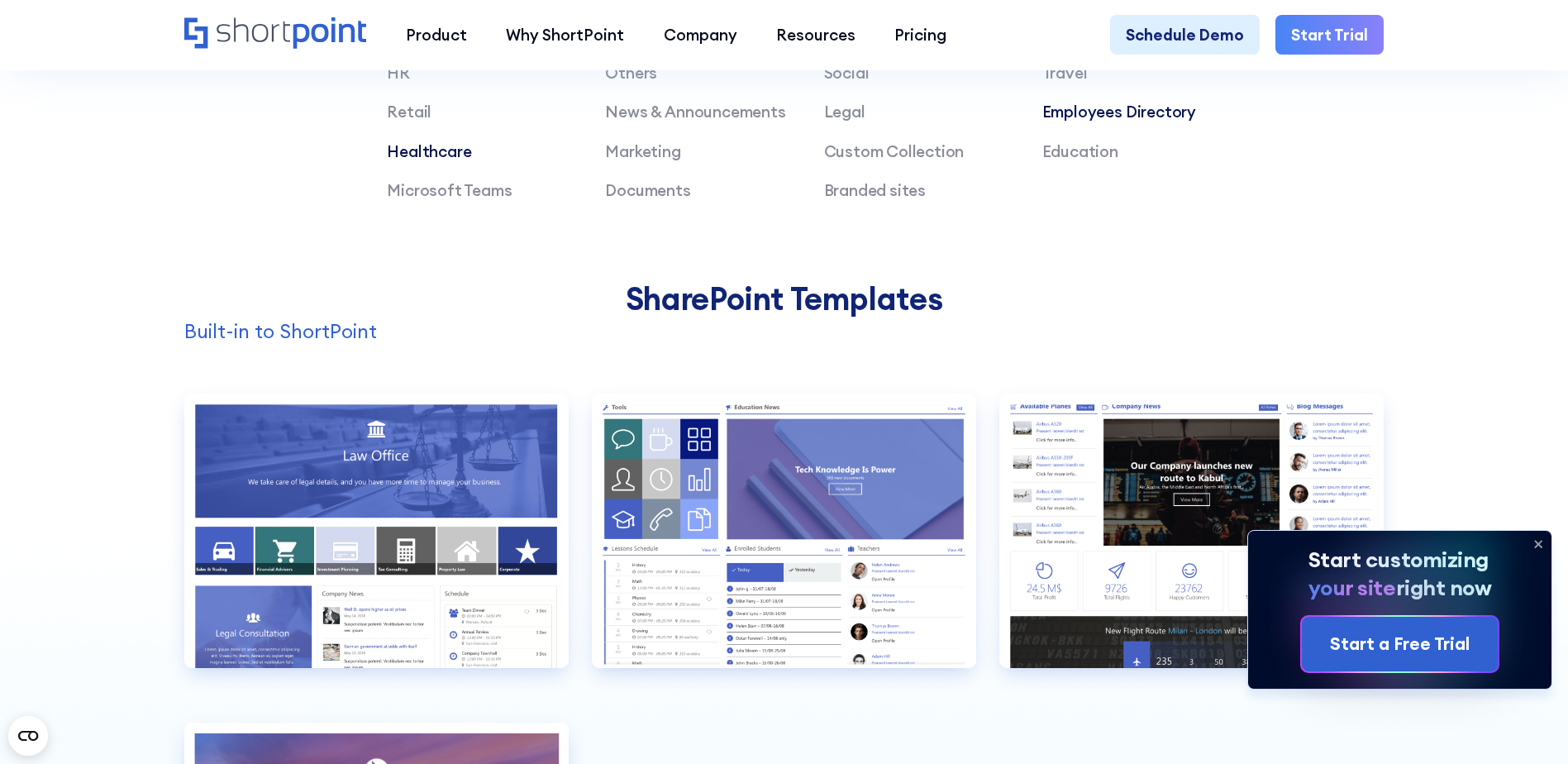
click at [451, 160] on link "Healthcare" at bounding box center [429, 152] width 85 height 20
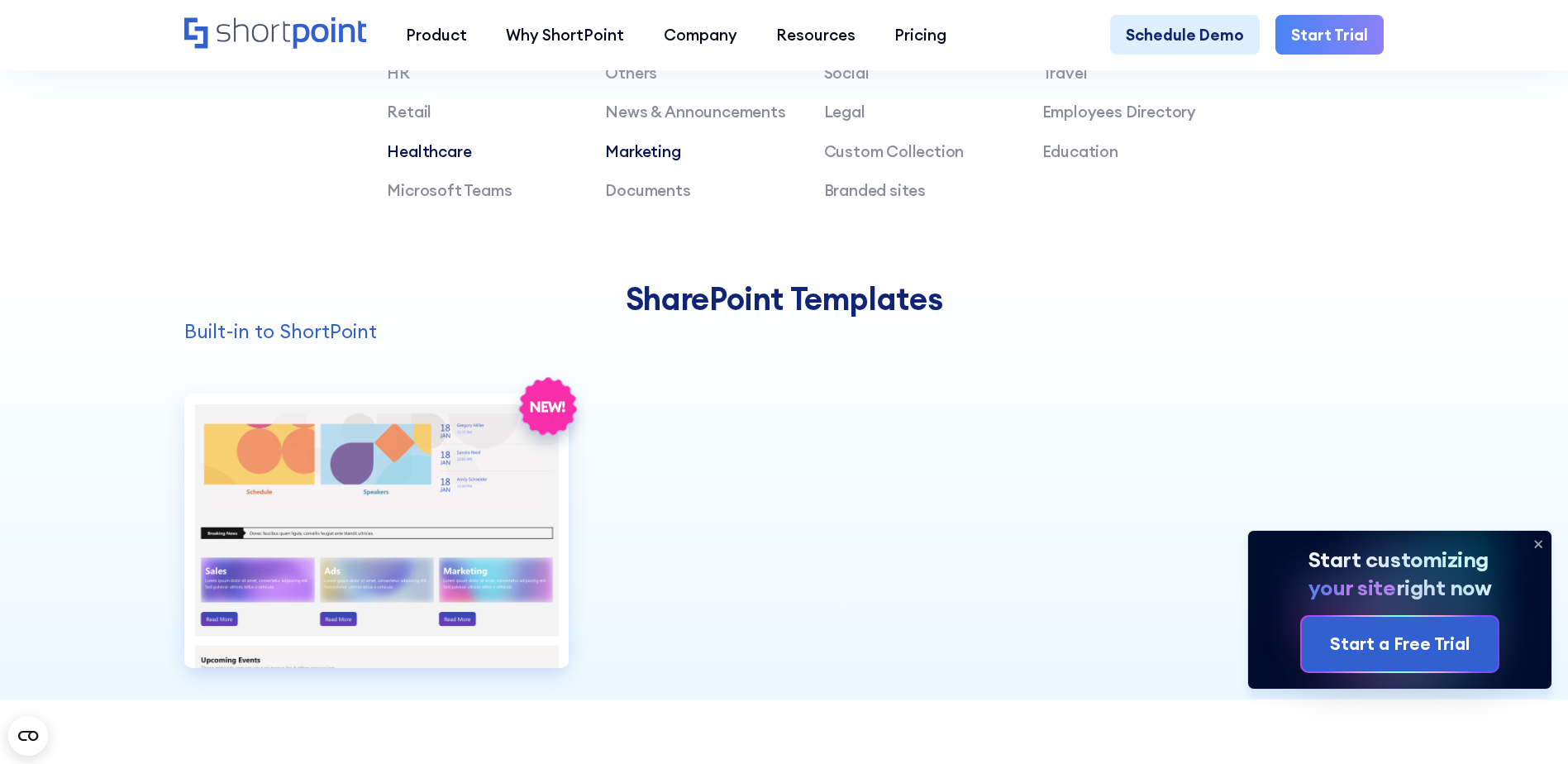
click at [663, 159] on link "Marketing" at bounding box center [643, 152] width 75 height 20
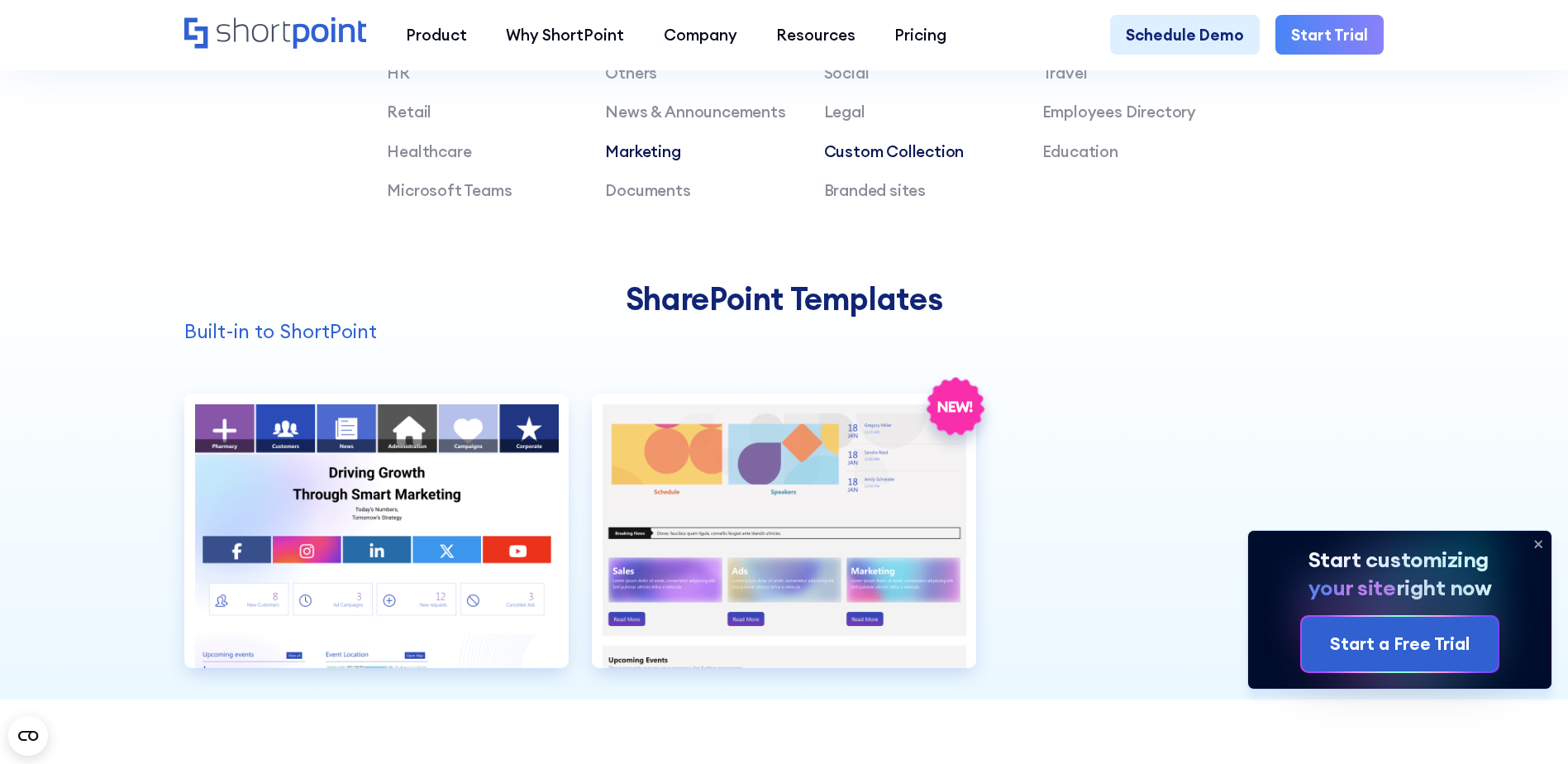
click at [906, 158] on link "Custom Collection" at bounding box center [894, 152] width 141 height 20
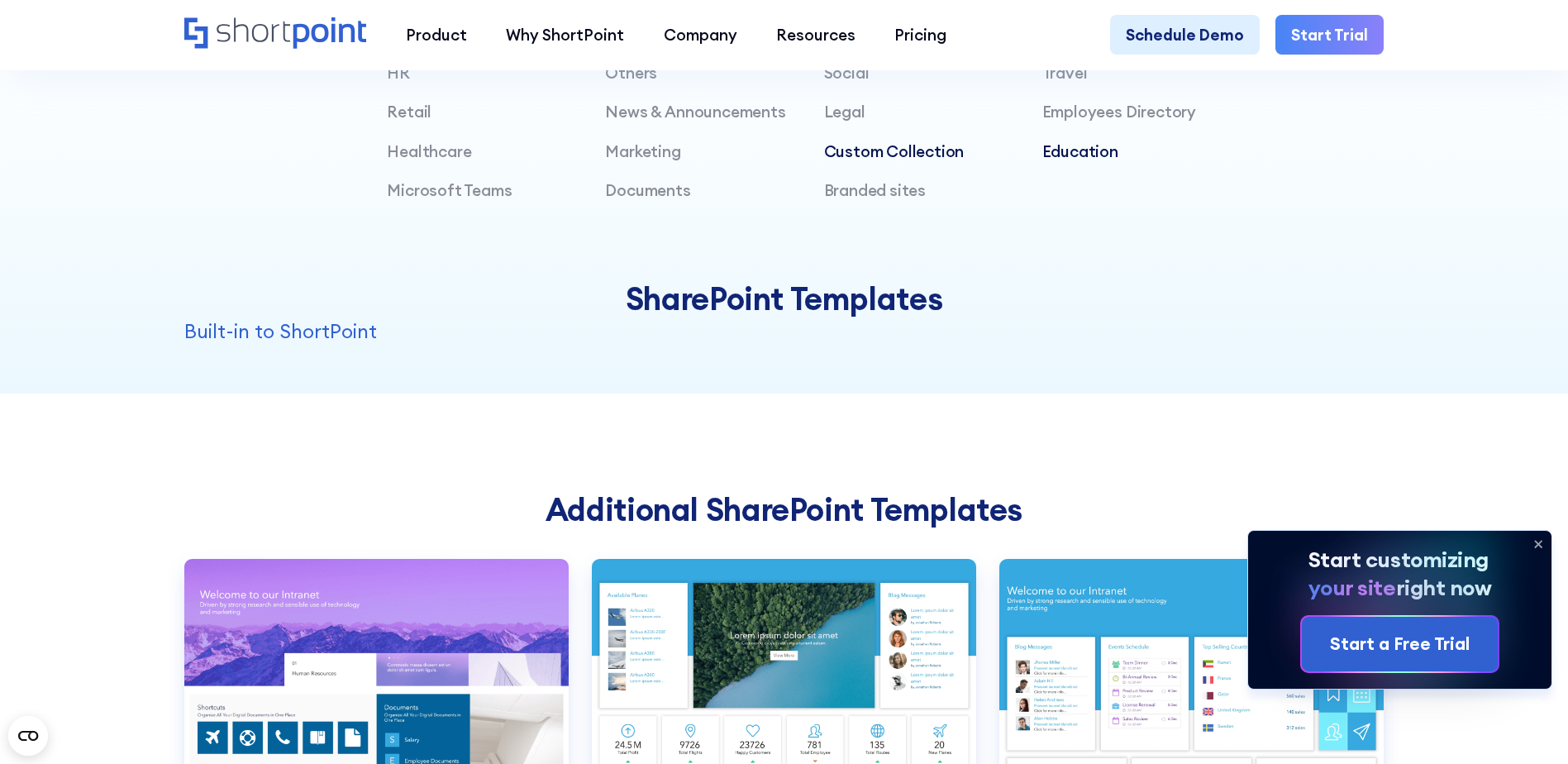
click at [1083, 161] on link "Education" at bounding box center [1080, 152] width 76 height 20
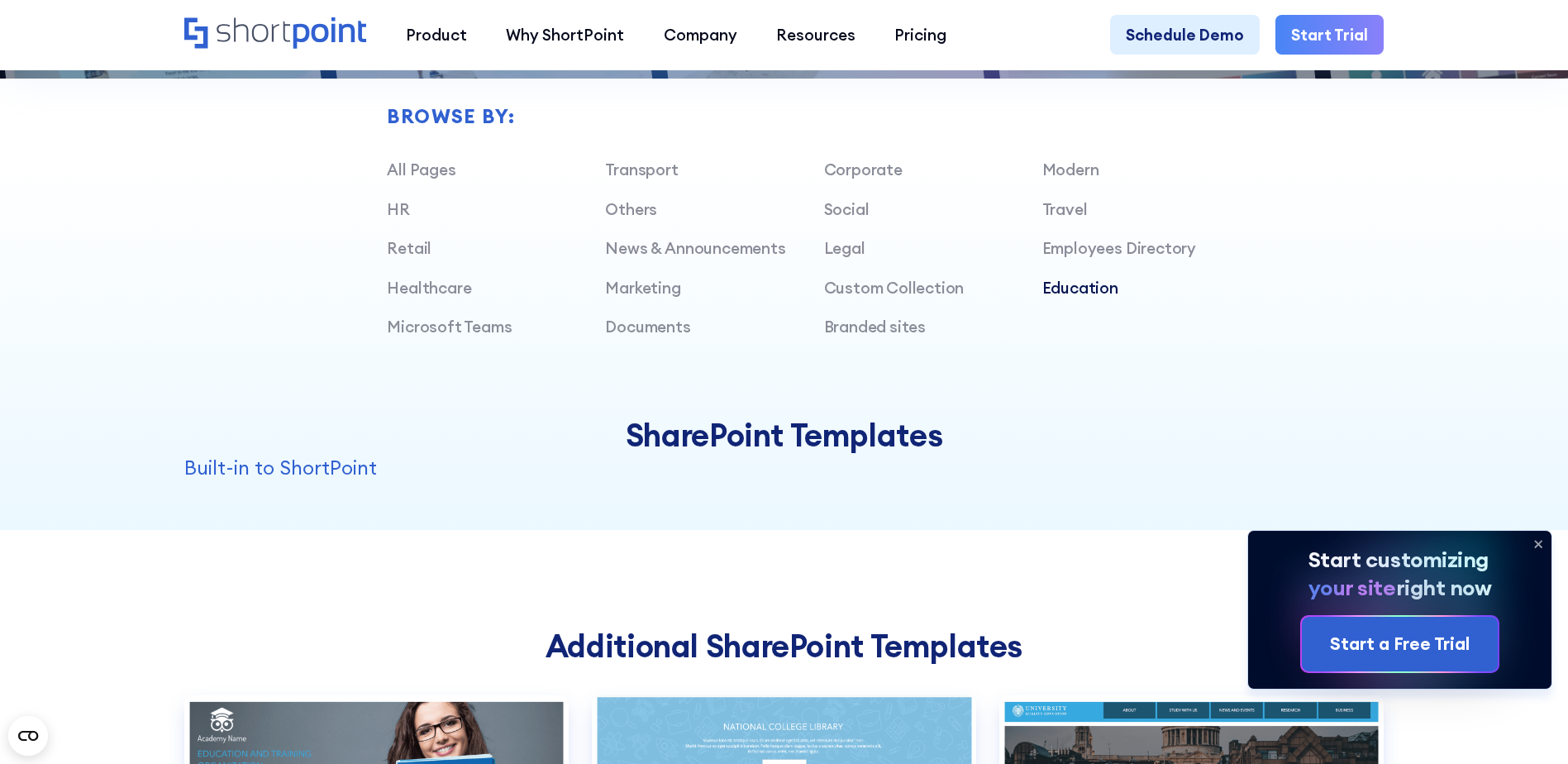
scroll to position [1322, 0]
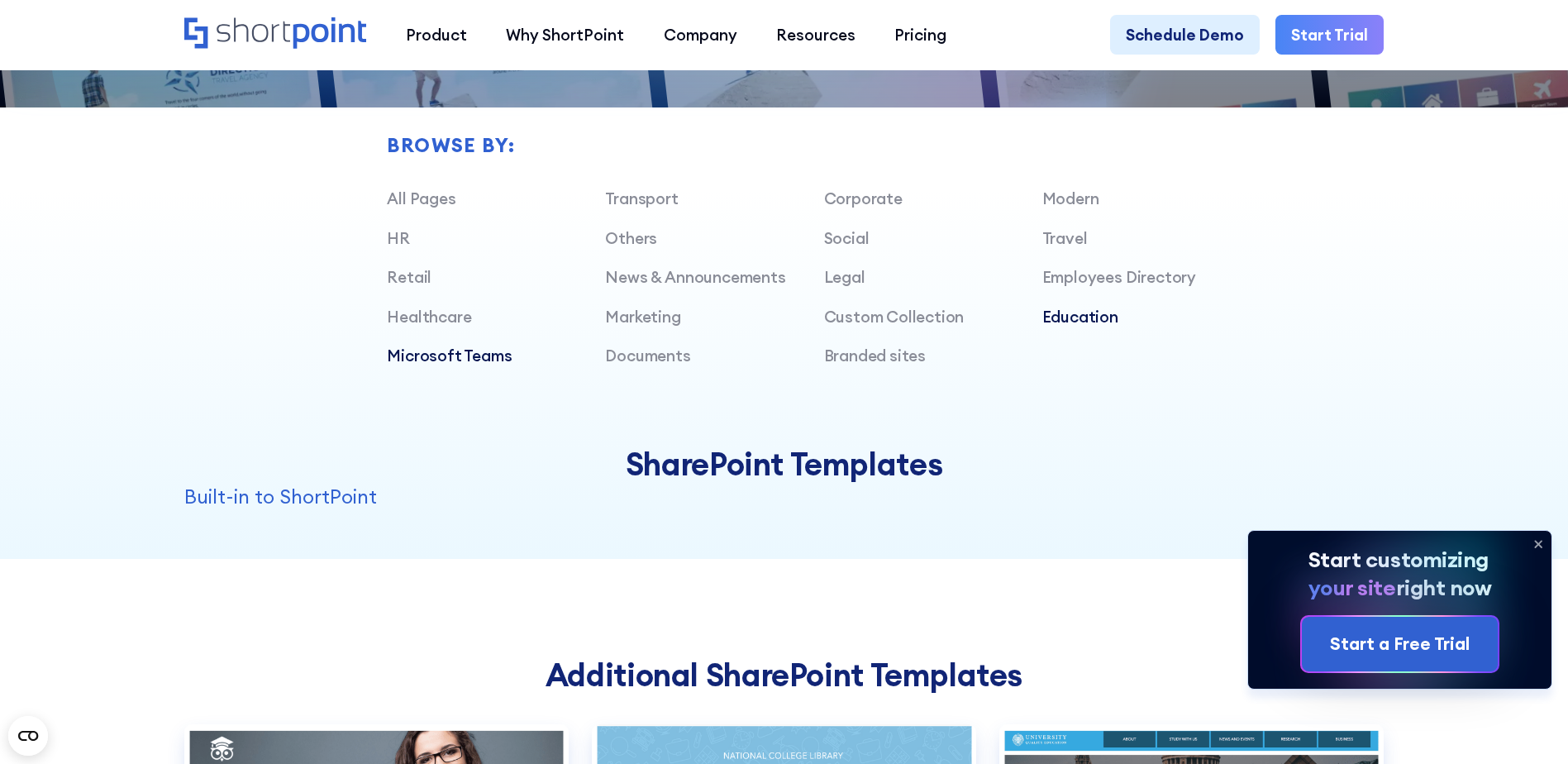
click at [482, 365] on link "Microsoft Teams" at bounding box center [449, 355] width 125 height 20
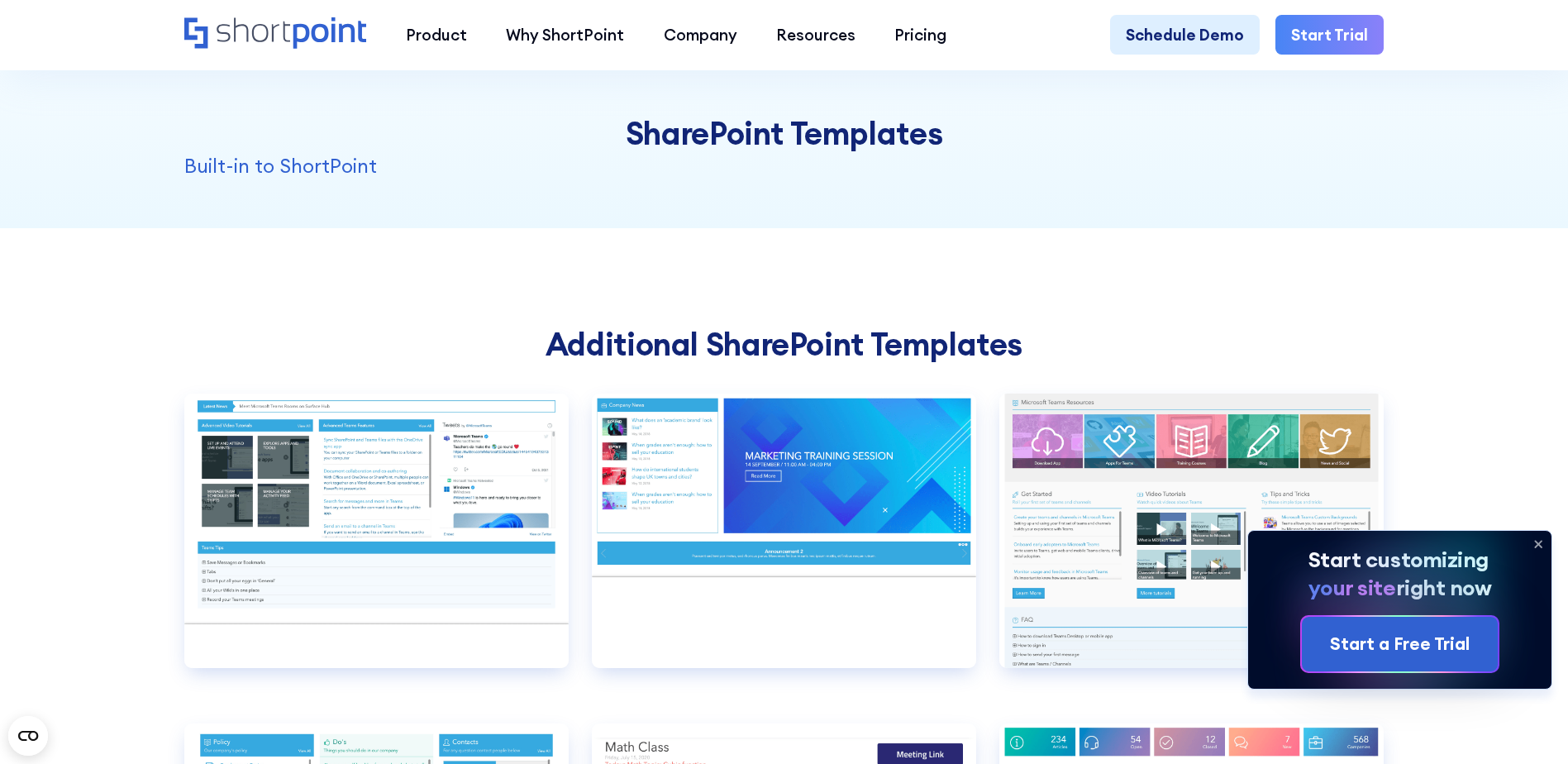
scroll to position [1405, 0]
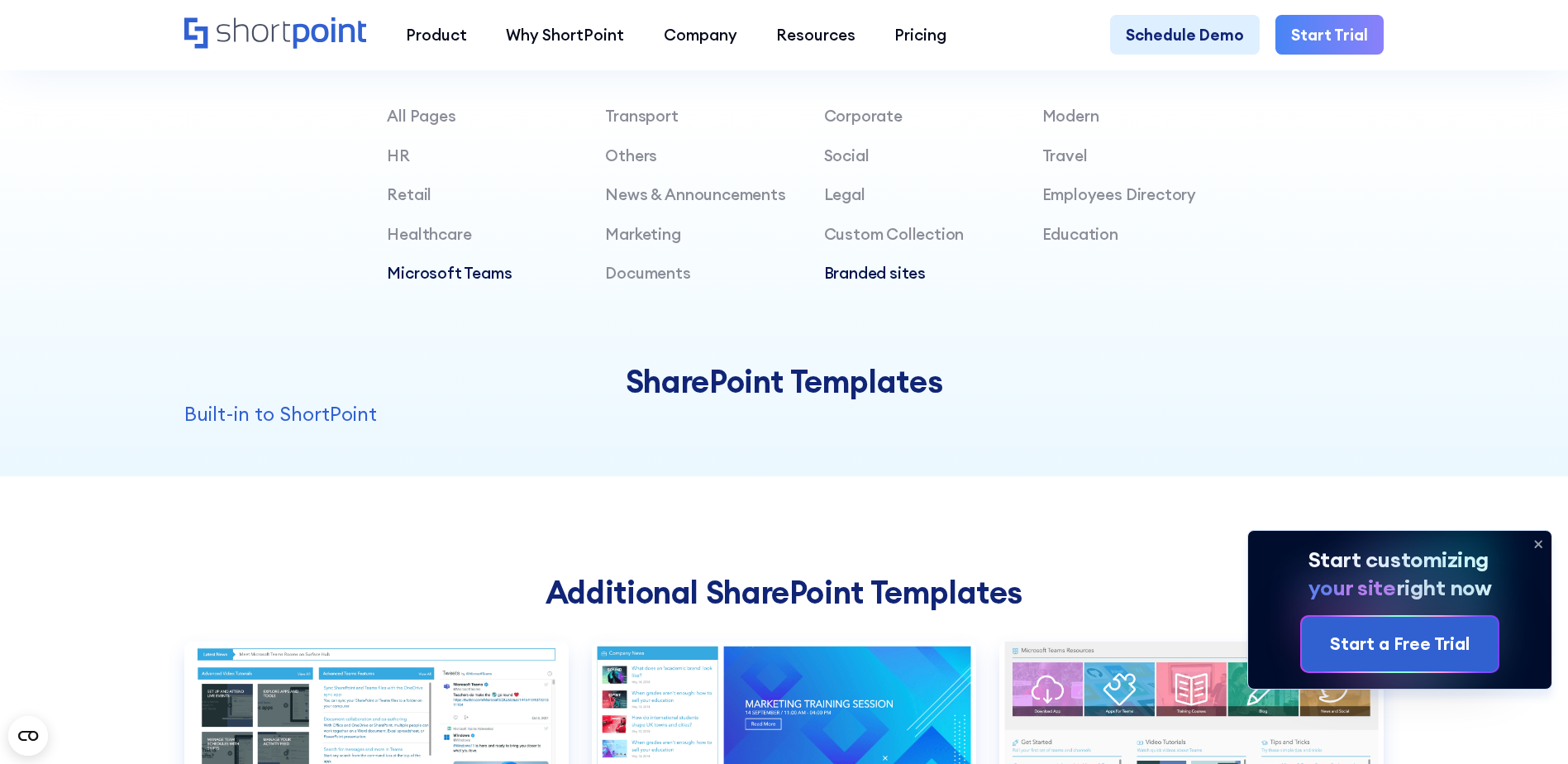
click at [850, 281] on link "Branded sites" at bounding box center [875, 273] width 102 height 20
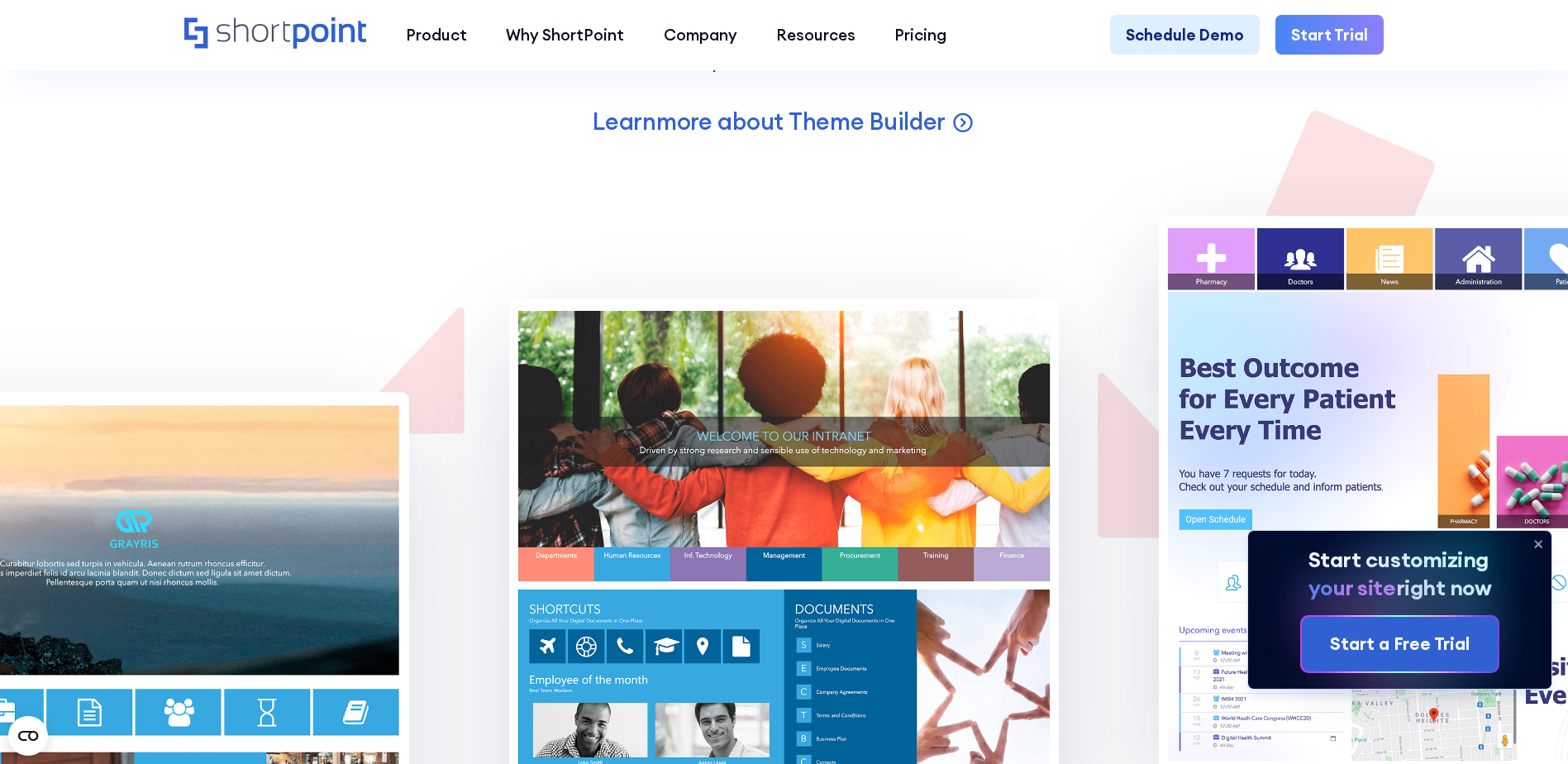
scroll to position [3720, 0]
